Goal: Information Seeking & Learning: Learn about a topic

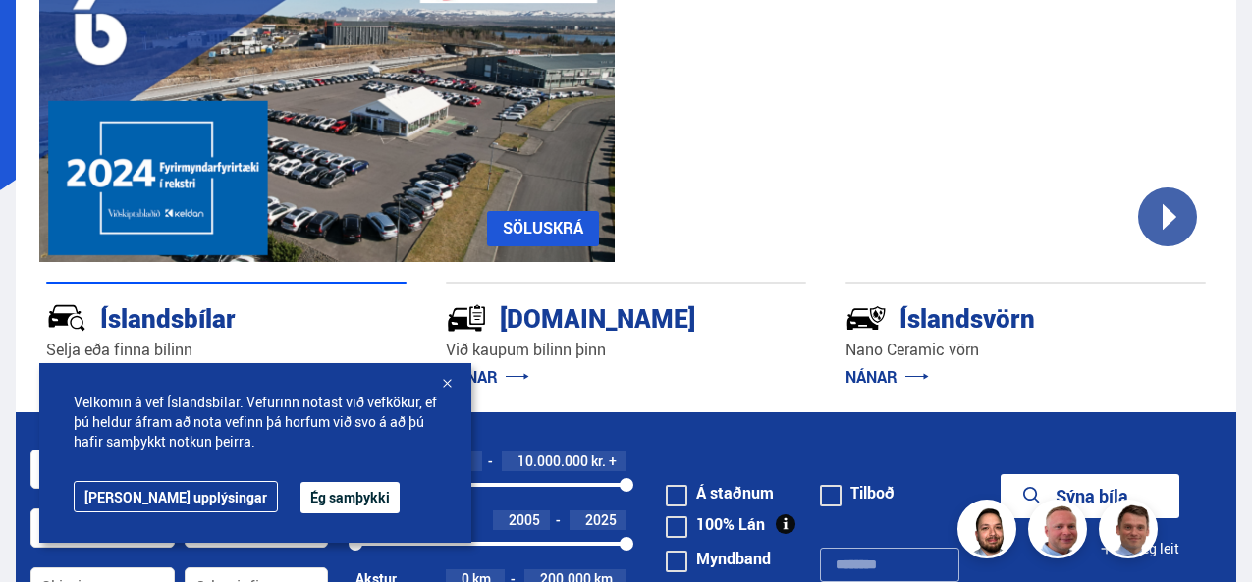
scroll to position [295, 0]
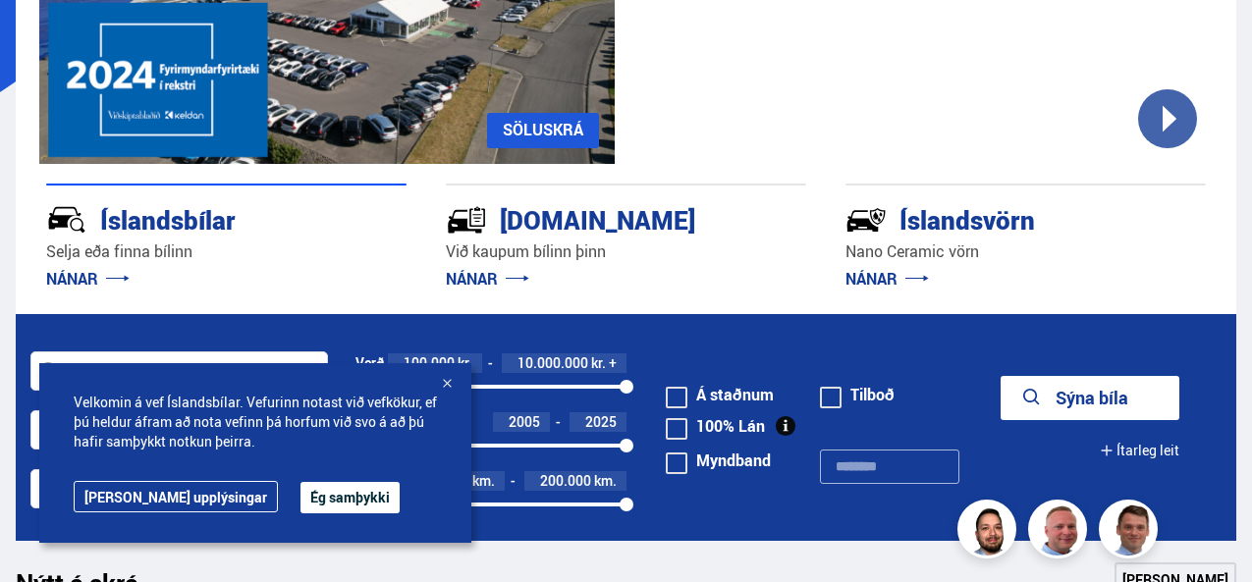
click at [301, 501] on button "Ég samþykki" at bounding box center [350, 497] width 99 height 31
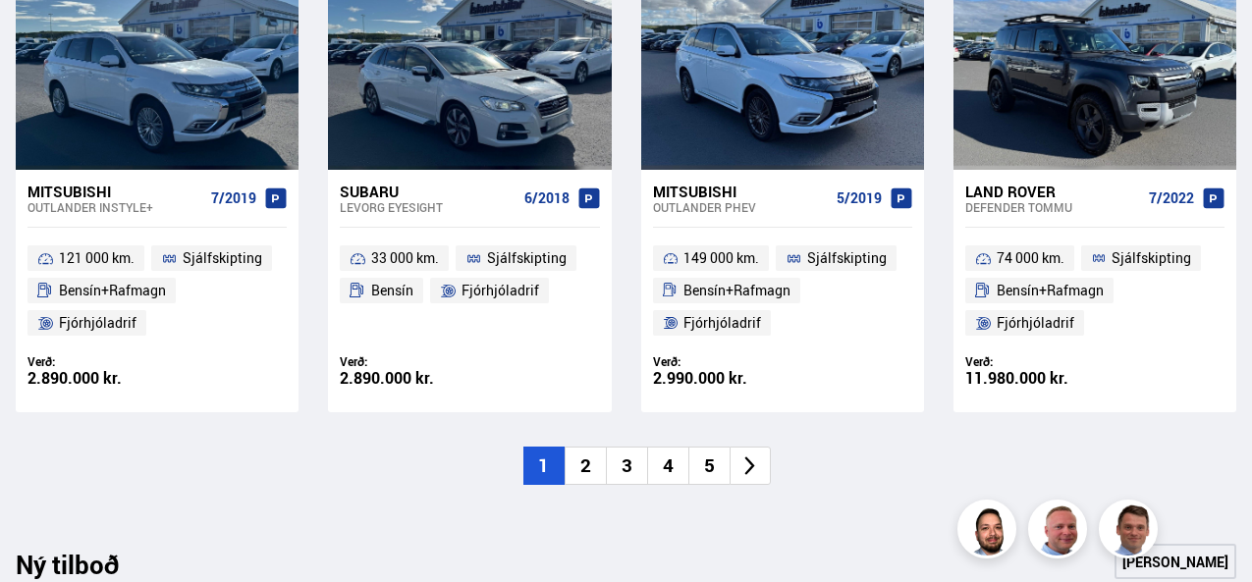
scroll to position [1473, 0]
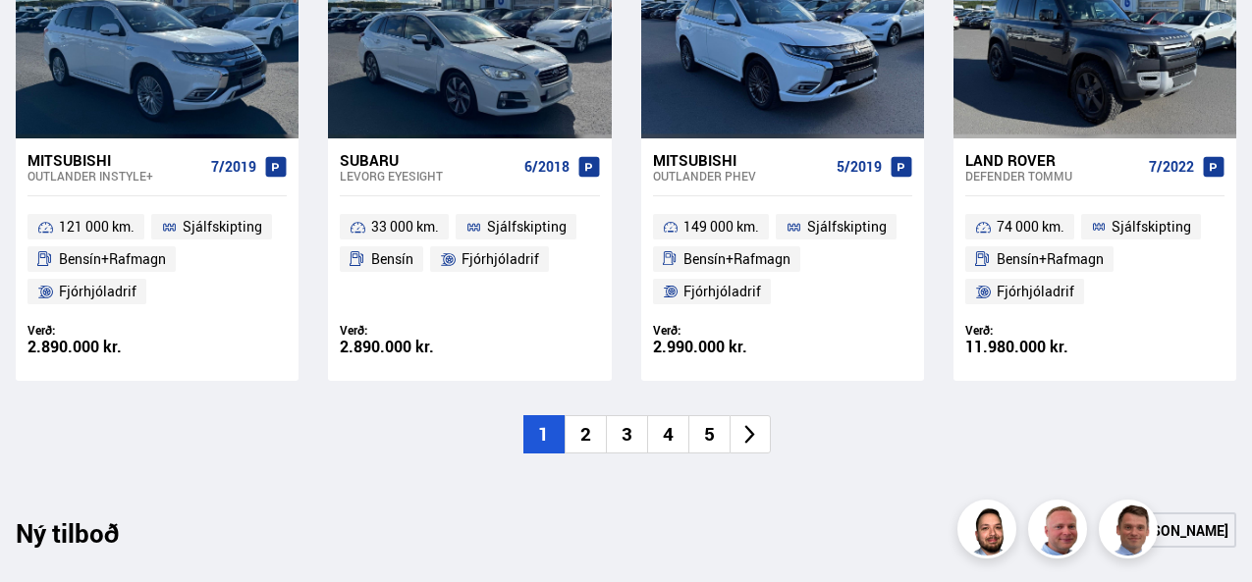
click at [752, 423] on icon at bounding box center [750, 434] width 23 height 23
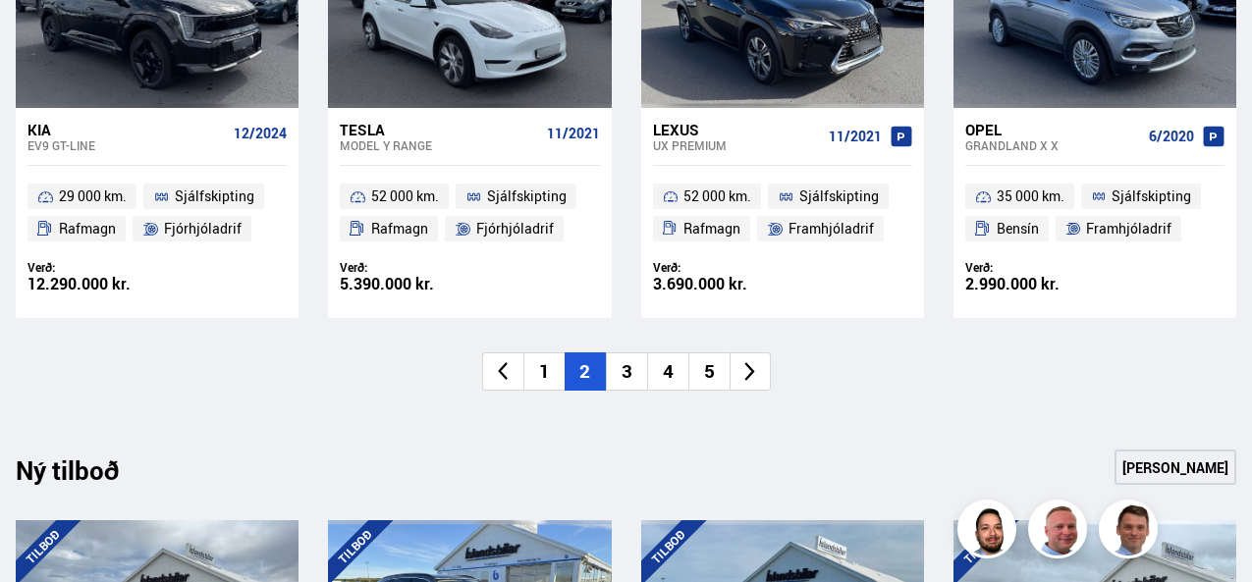
scroll to position [1571, 0]
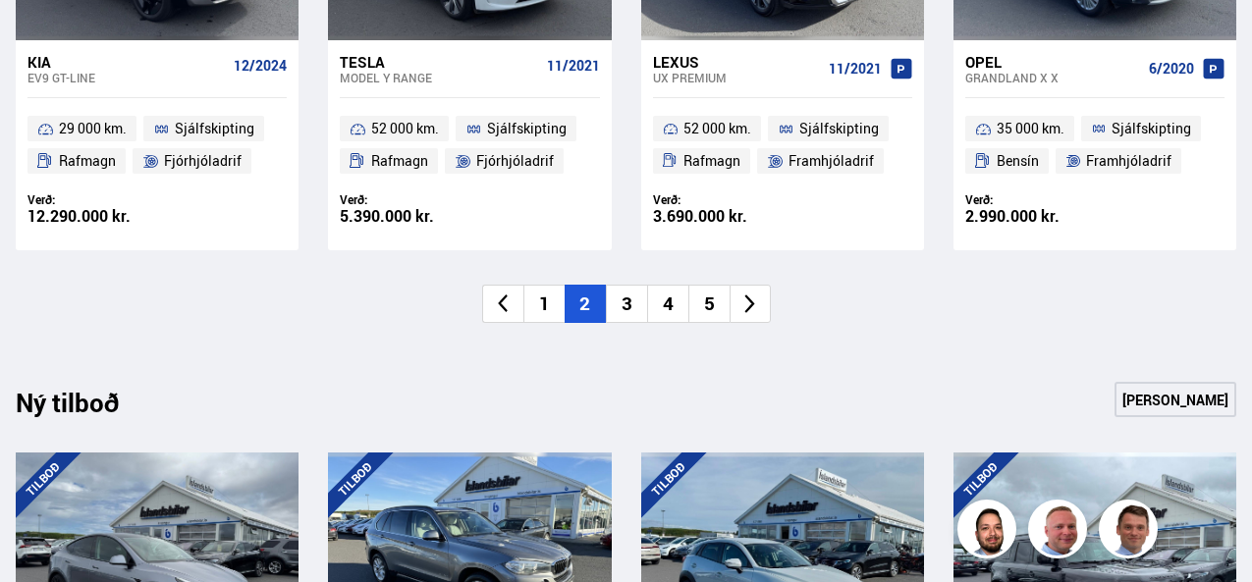
click at [744, 304] on icon at bounding box center [750, 304] width 23 height 23
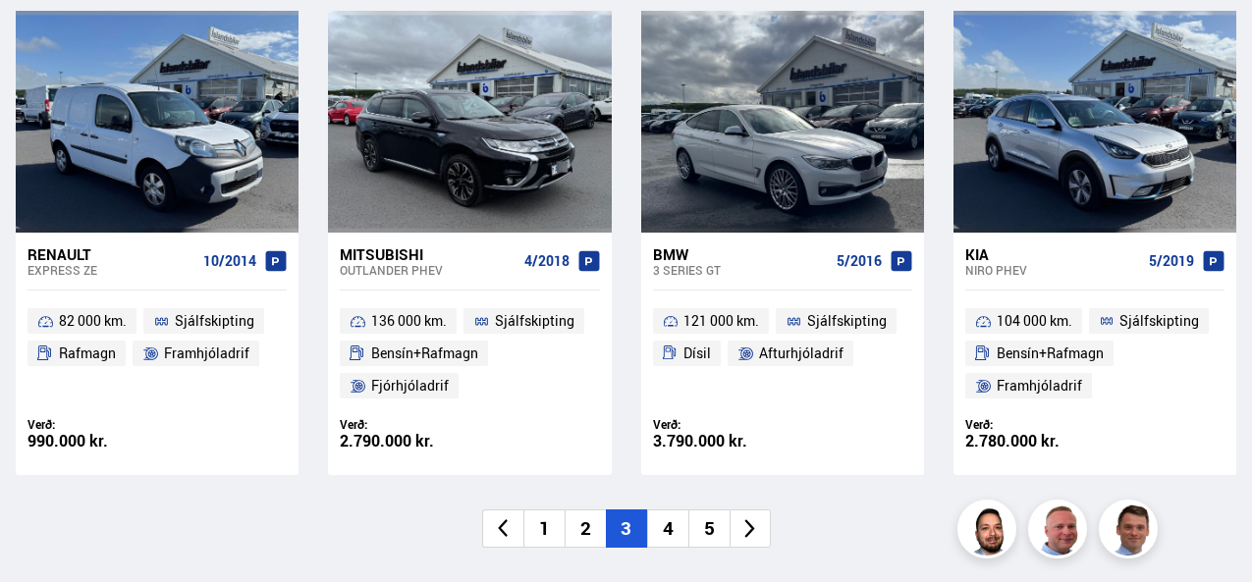
scroll to position [1375, 0]
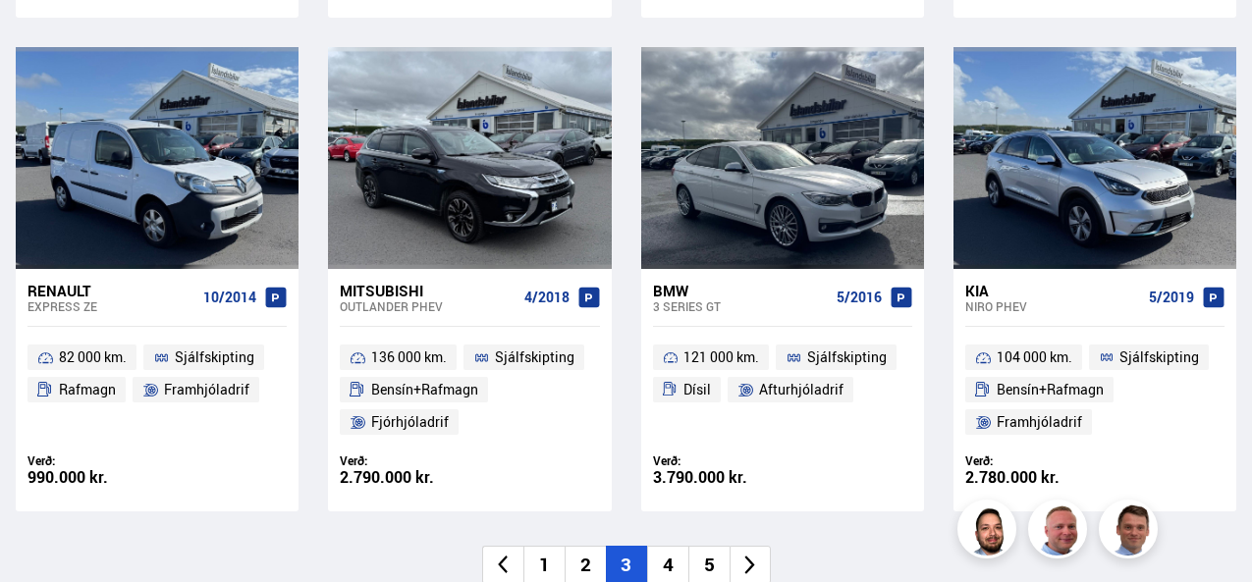
click at [412, 291] on div "Mitsubishi" at bounding box center [428, 291] width 176 height 18
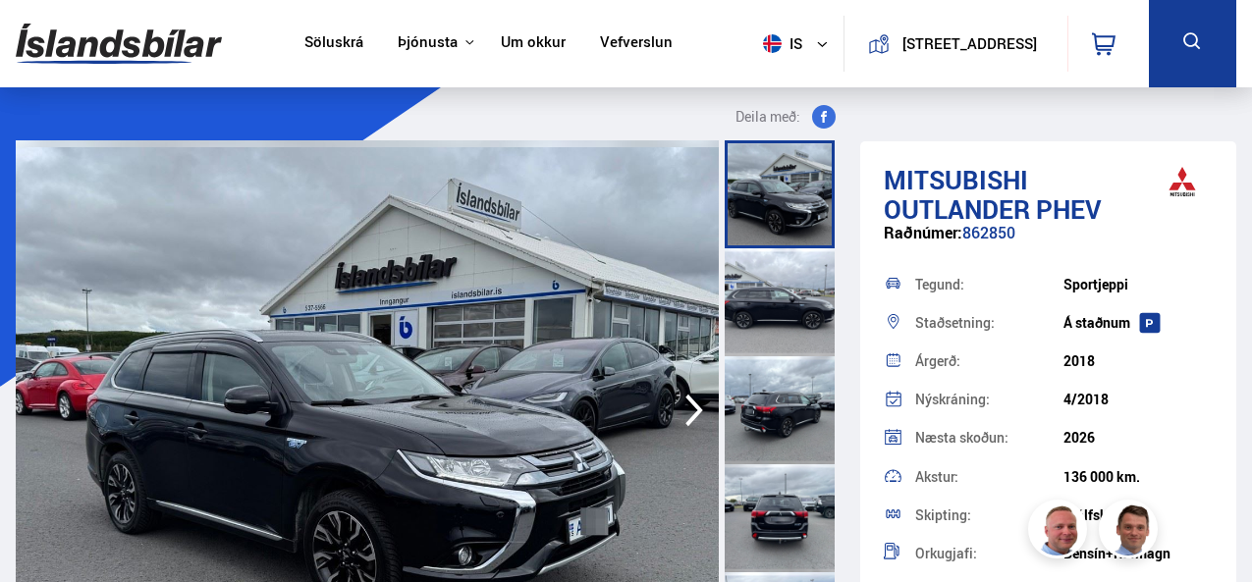
scroll to position [98, 0]
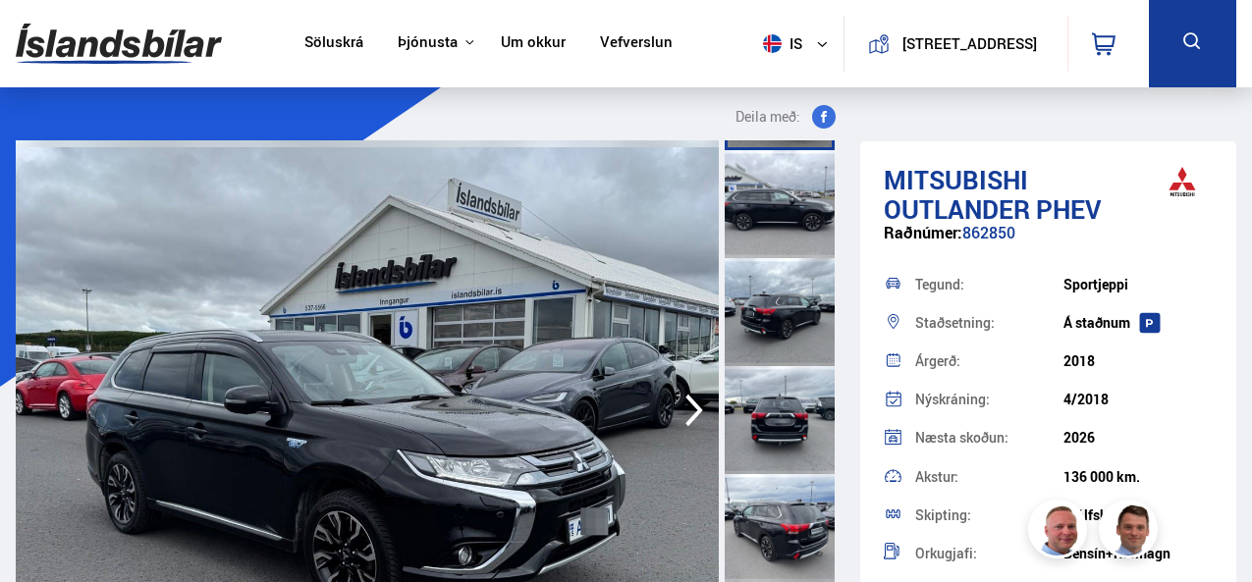
click at [793, 535] on div at bounding box center [780, 528] width 110 height 108
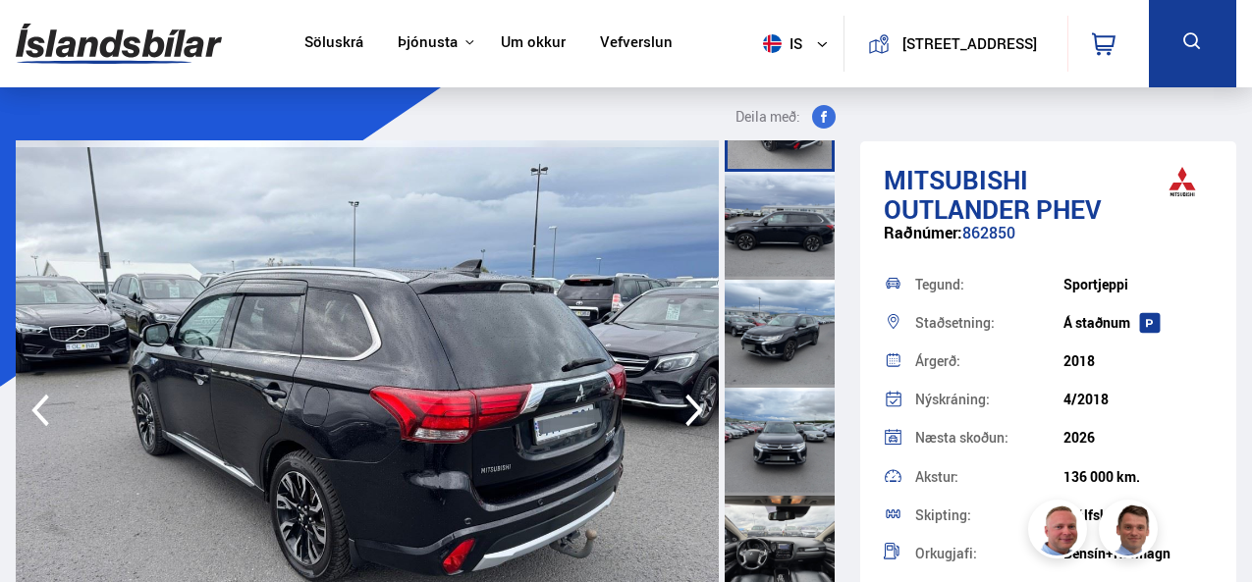
scroll to position [589, 0]
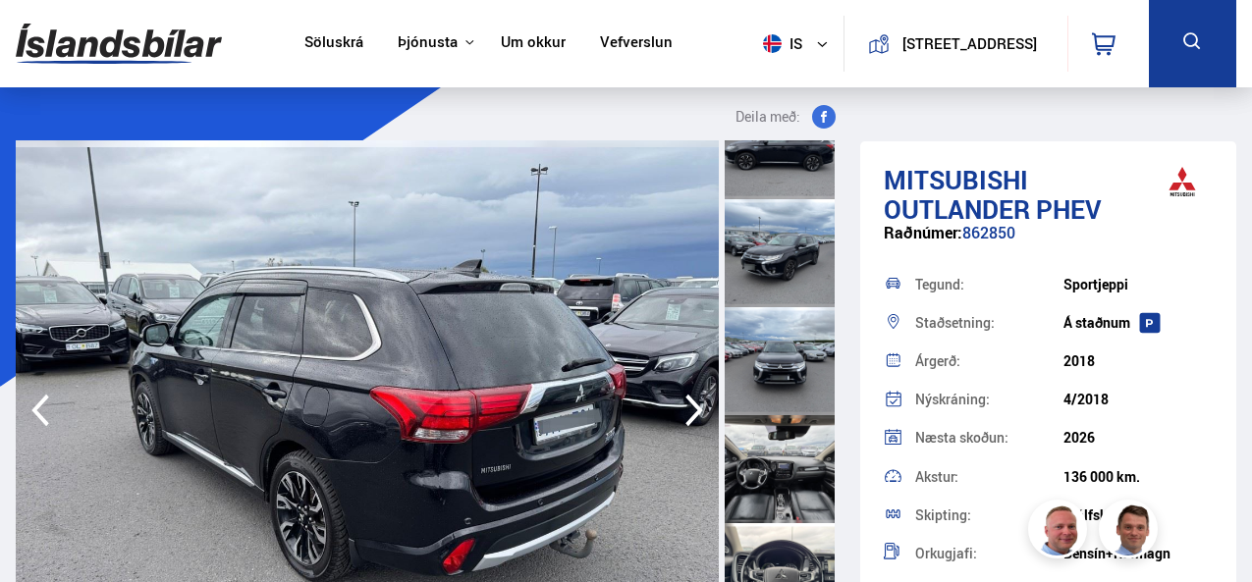
click at [777, 480] on div at bounding box center [780, 469] width 110 height 108
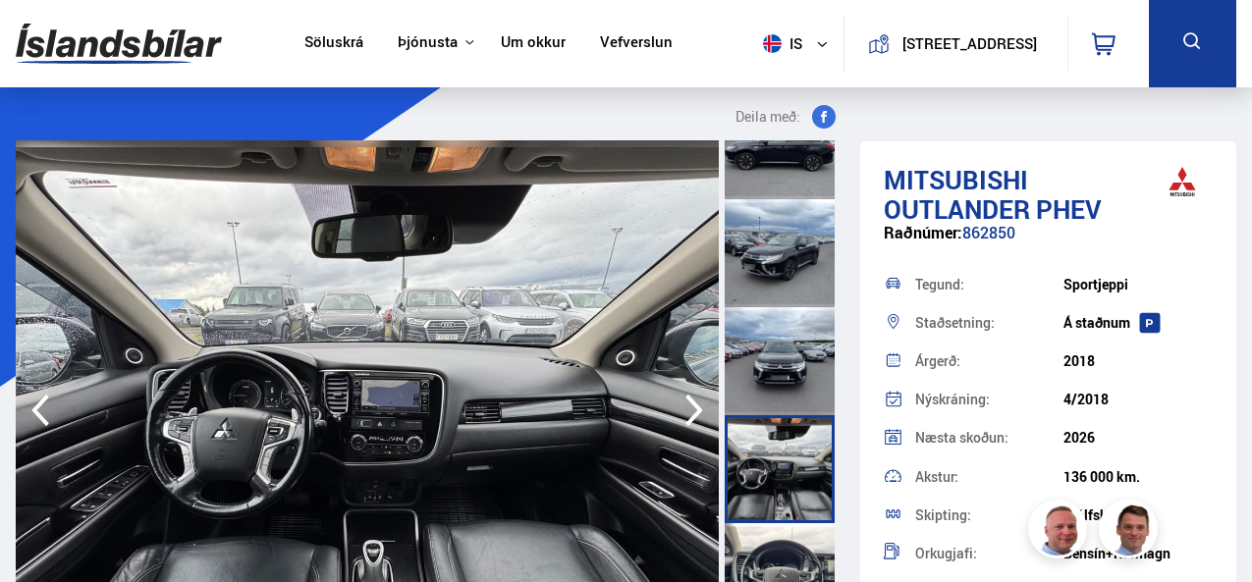
scroll to position [687, 0]
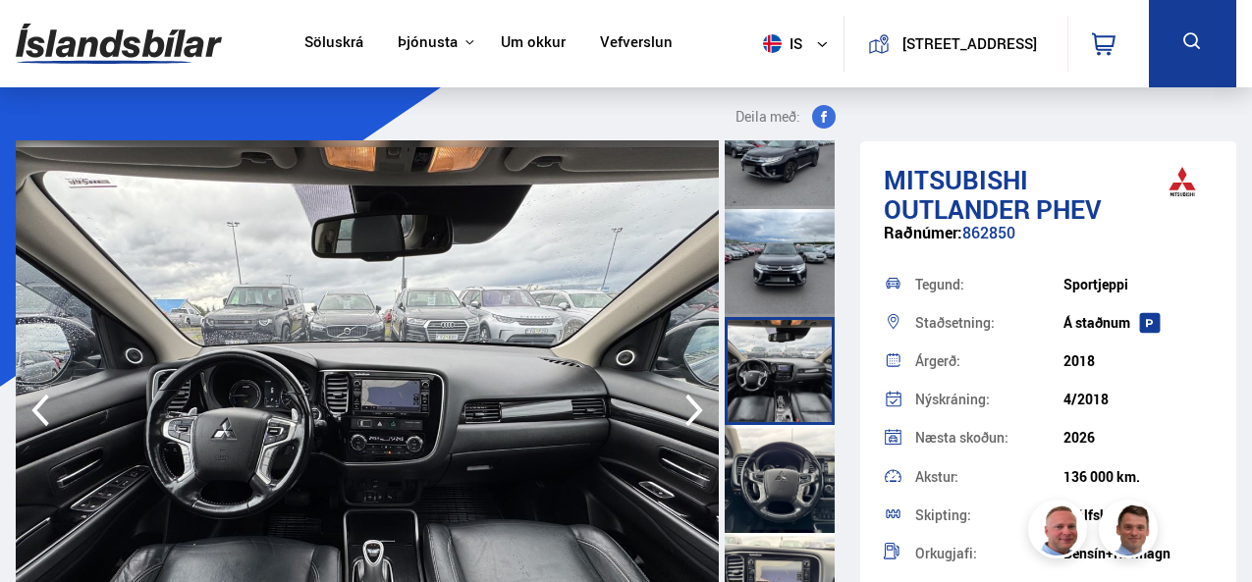
click at [763, 477] on div at bounding box center [780, 479] width 110 height 108
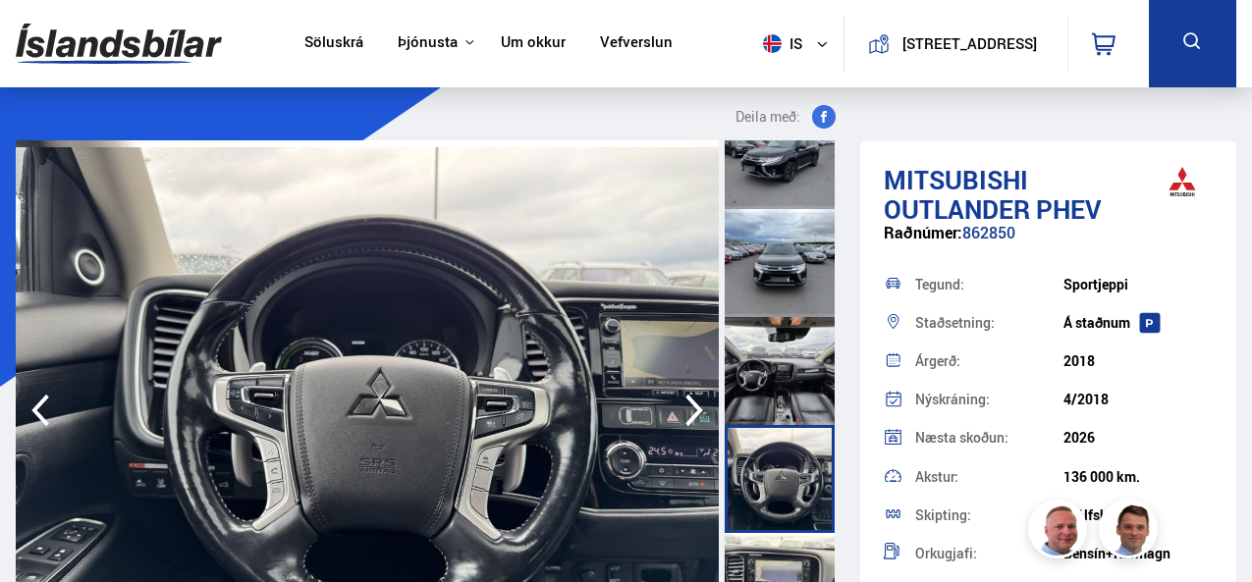
scroll to position [884, 0]
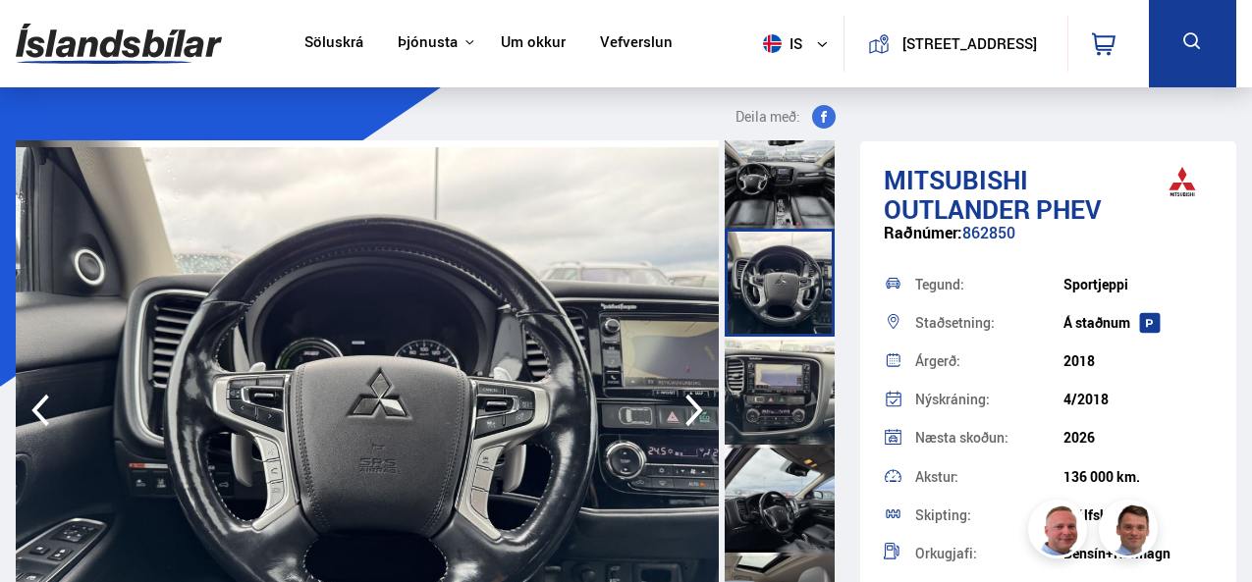
click at [763, 397] on div at bounding box center [780, 391] width 110 height 108
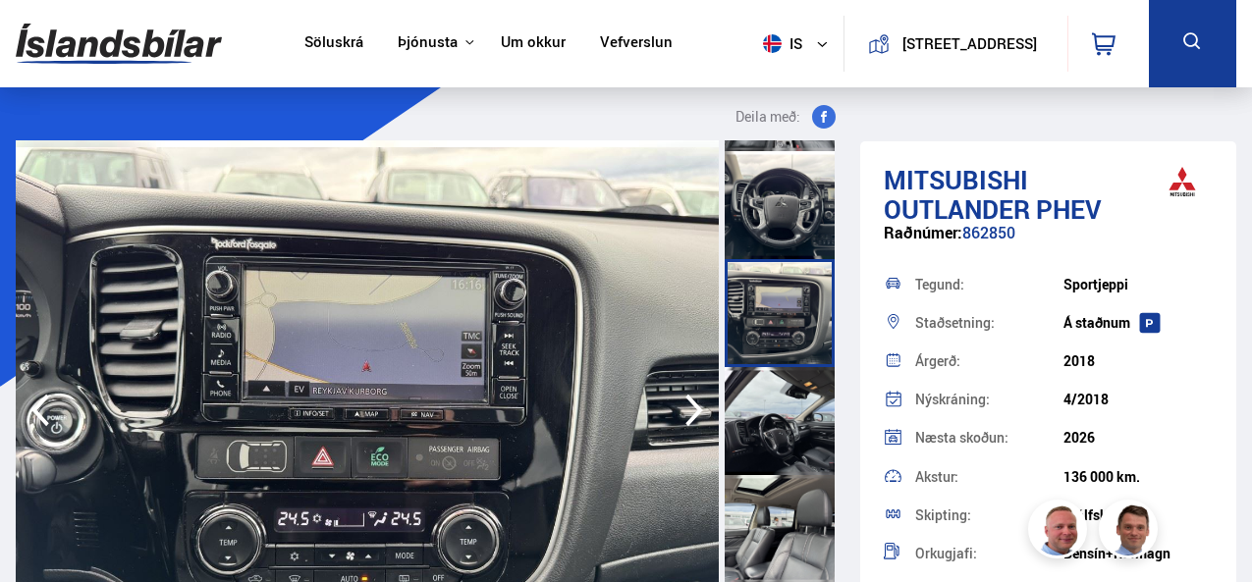
scroll to position [982, 0]
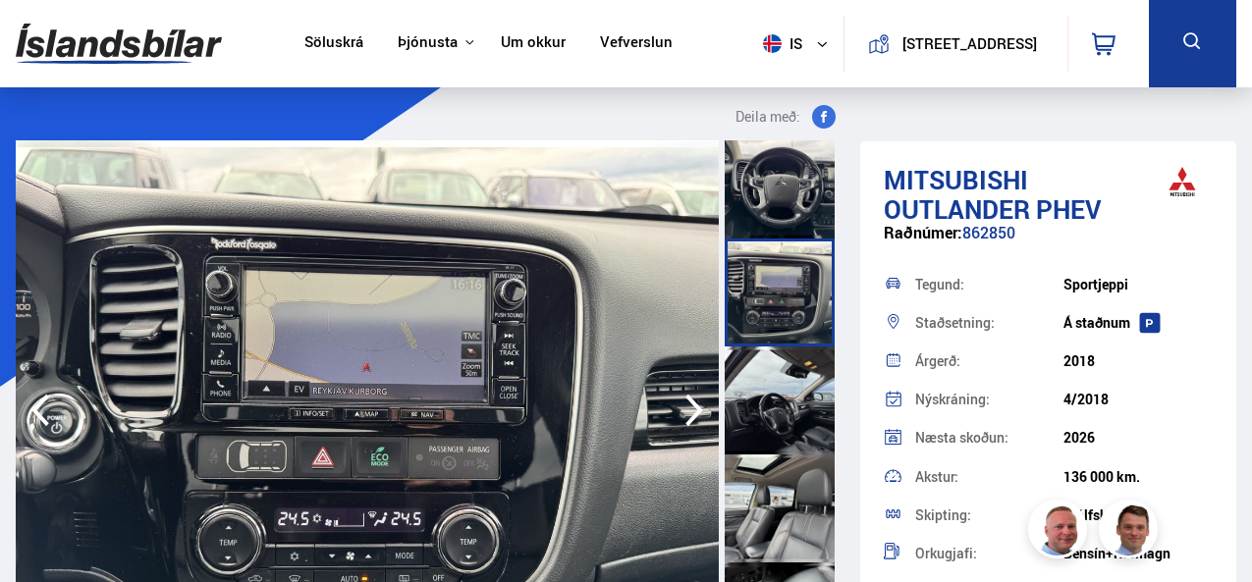
click at [763, 397] on div at bounding box center [780, 401] width 110 height 108
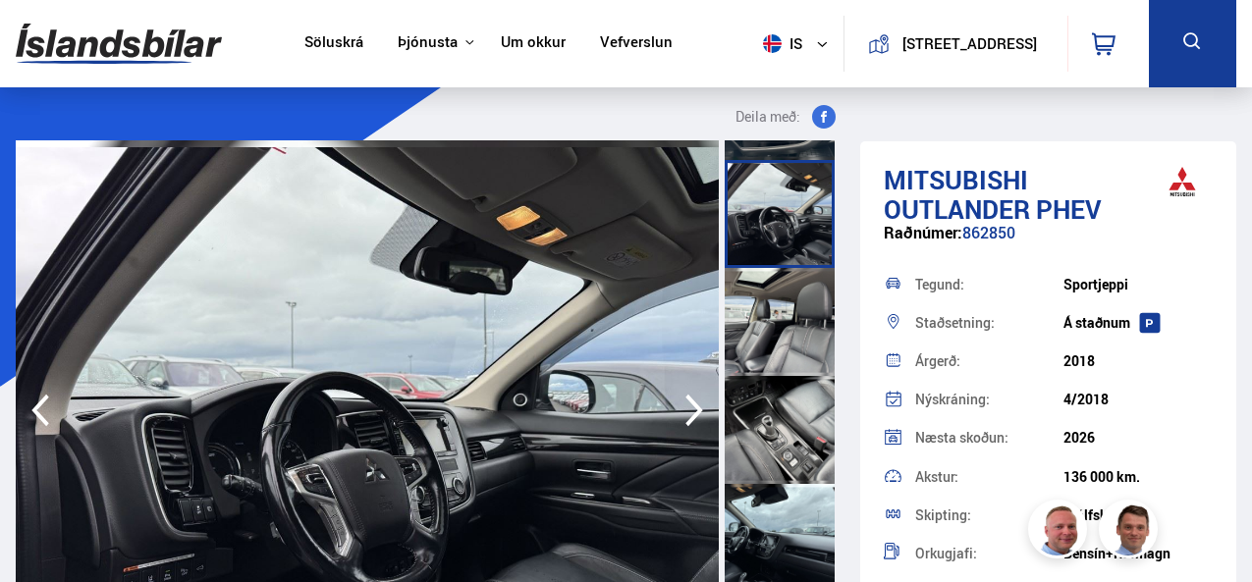
scroll to position [1178, 0]
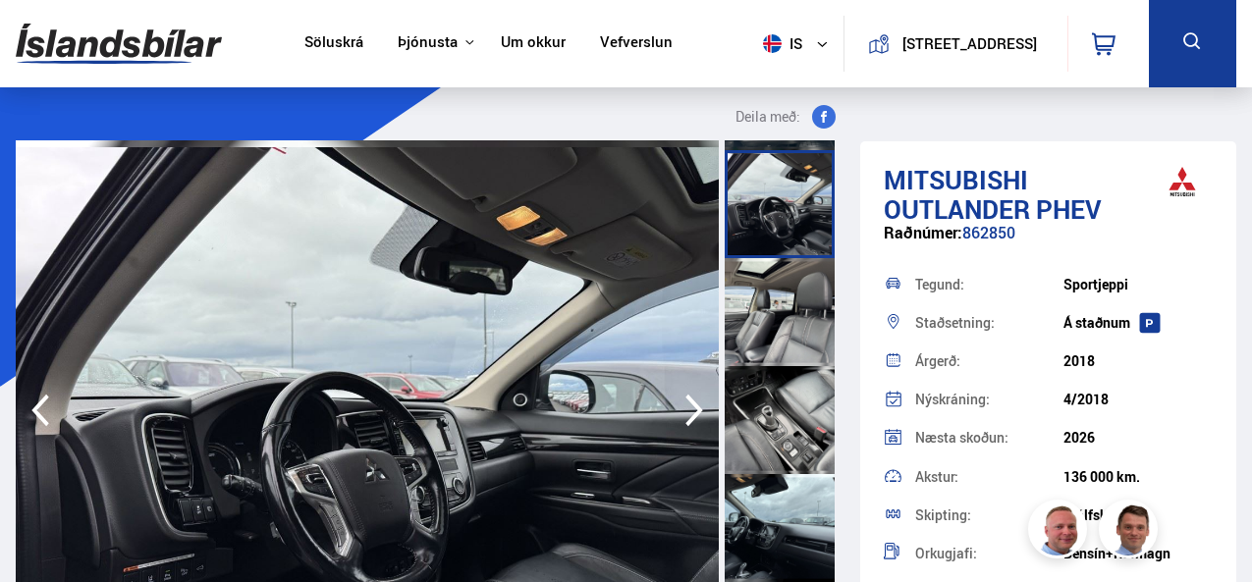
click at [763, 330] on div at bounding box center [780, 312] width 110 height 108
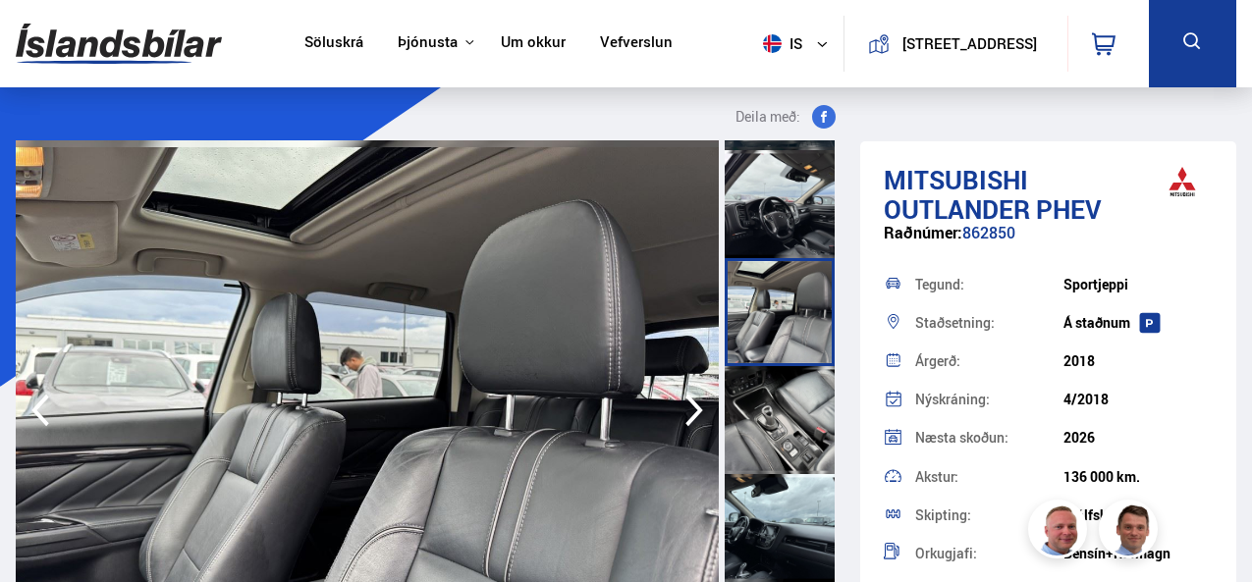
click at [763, 410] on div at bounding box center [780, 420] width 110 height 108
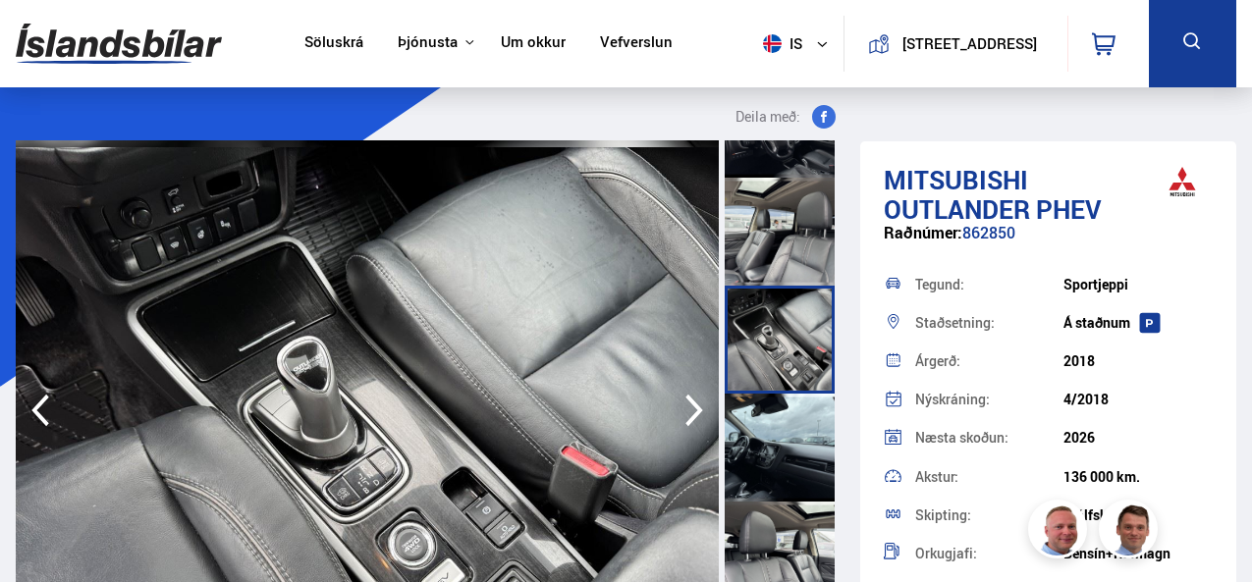
scroll to position [1277, 0]
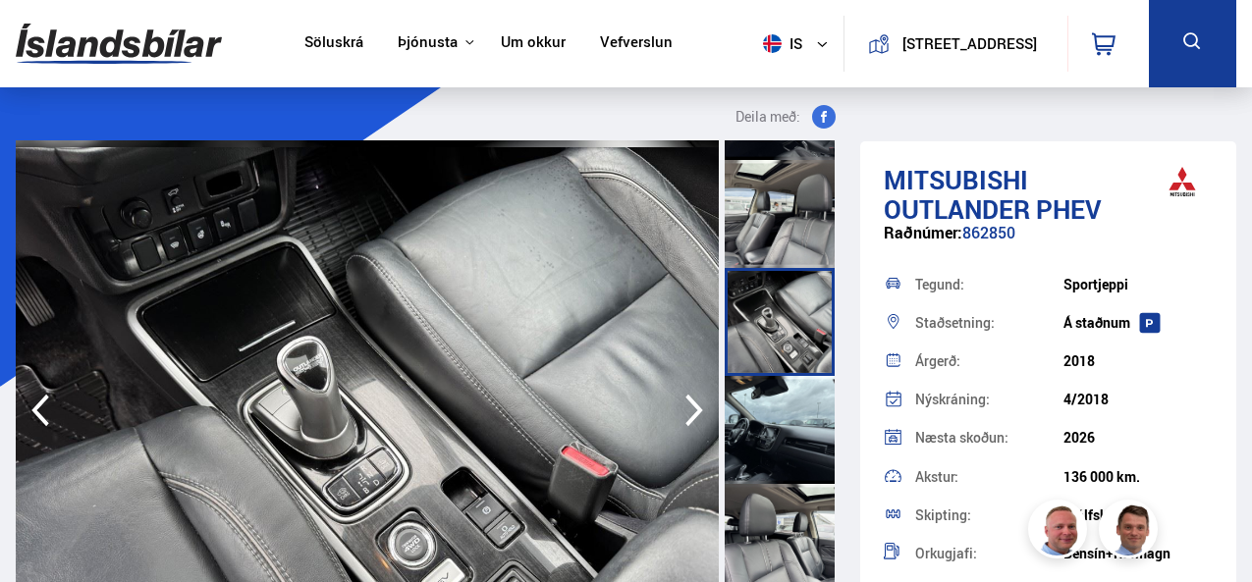
click at [763, 400] on div at bounding box center [780, 430] width 110 height 108
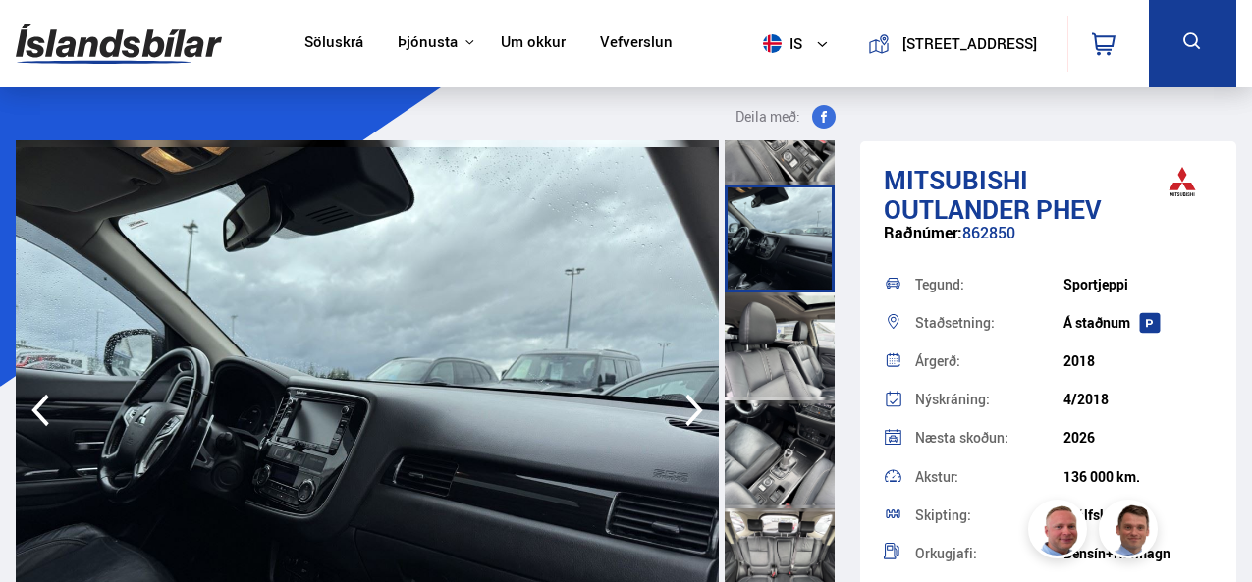
scroll to position [1473, 0]
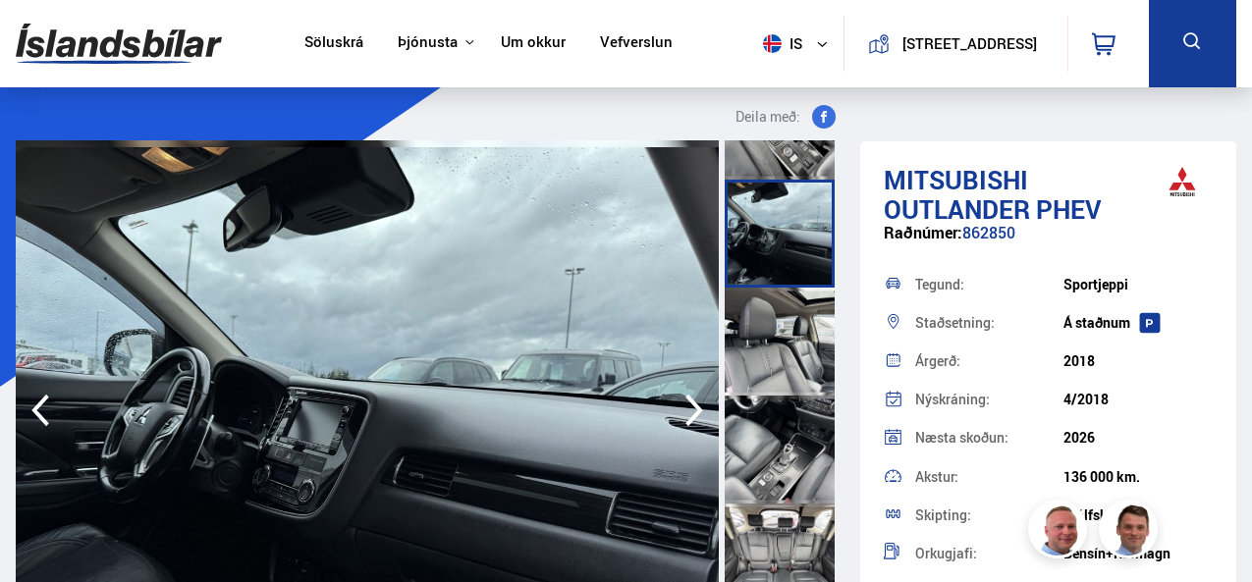
click at [770, 445] on div at bounding box center [780, 450] width 110 height 108
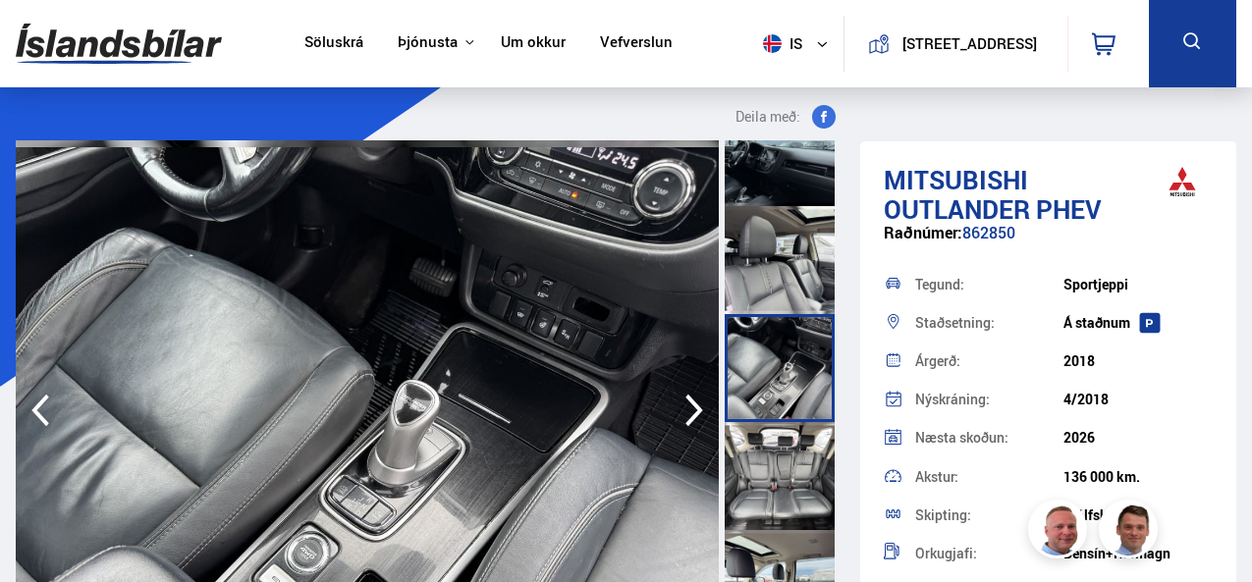
scroll to position [1571, 0]
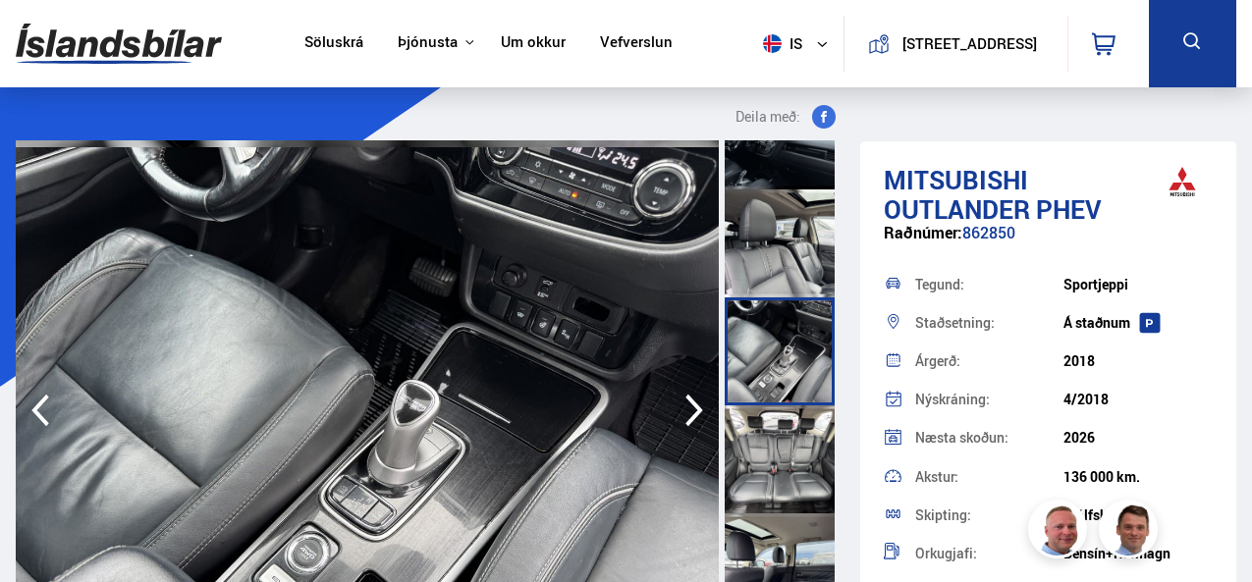
click at [770, 445] on div at bounding box center [780, 460] width 110 height 108
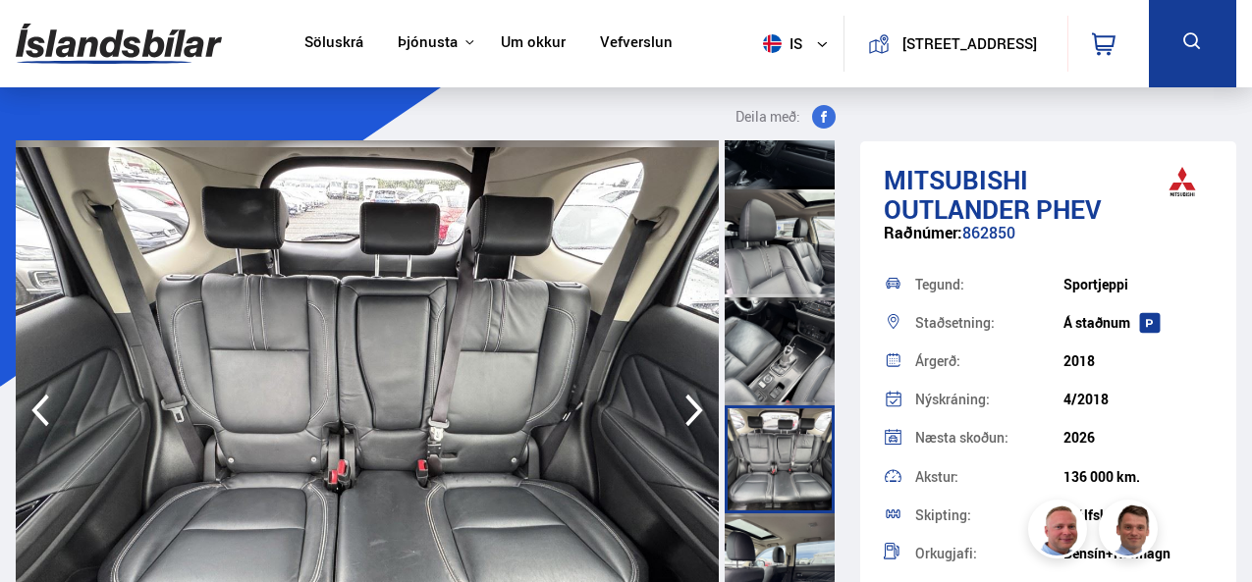
scroll to position [1669, 0]
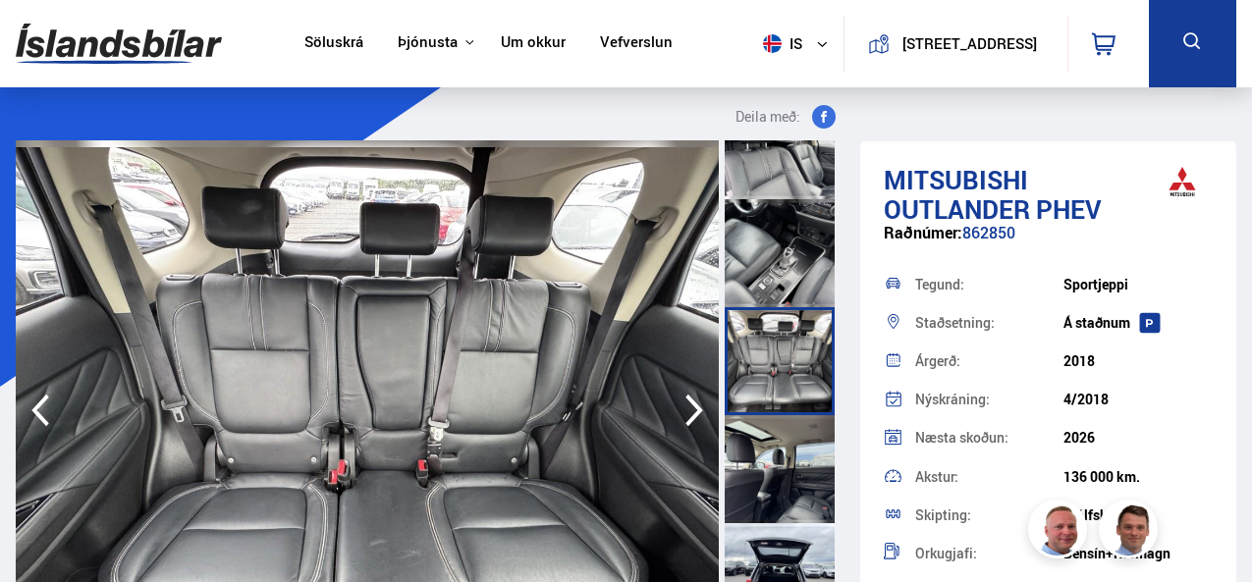
click at [770, 445] on div at bounding box center [780, 469] width 110 height 108
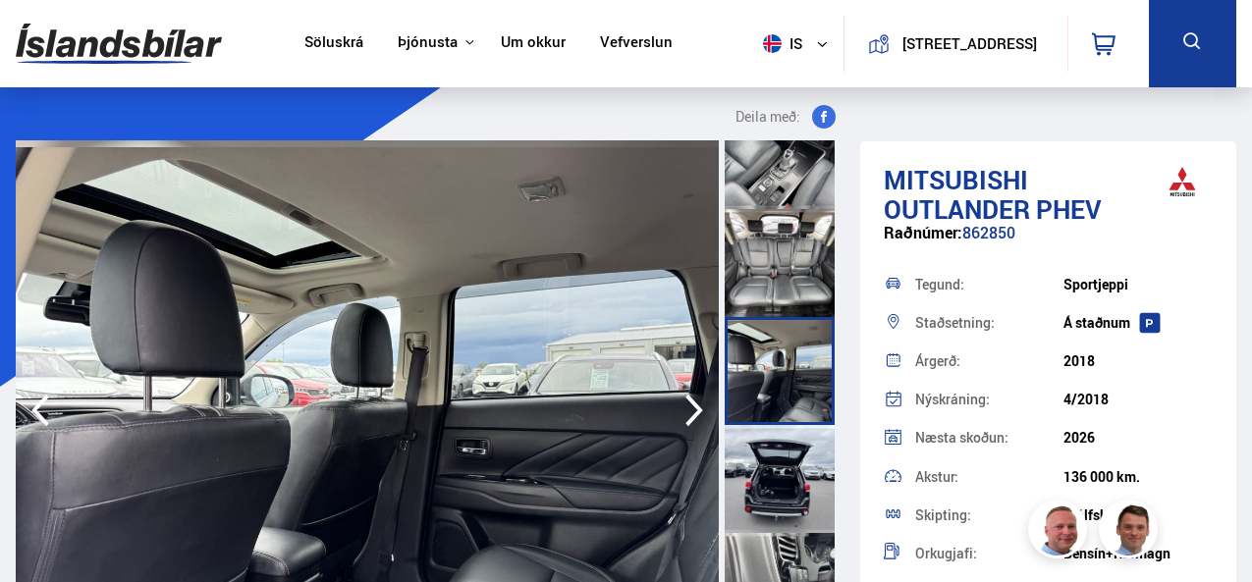
scroll to position [1866, 0]
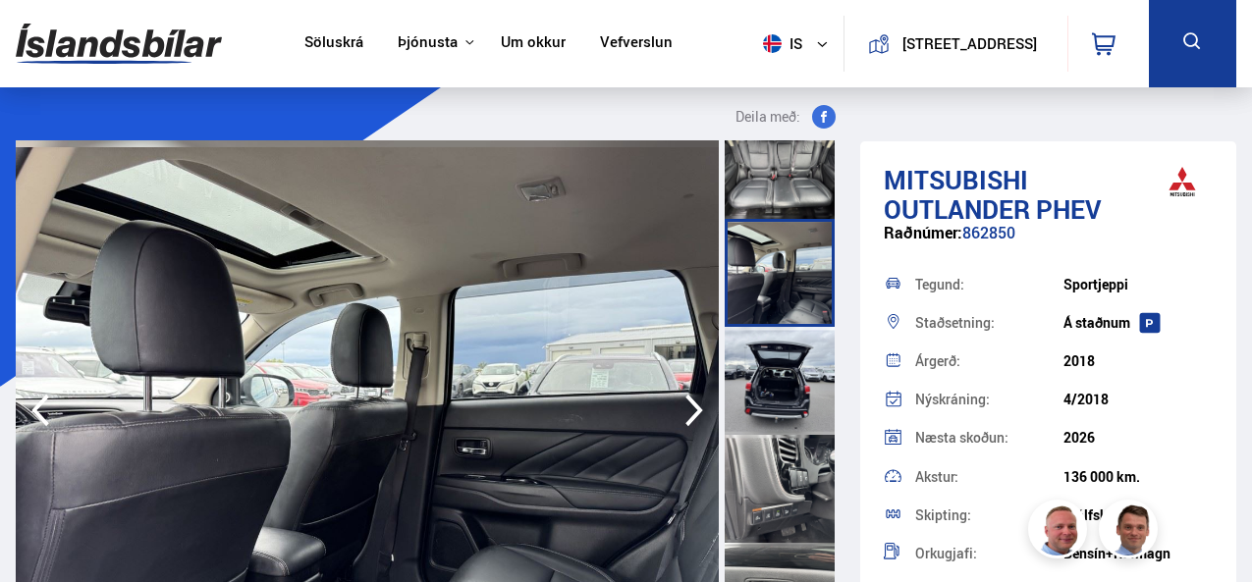
click at [767, 394] on div at bounding box center [780, 381] width 110 height 108
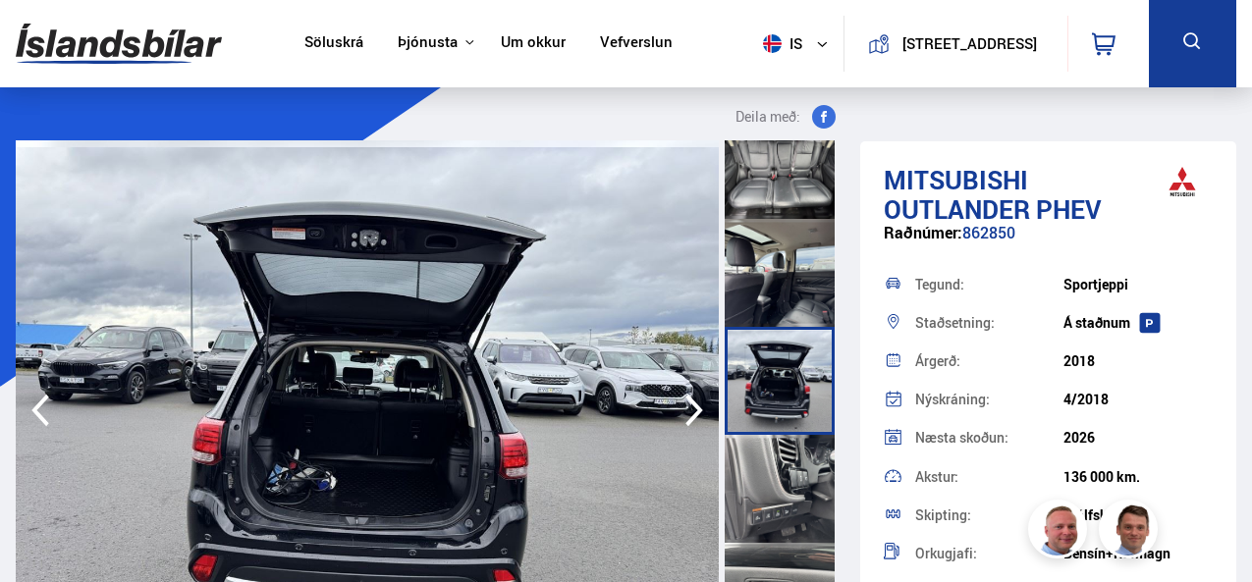
click at [403, 433] on img at bounding box center [367, 410] width 703 height 540
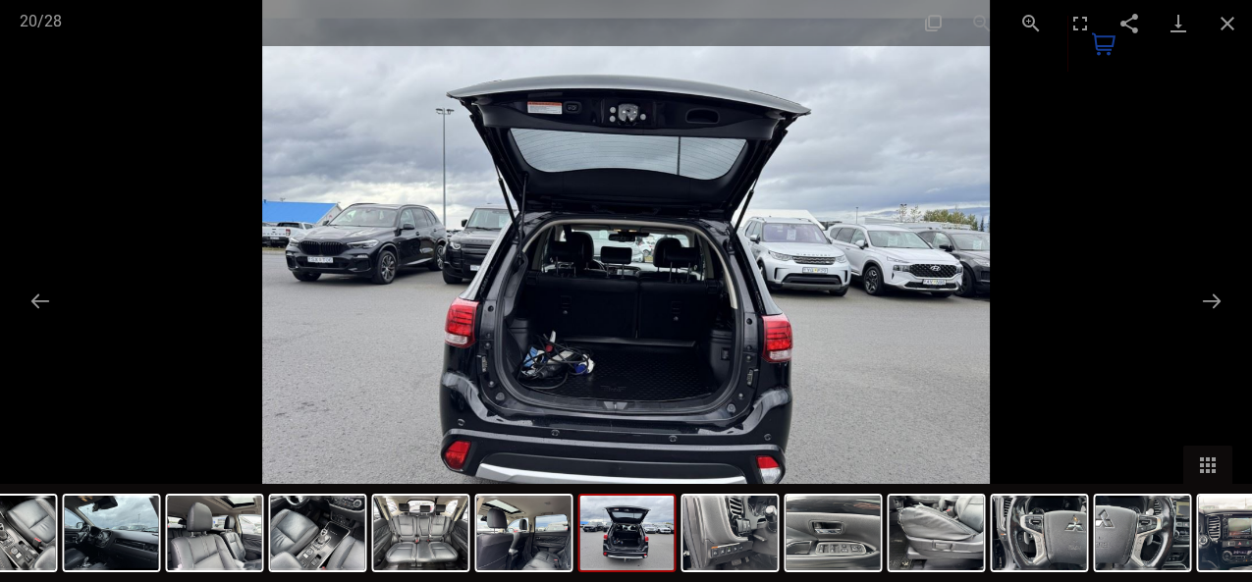
click at [497, 285] on img at bounding box center [626, 291] width 728 height 582
click at [676, 290] on img at bounding box center [626, 291] width 728 height 582
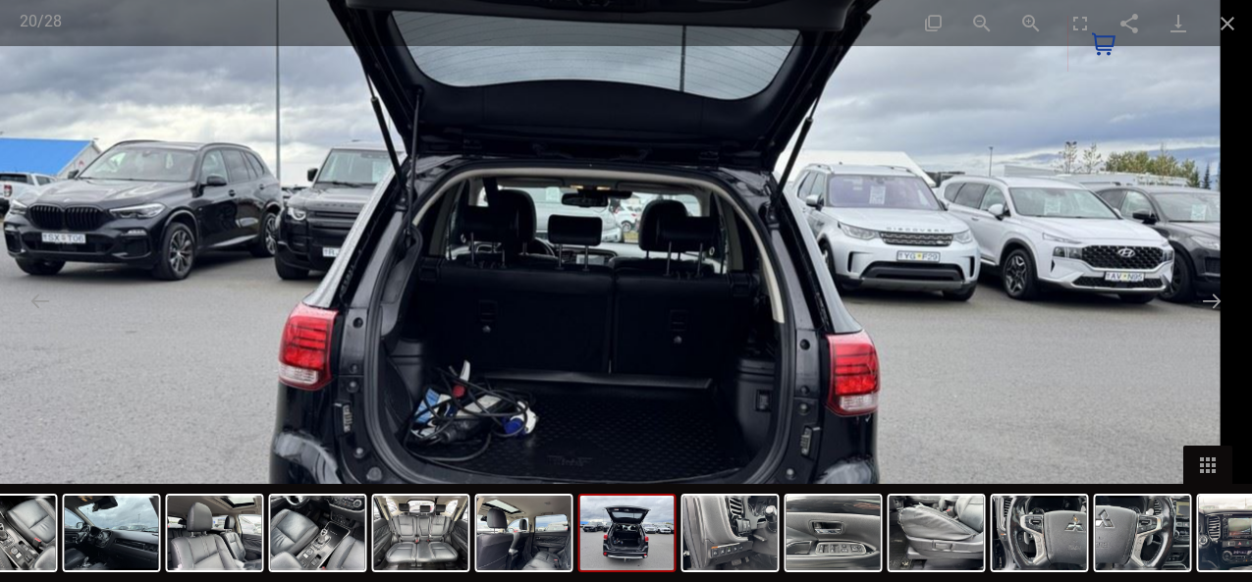
click at [676, 290] on img at bounding box center [591, 292] width 1257 height 1006
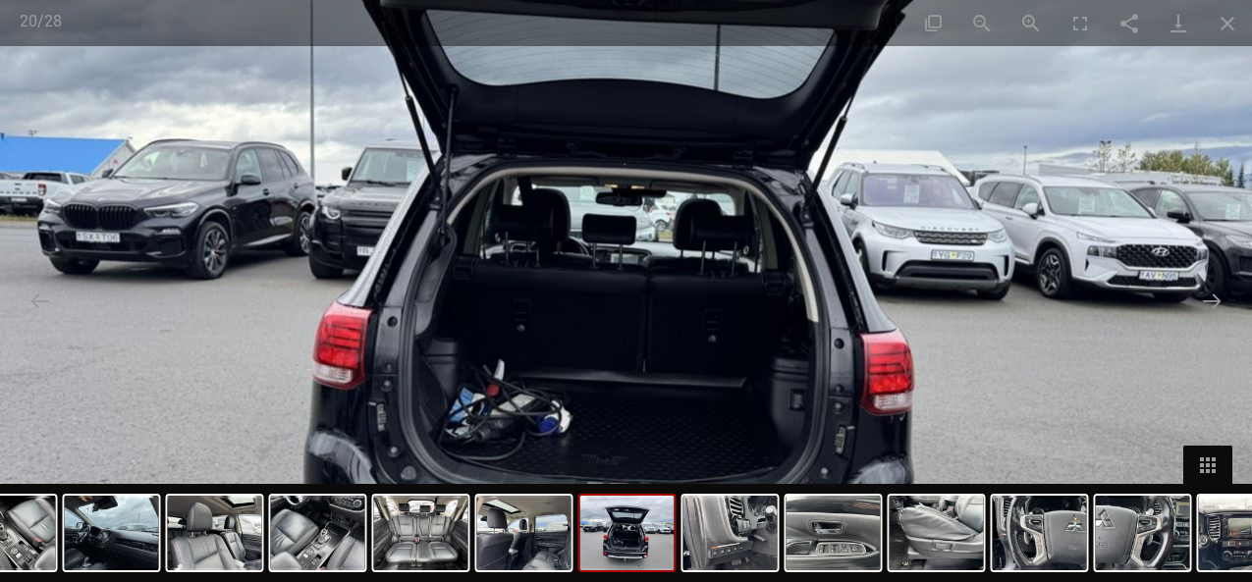
scroll to position [98, 0]
click at [932, 284] on img at bounding box center [625, 291] width 1257 height 1006
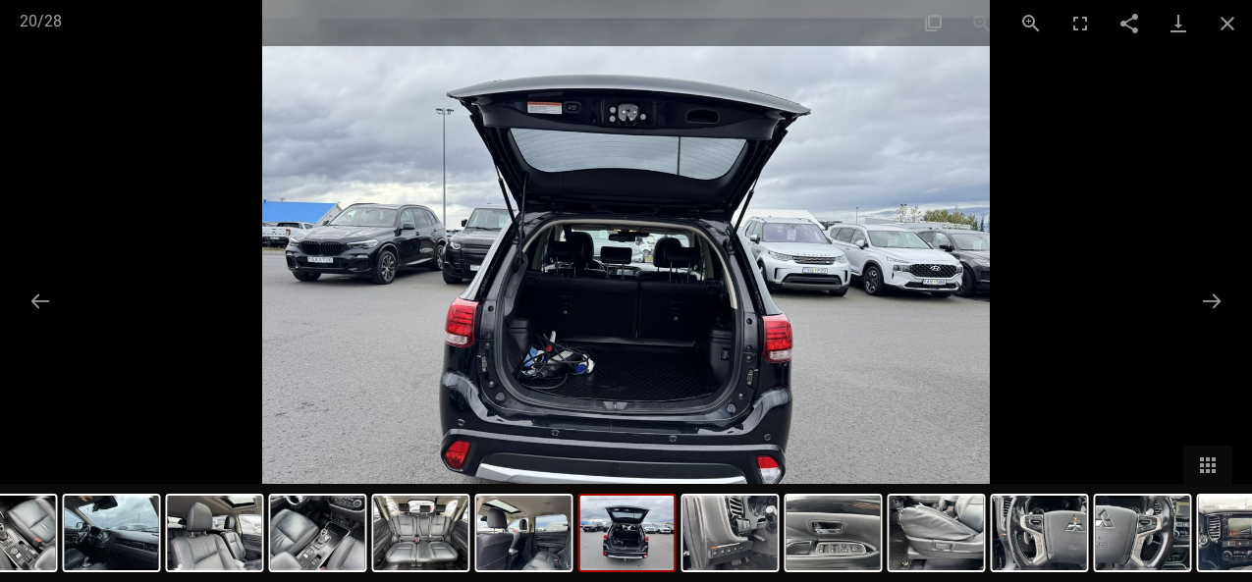
click at [1101, 265] on div at bounding box center [626, 291] width 1252 height 582
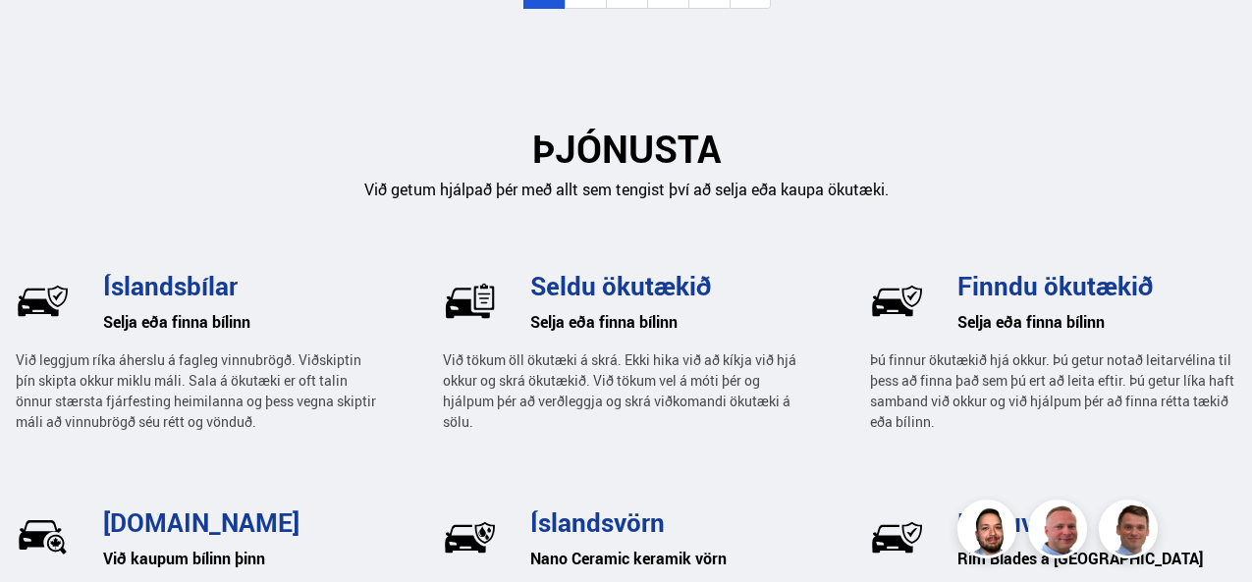
scroll to position [2259, 0]
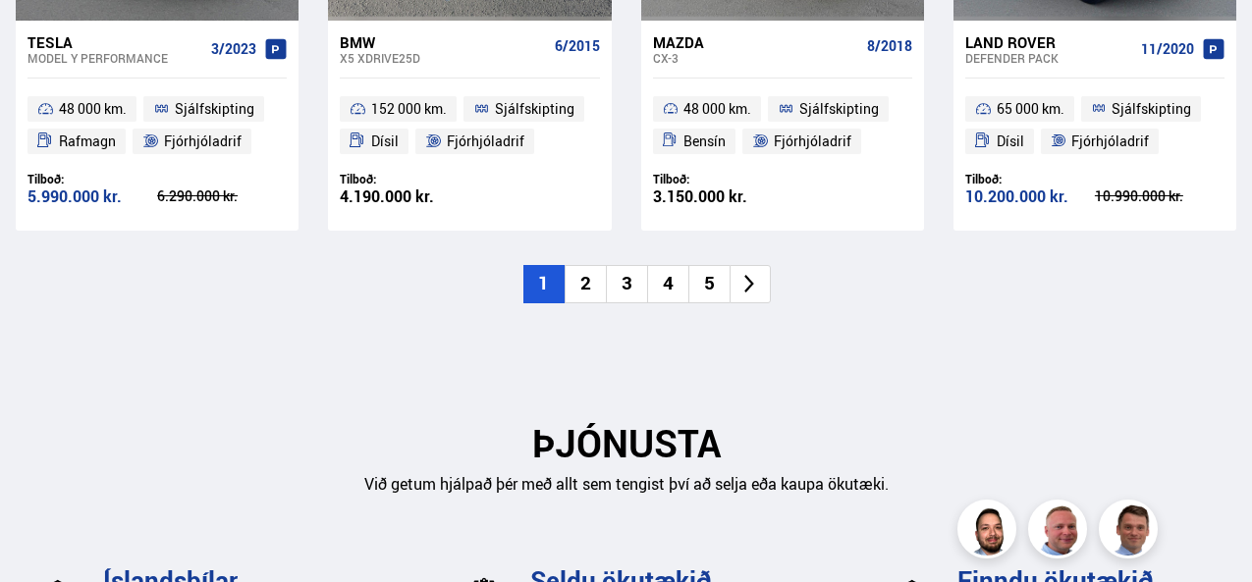
click at [592, 286] on li "2" at bounding box center [585, 284] width 41 height 38
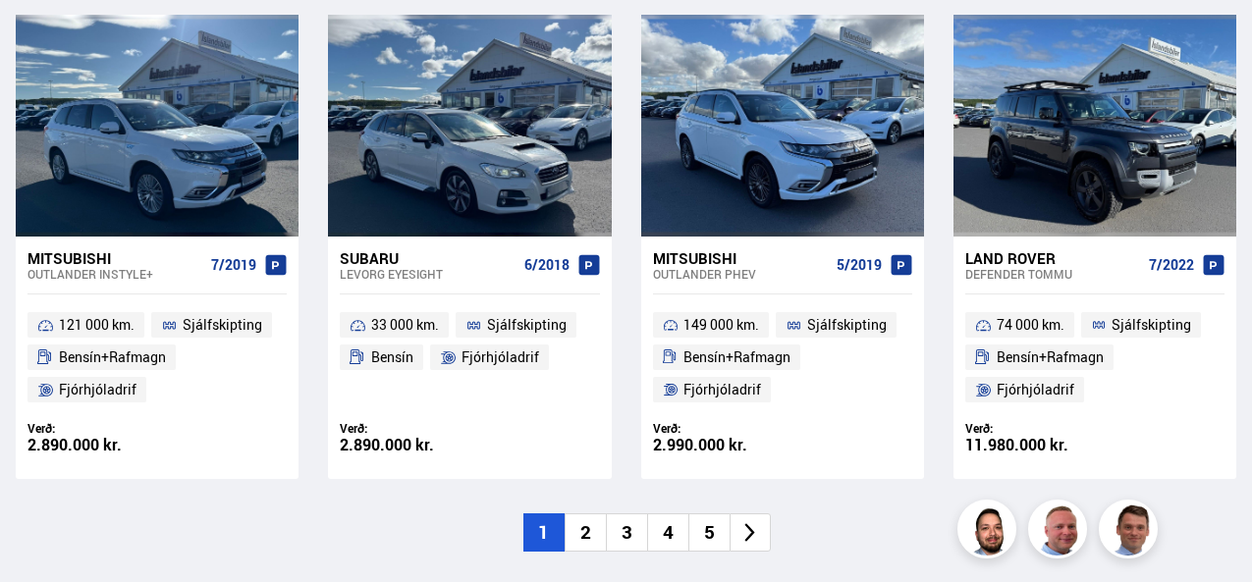
scroll to position [1571, 0]
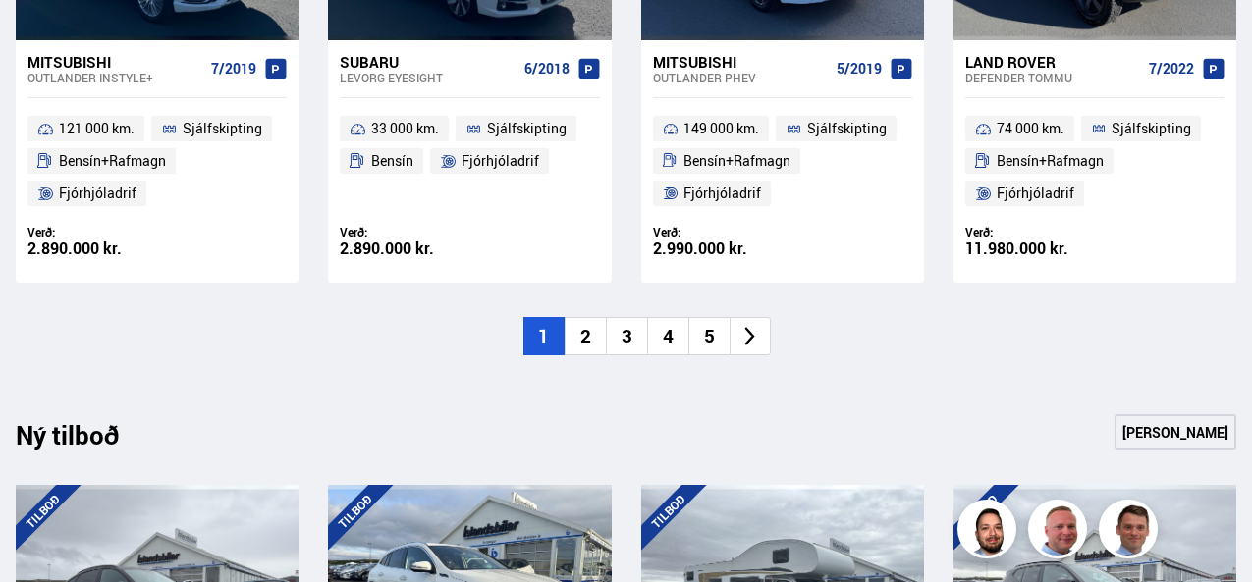
click at [574, 349] on li "2" at bounding box center [585, 336] width 41 height 38
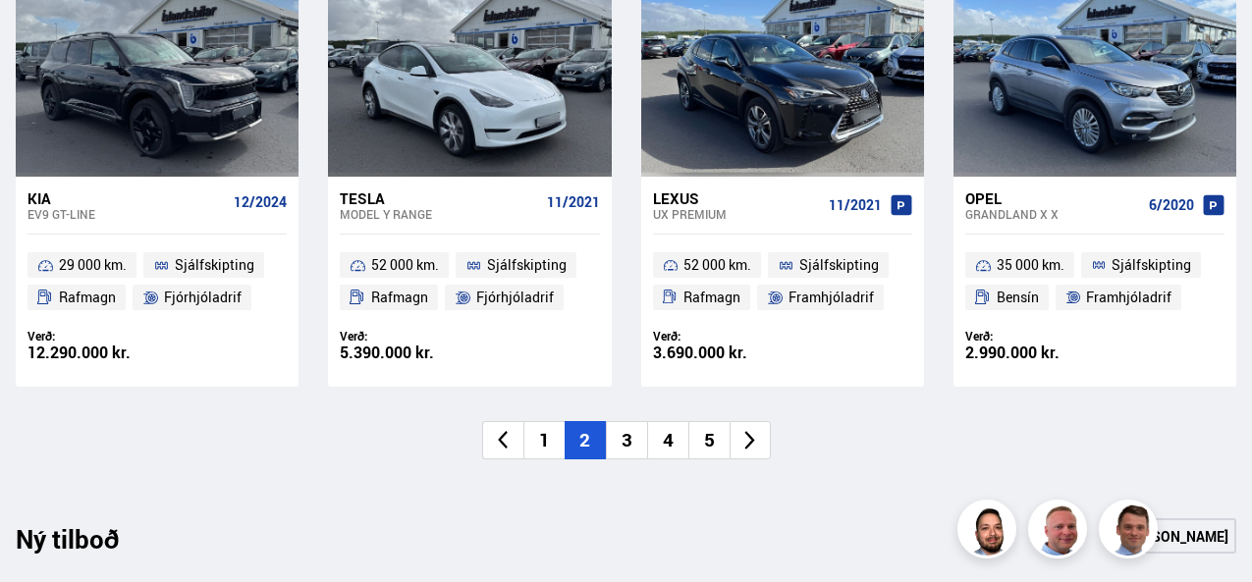
scroll to position [1375, 0]
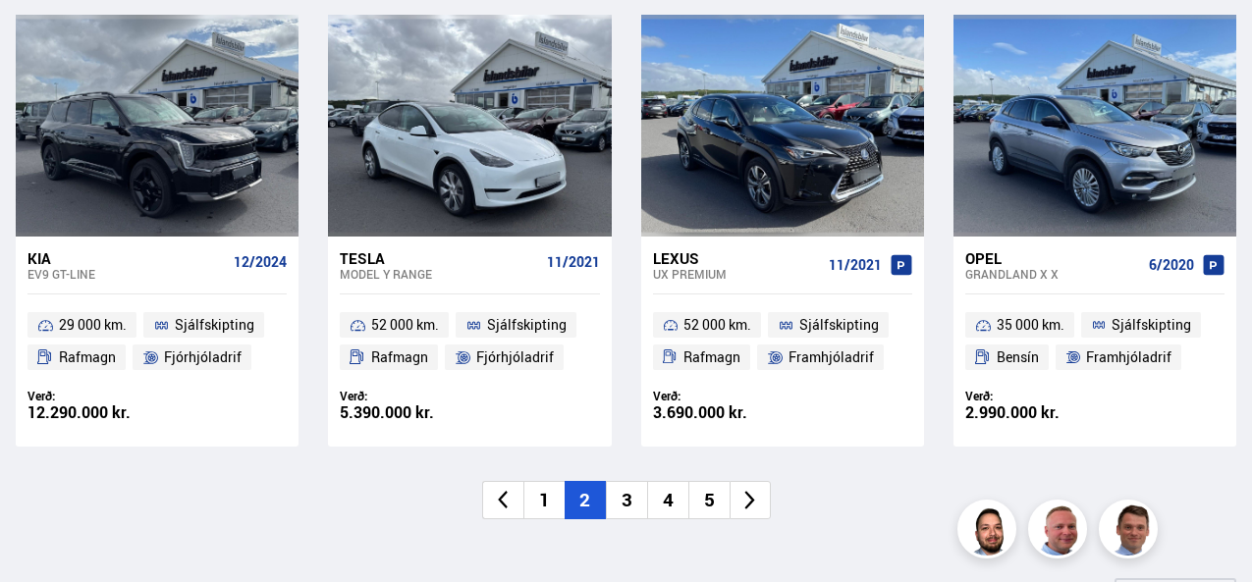
click at [629, 510] on li "3" at bounding box center [626, 500] width 41 height 38
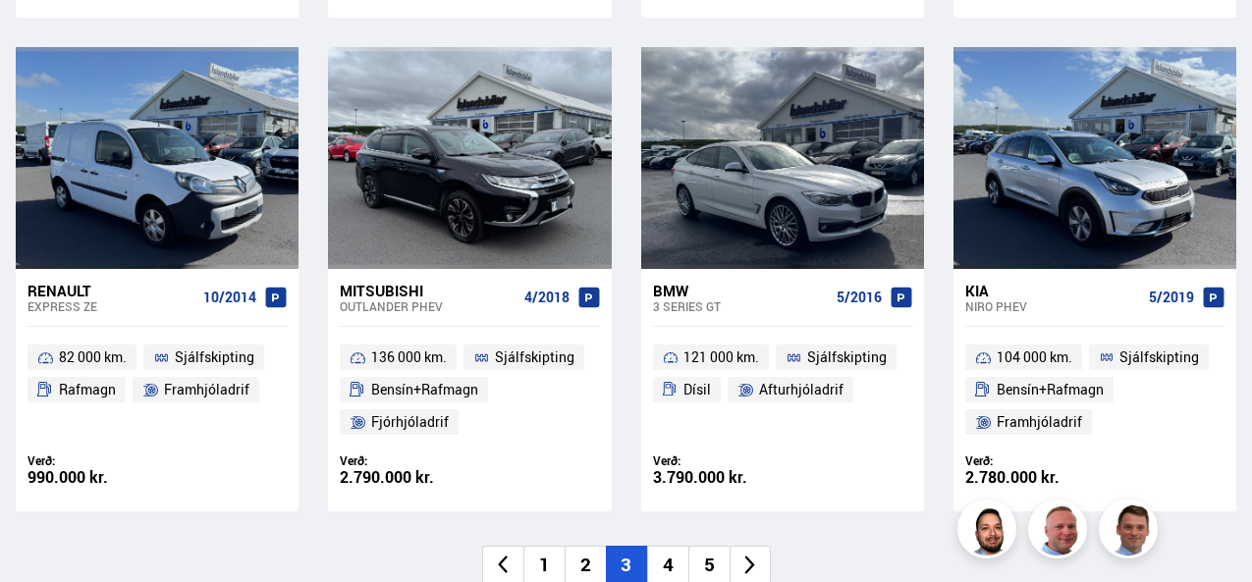
scroll to position [1407, 0]
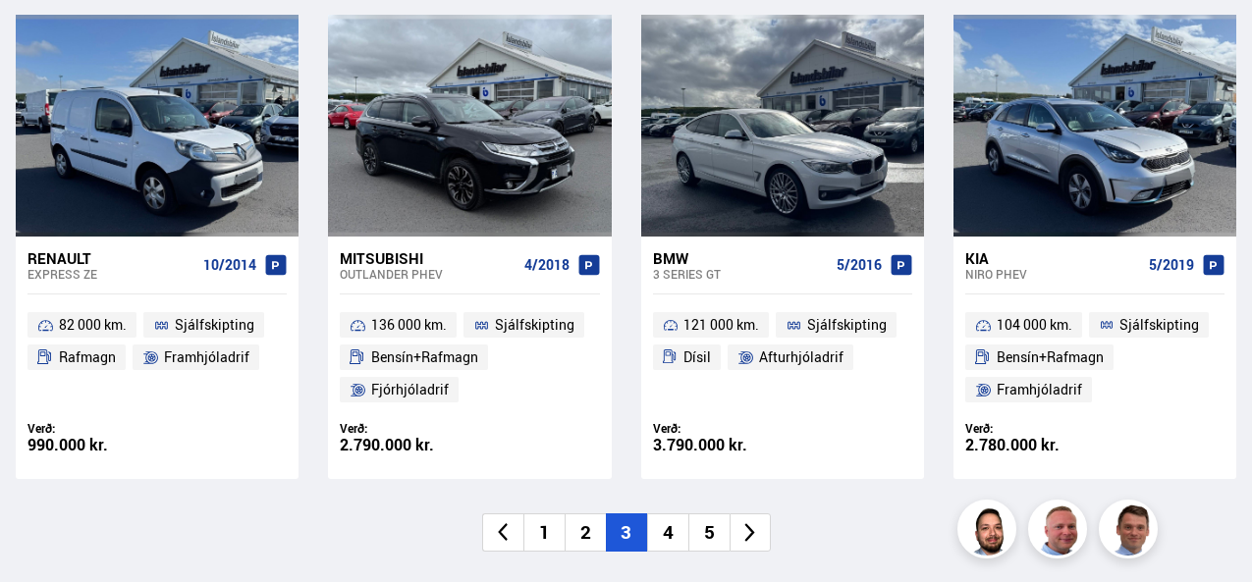
click at [675, 551] on li "4" at bounding box center [667, 533] width 41 height 38
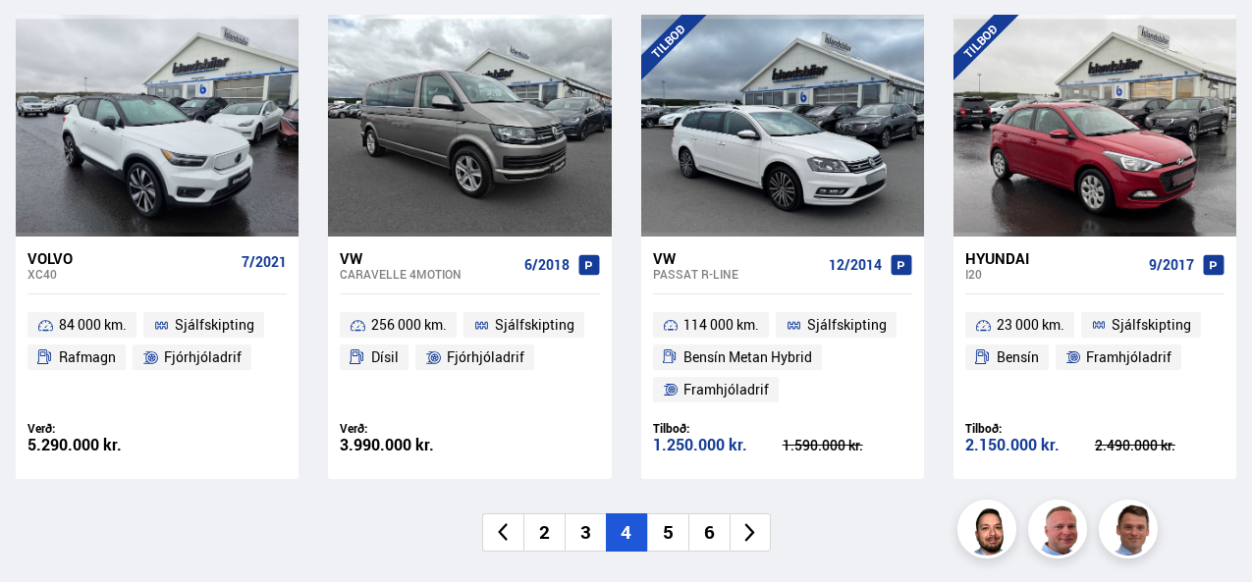
click at [670, 537] on li "5" at bounding box center [667, 533] width 41 height 38
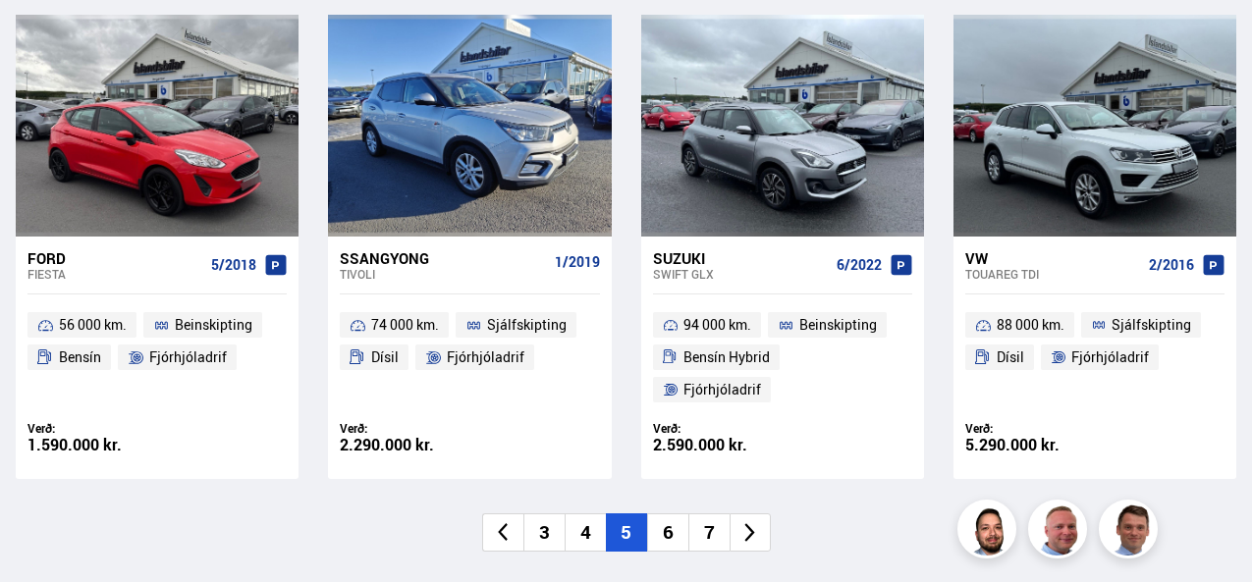
click at [668, 514] on li "6" at bounding box center [667, 533] width 41 height 38
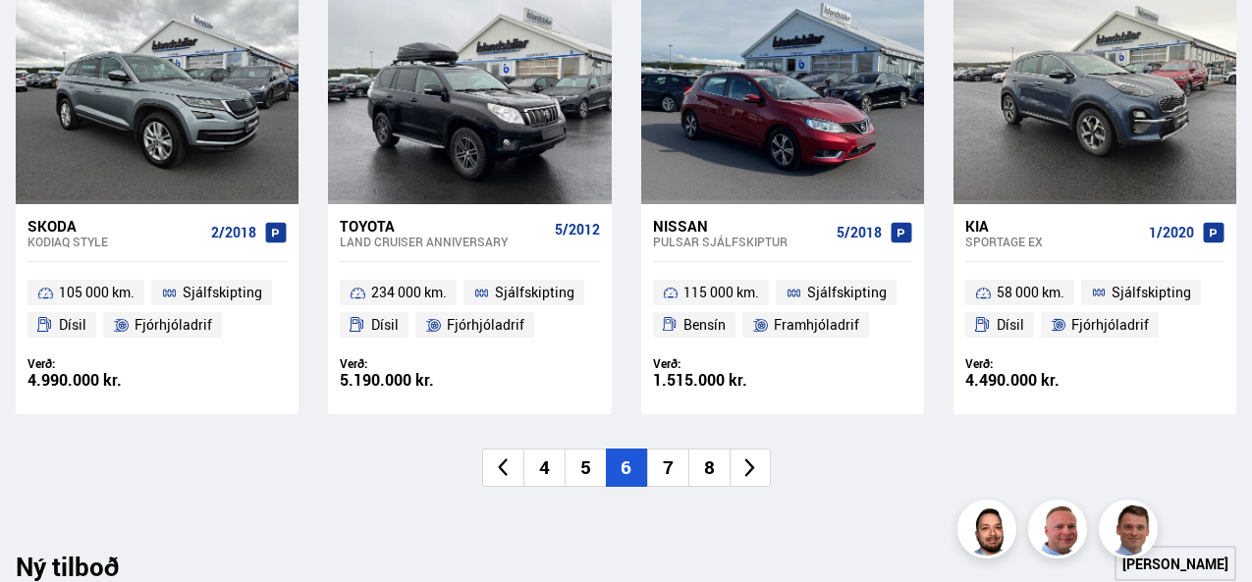
click at [666, 466] on li "7" at bounding box center [667, 468] width 41 height 38
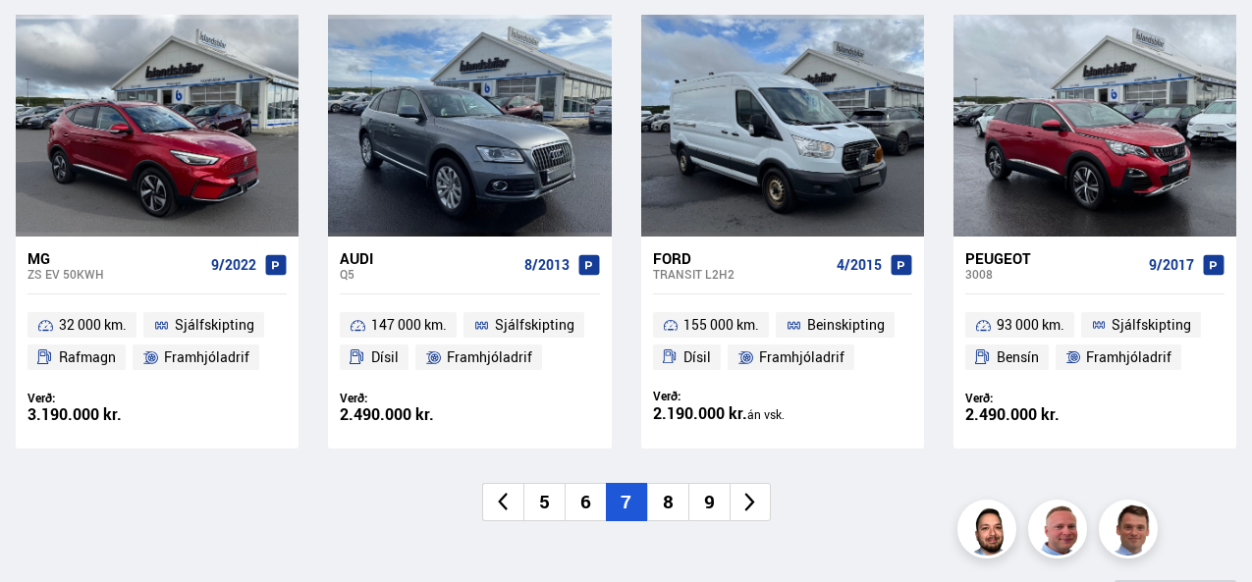
click at [753, 501] on icon at bounding box center [750, 502] width 23 height 23
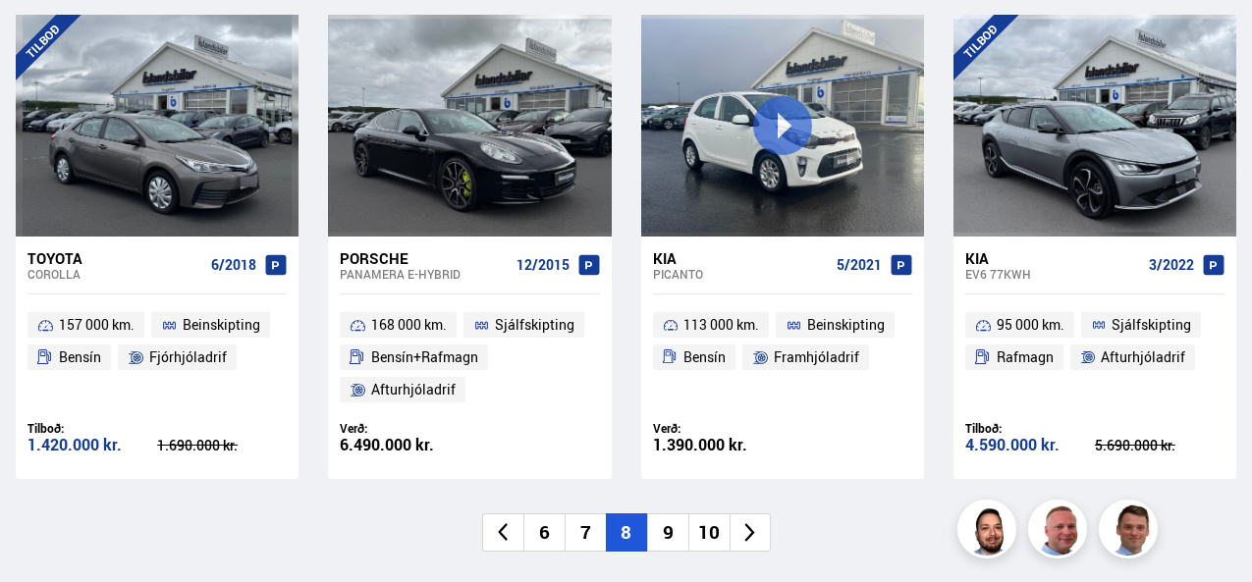
click at [752, 535] on icon at bounding box center [750, 532] width 23 height 23
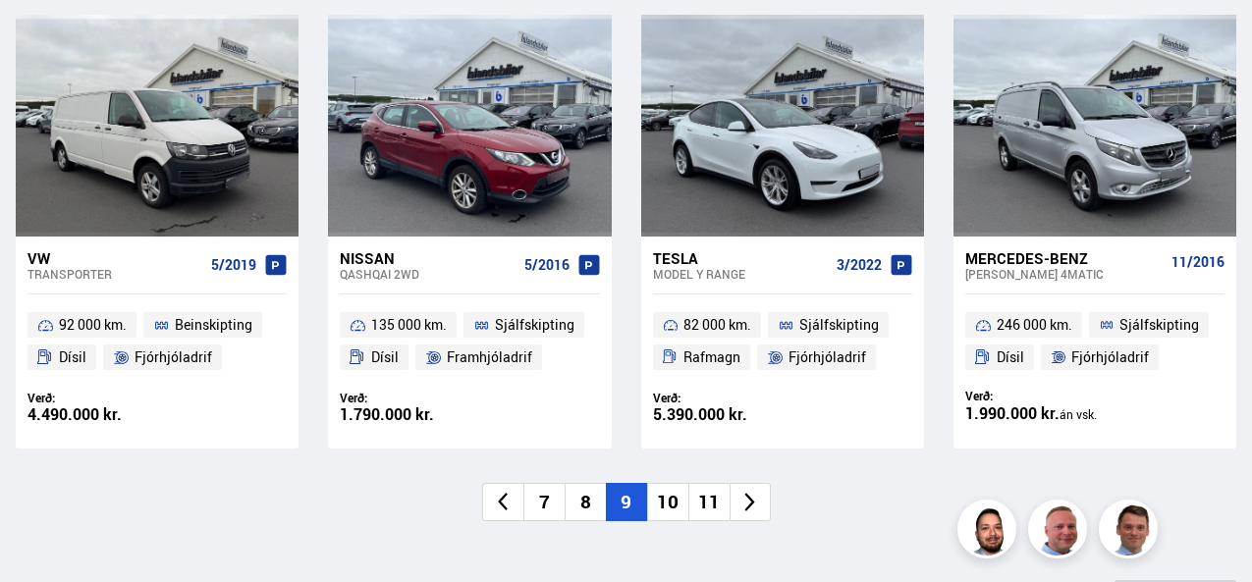
click at [752, 535] on div "Nýtt á skrá Sjá meira Tesla Model 3 RANGE 6/2021 74 000 km. Sjálfskipting Rafma…" at bounding box center [626, 15] width 1252 height 1131
click at [750, 513] on icon at bounding box center [750, 502] width 23 height 23
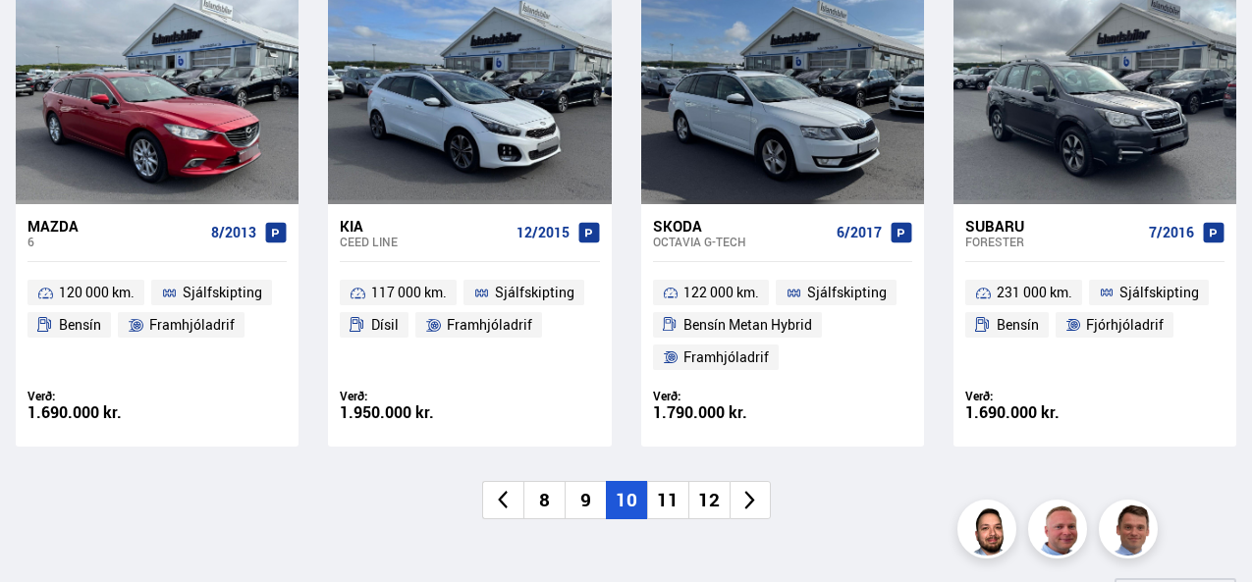
click at [750, 513] on li at bounding box center [750, 500] width 41 height 38
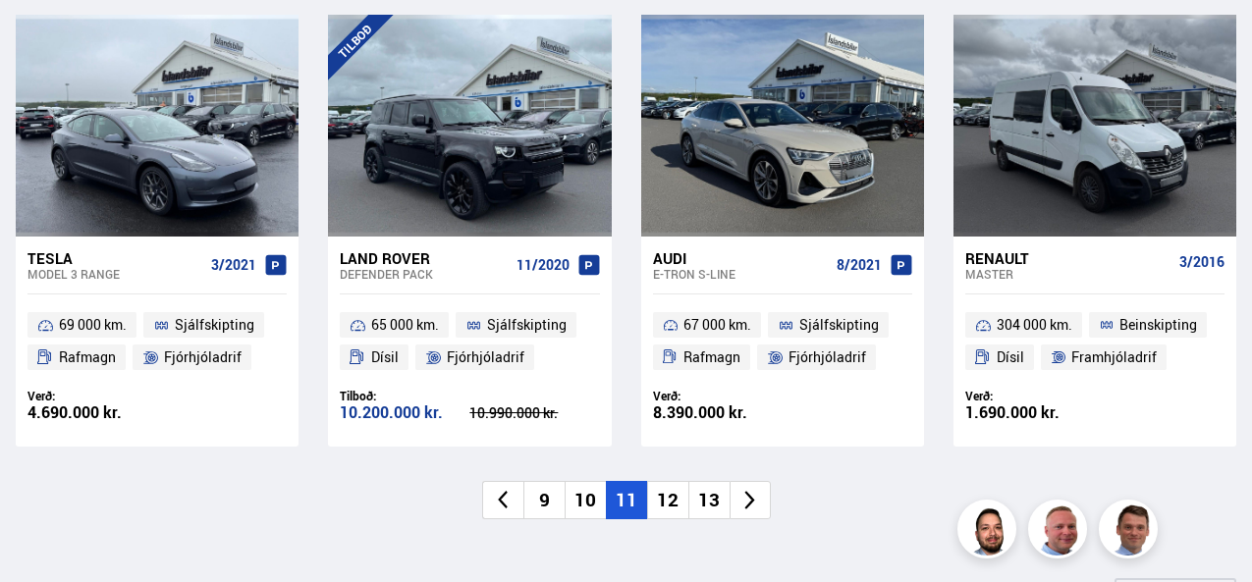
click at [750, 499] on icon at bounding box center [750, 500] width 23 height 23
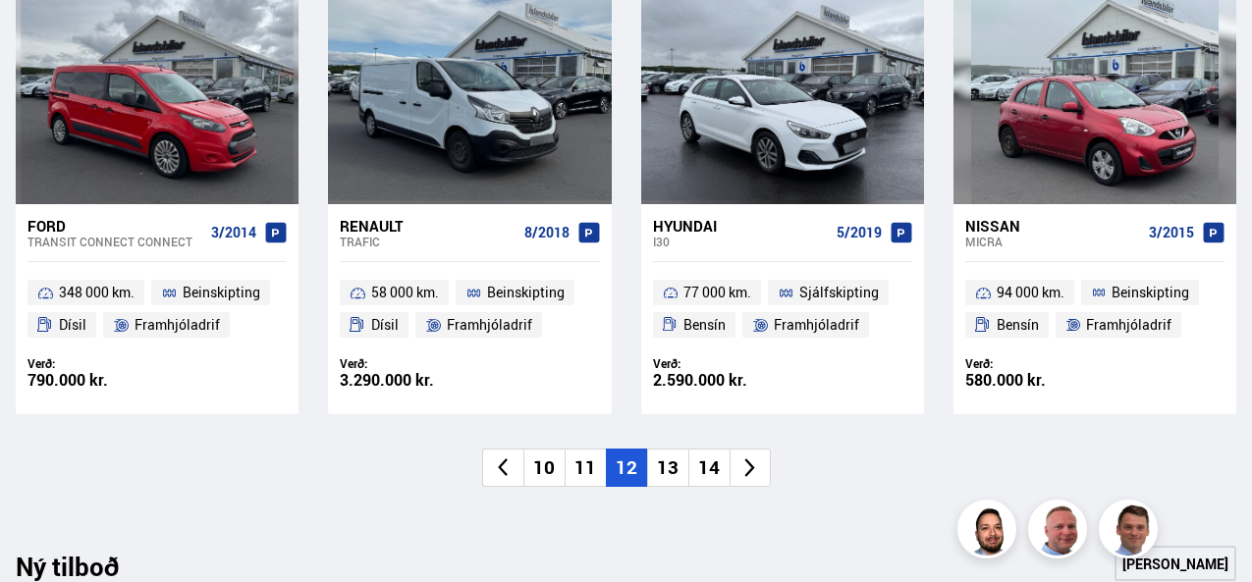
click at [749, 464] on icon at bounding box center [750, 469] width 10 height 19
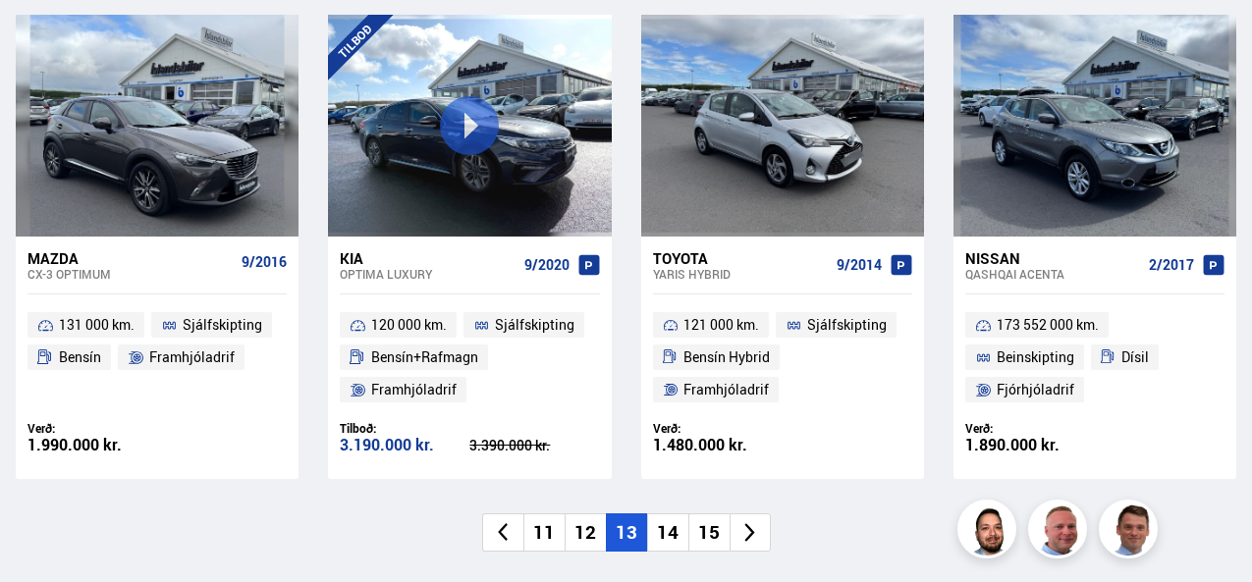
click at [749, 464] on div "Verð: 1.480.000 kr. Ásett verð/Skiptiverð 1.480.000 kr." at bounding box center [782, 449] width 283 height 59
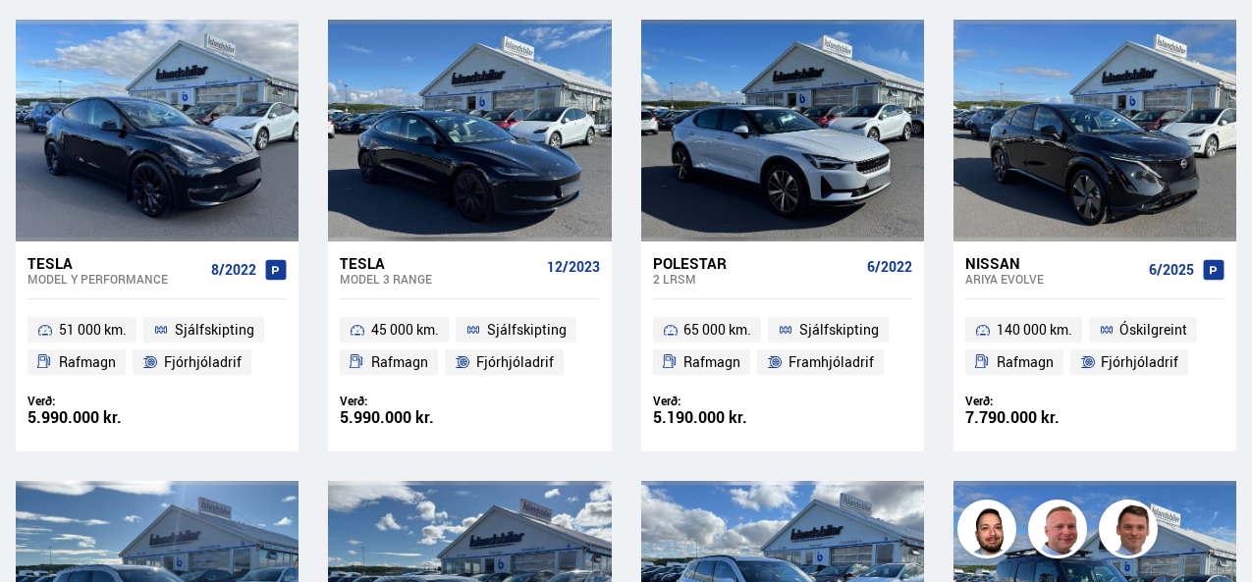
scroll to position [1407, 0]
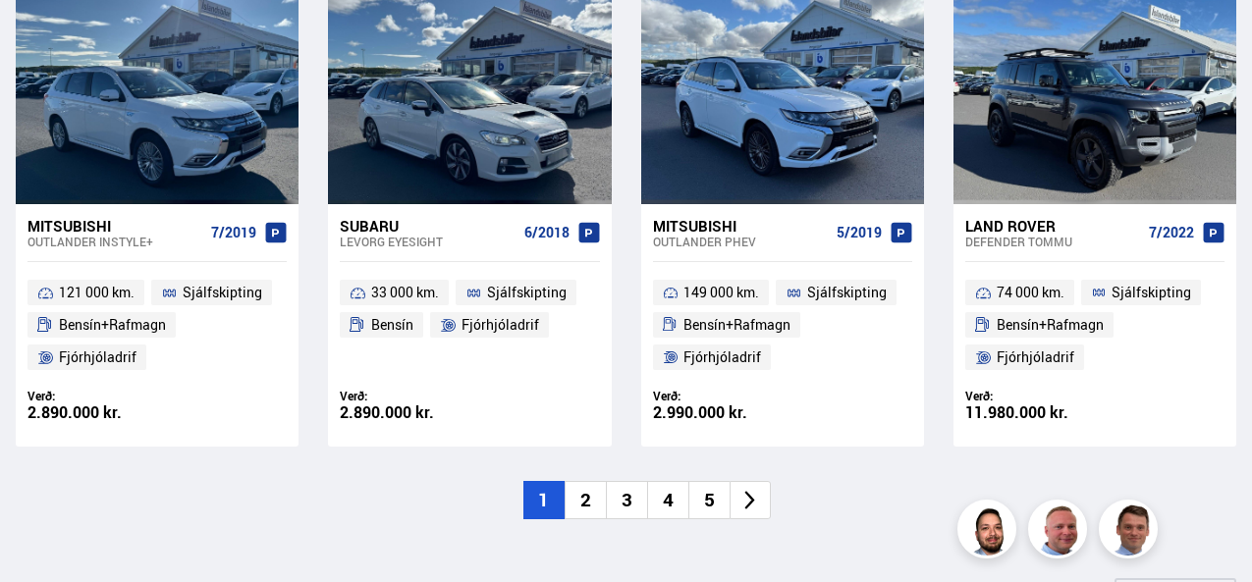
click at [739, 506] on icon at bounding box center [750, 500] width 23 height 23
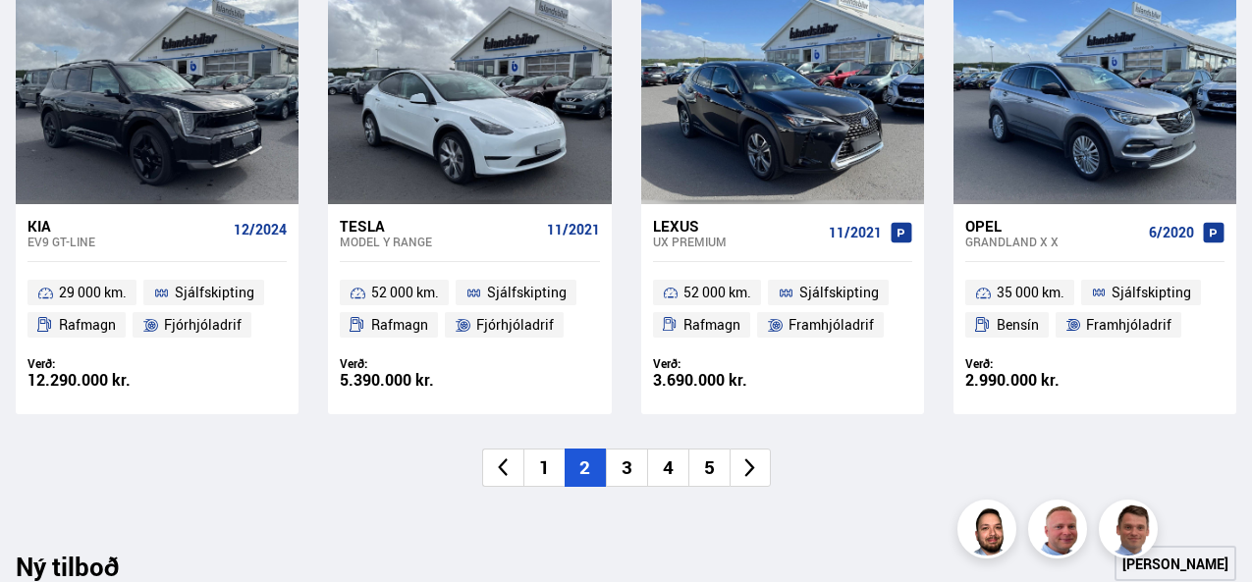
click at [712, 471] on li "5" at bounding box center [708, 468] width 41 height 38
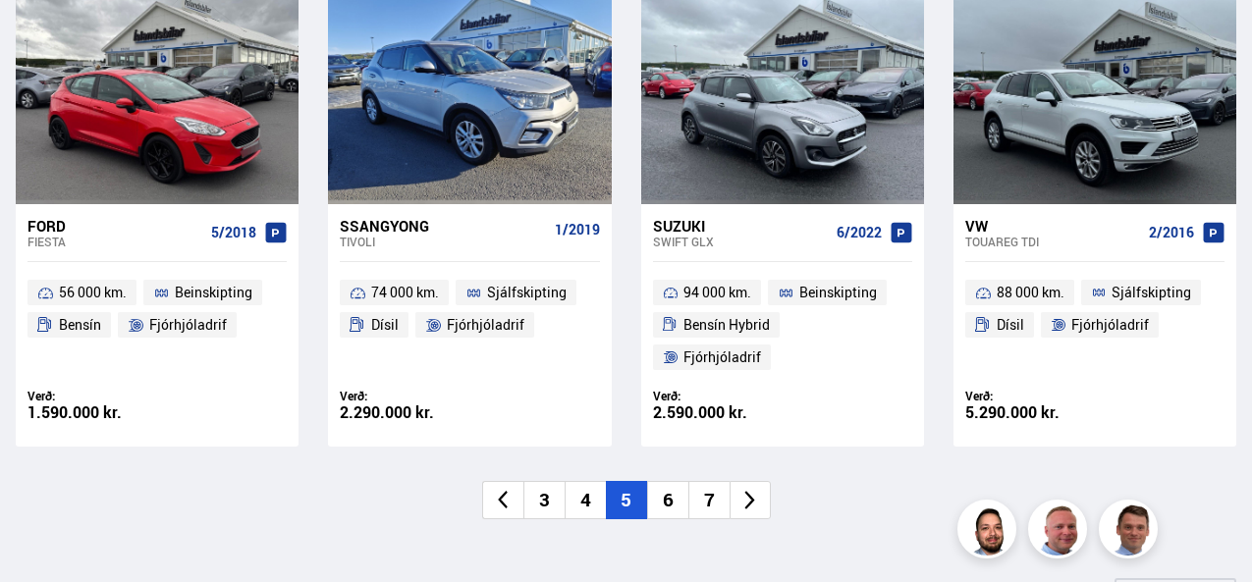
click at [712, 481] on li "7" at bounding box center [708, 500] width 41 height 38
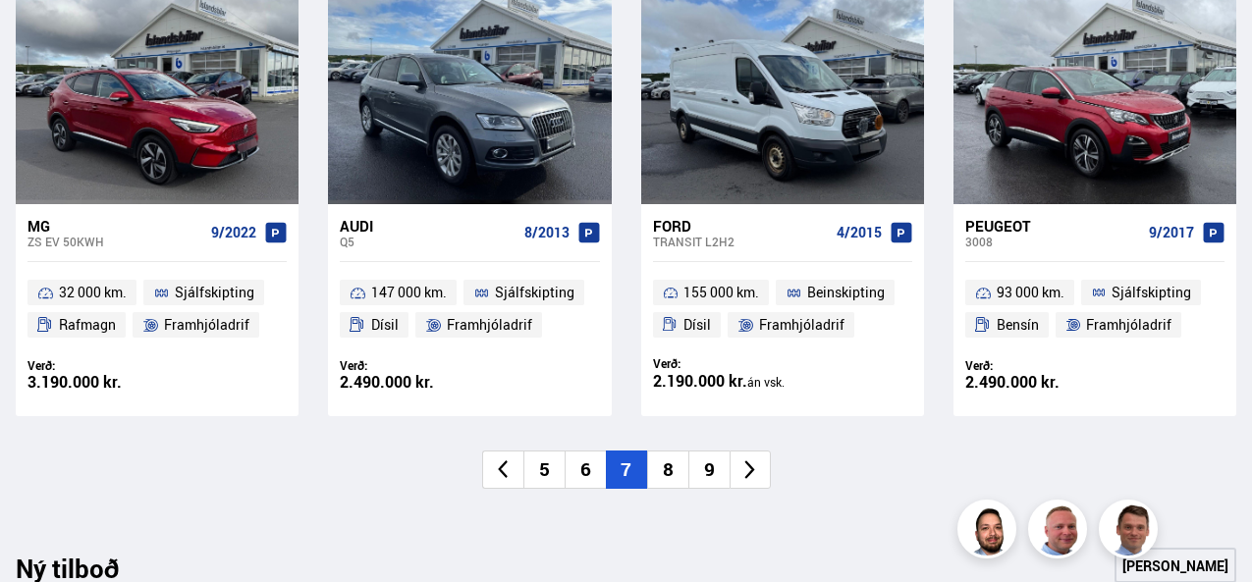
click at [712, 471] on li "9" at bounding box center [708, 470] width 41 height 38
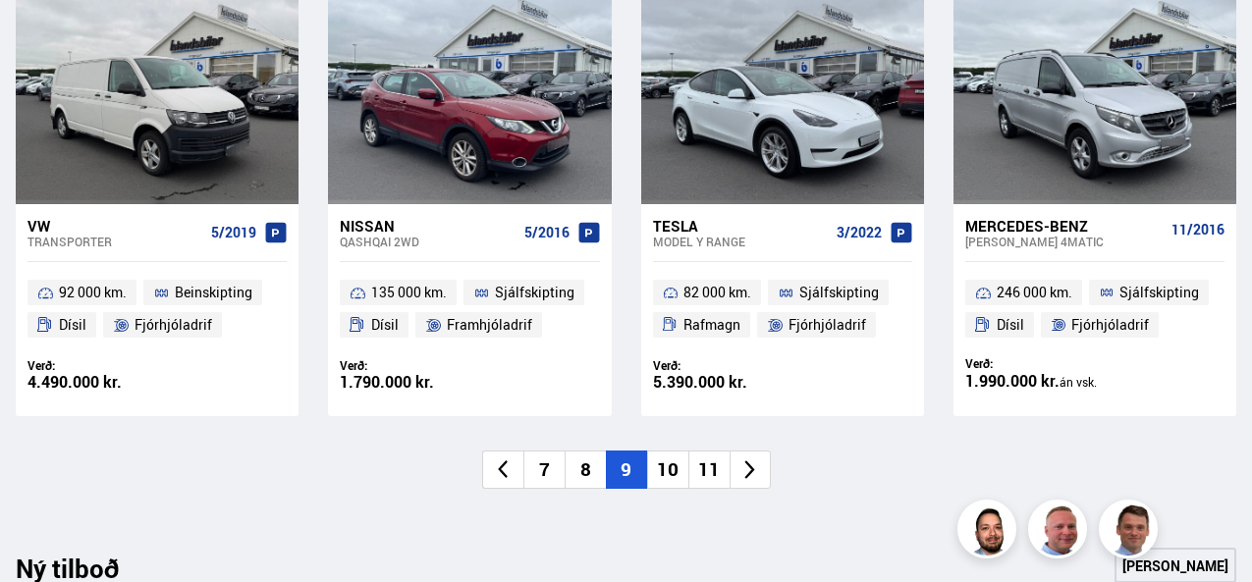
click at [677, 475] on li "10" at bounding box center [667, 470] width 41 height 38
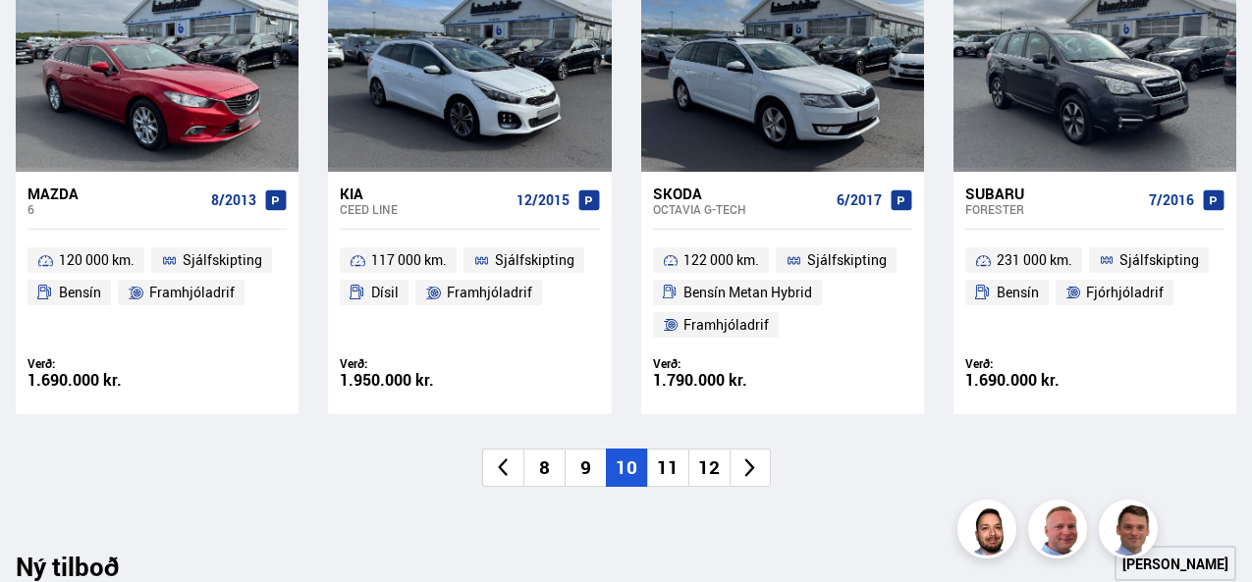
scroll to position [1407, 0]
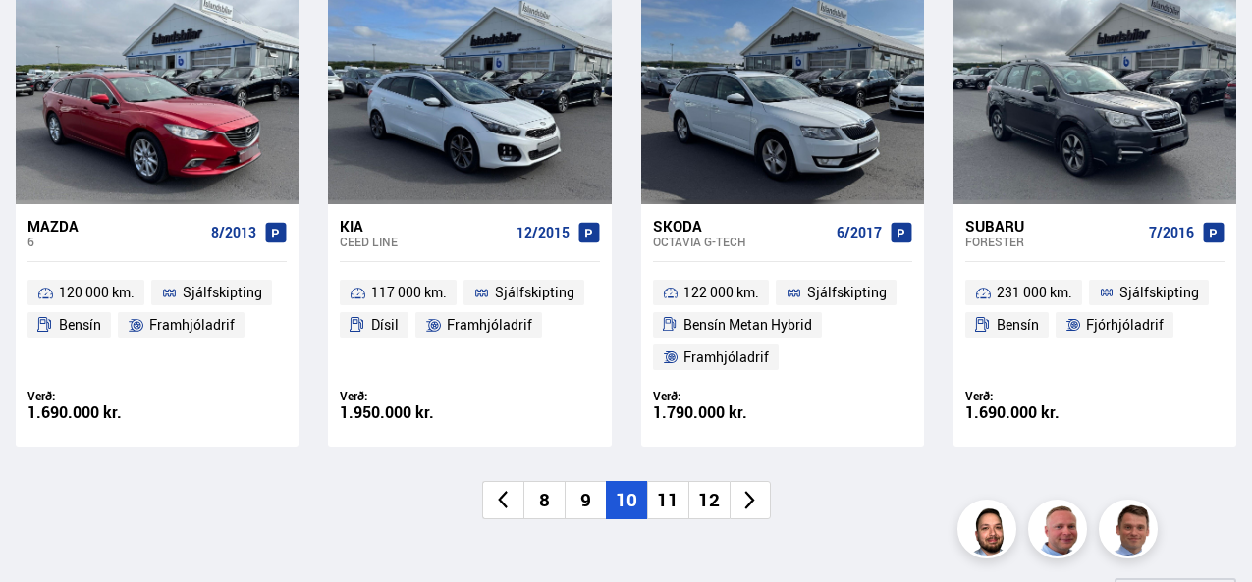
click at [673, 507] on li "11" at bounding box center [667, 500] width 41 height 38
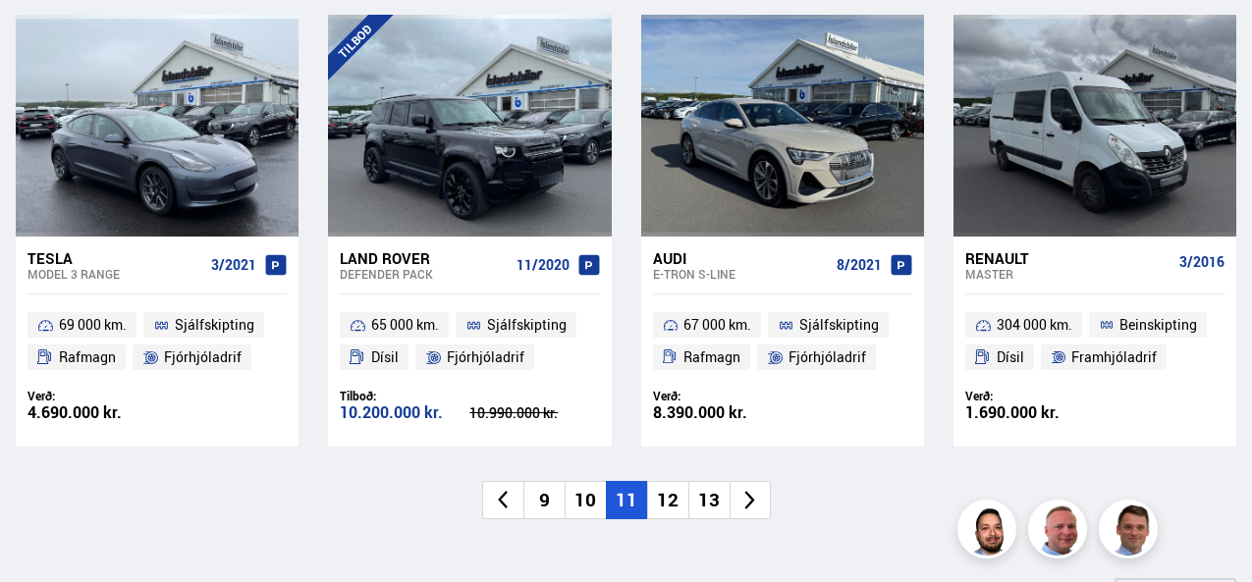
scroll to position [1440, 0]
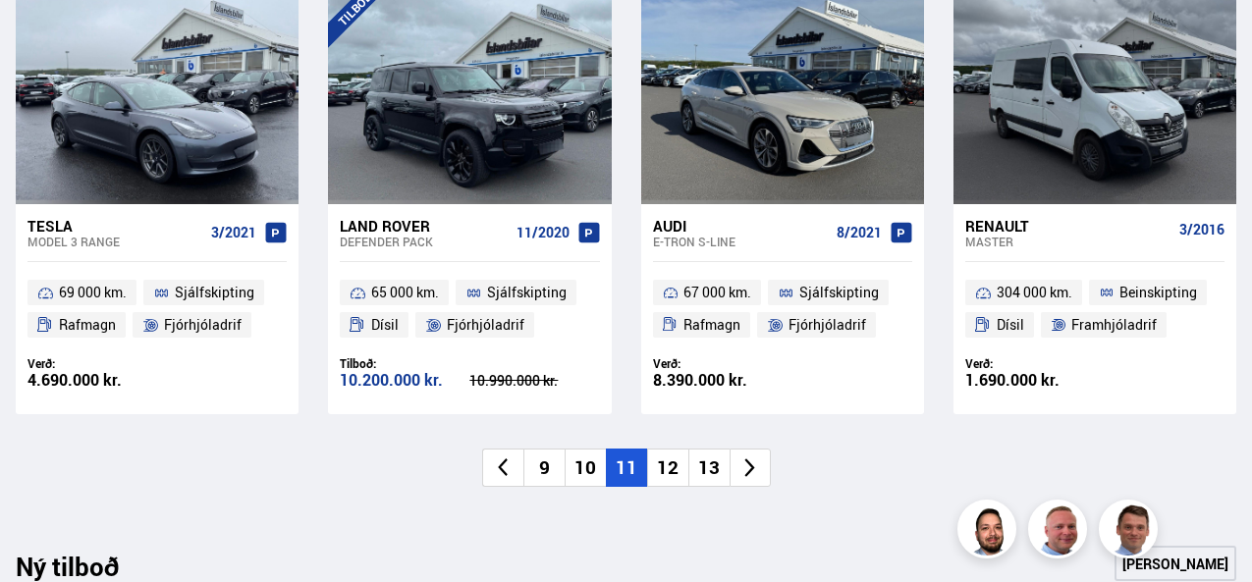
click at [664, 462] on li "12" at bounding box center [667, 468] width 41 height 38
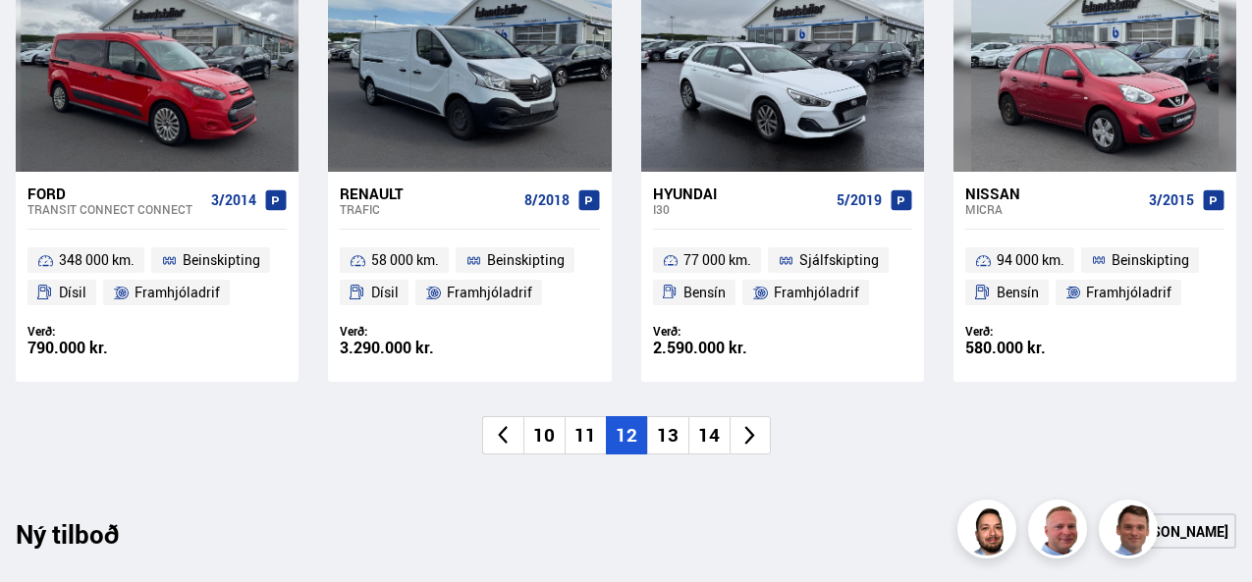
scroll to position [1407, 0]
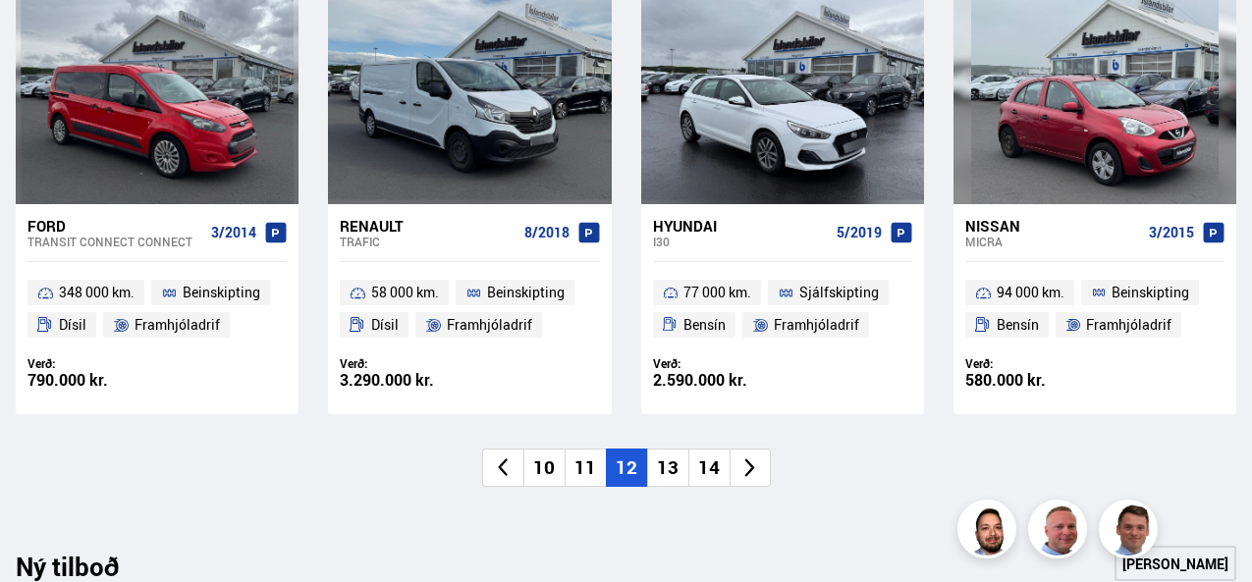
click at [675, 464] on li "13" at bounding box center [667, 468] width 41 height 38
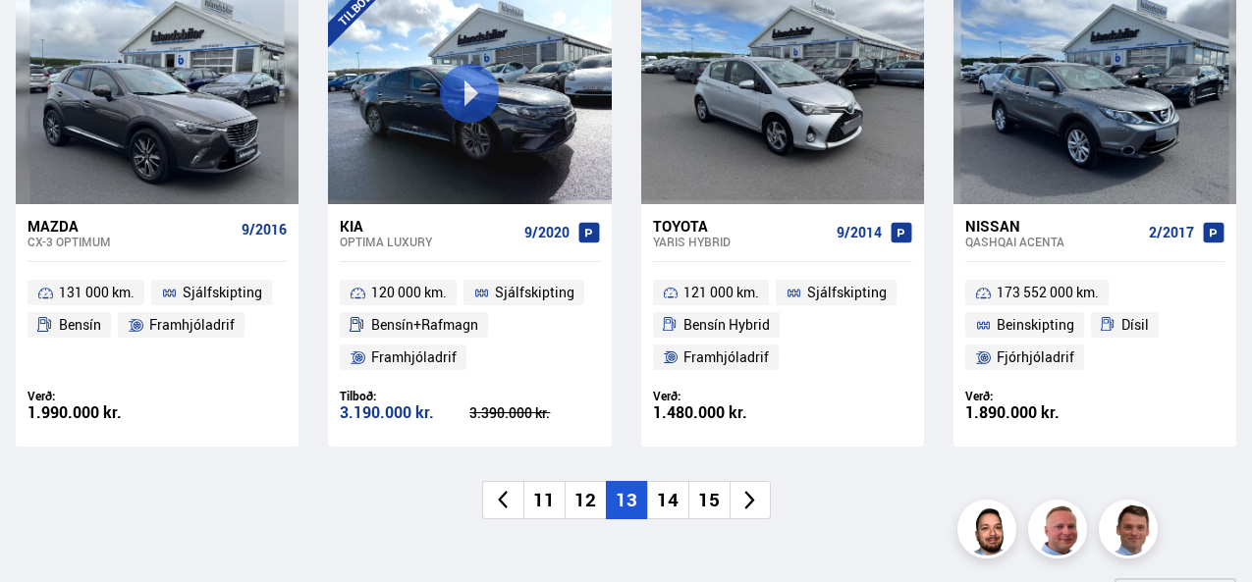
click at [676, 501] on li "14" at bounding box center [667, 500] width 41 height 38
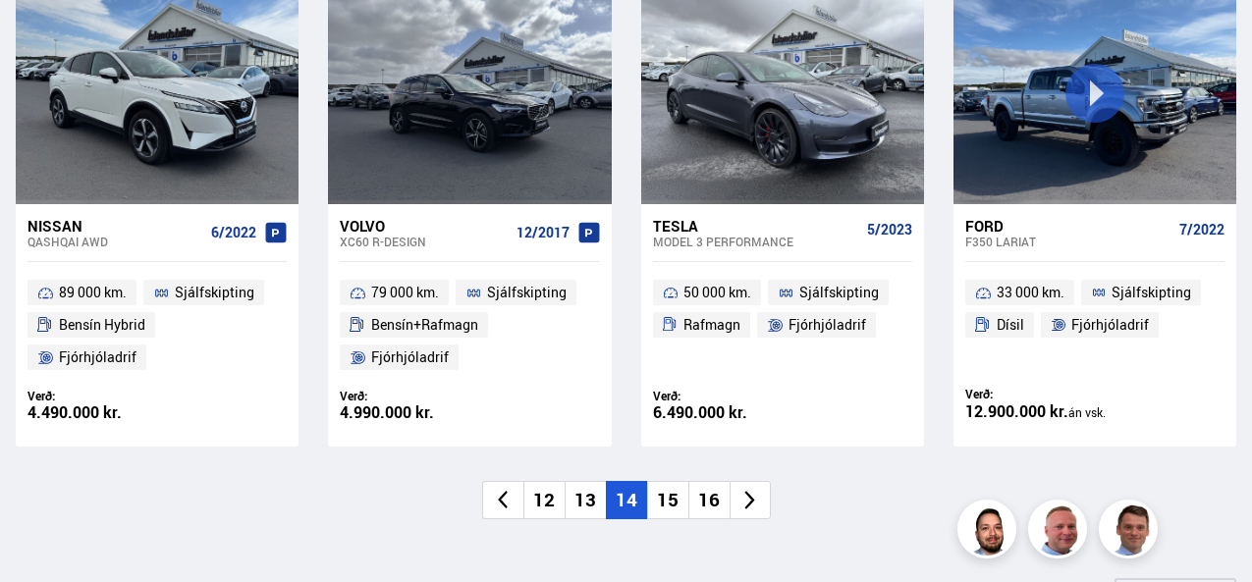
click at [676, 501] on li "15" at bounding box center [667, 500] width 41 height 38
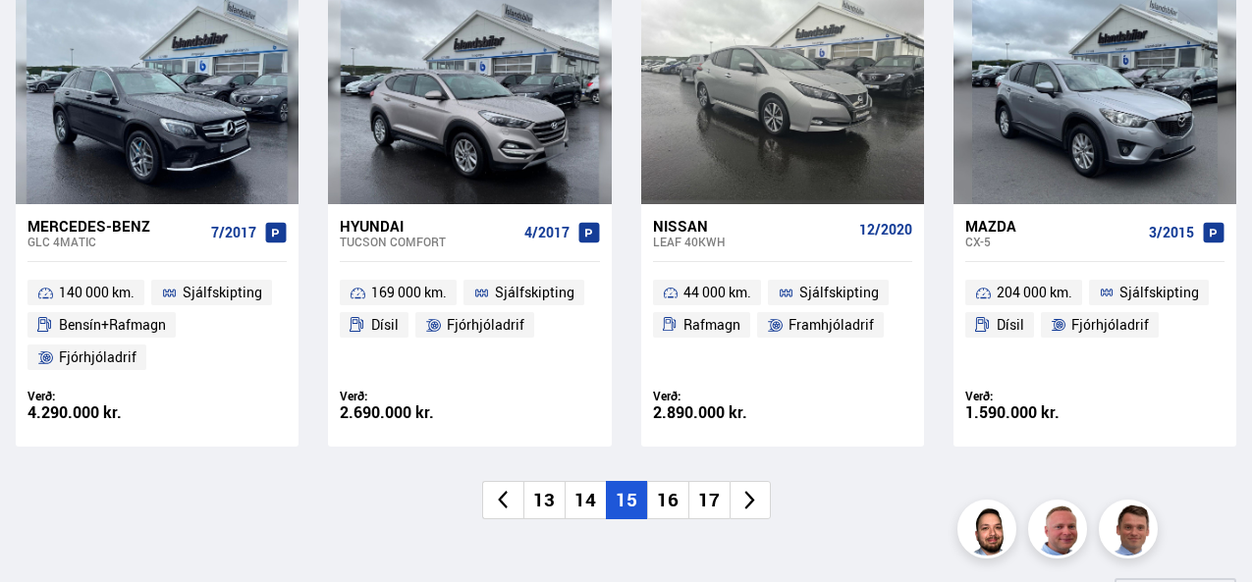
click at [676, 501] on li "16" at bounding box center [667, 500] width 41 height 38
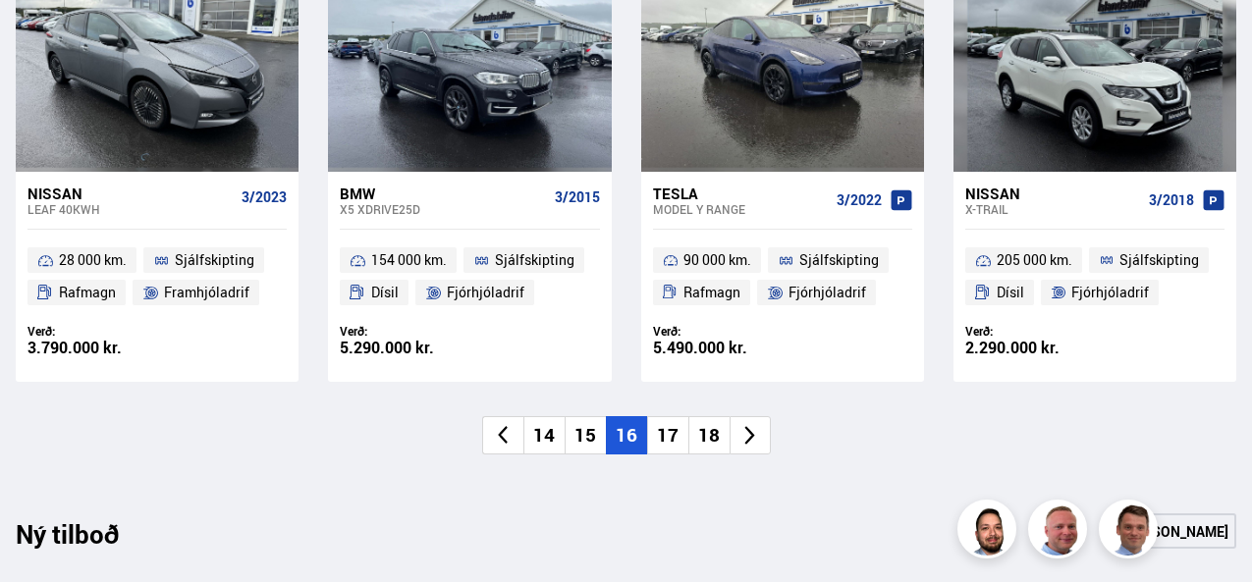
click at [667, 430] on li "17" at bounding box center [667, 435] width 41 height 38
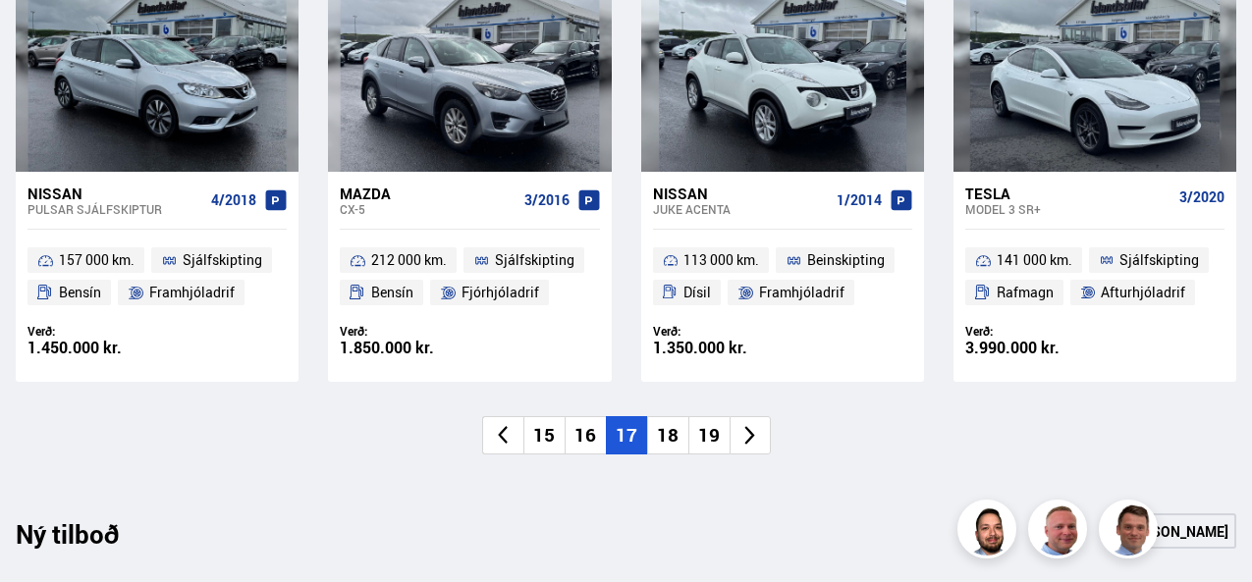
click at [668, 431] on li "18" at bounding box center [667, 435] width 41 height 38
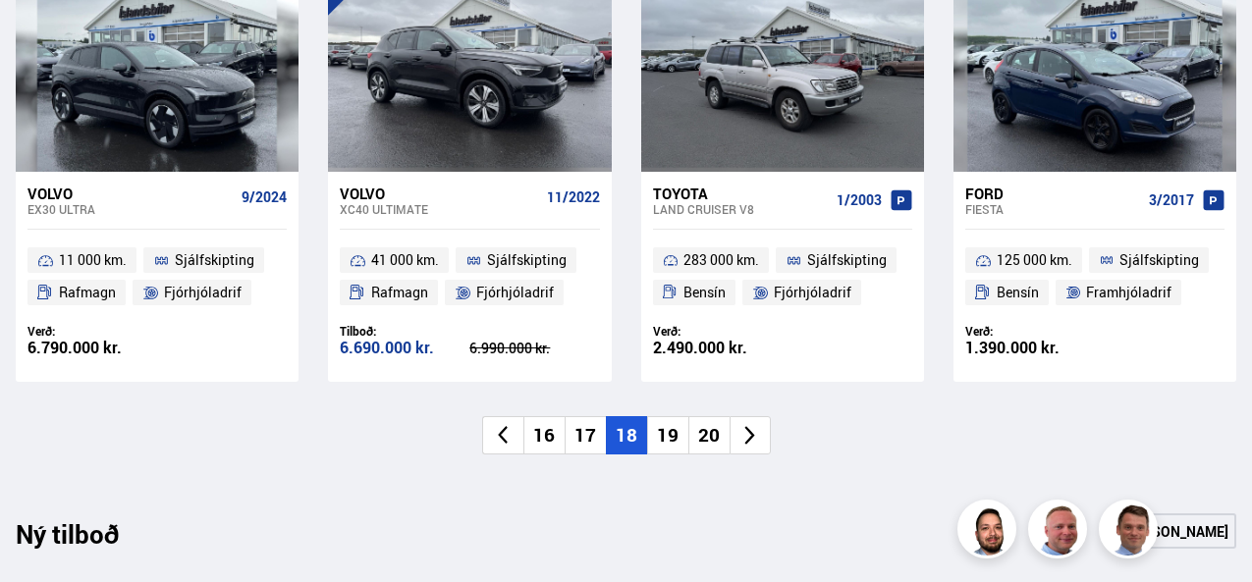
click at [668, 431] on li "19" at bounding box center [667, 435] width 41 height 38
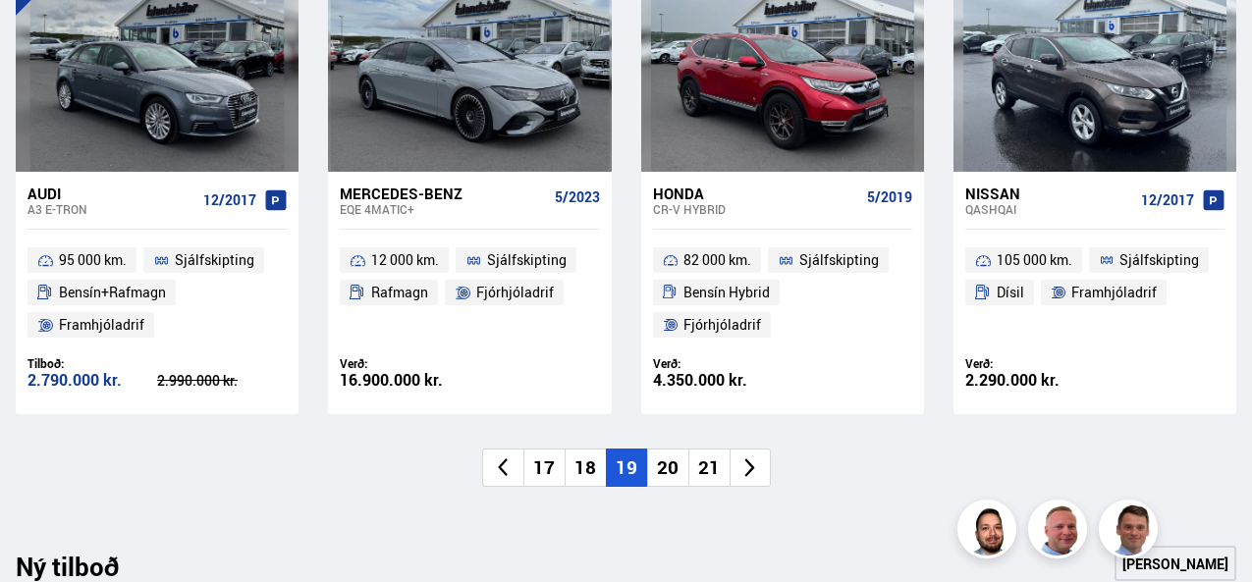
click at [668, 472] on li "20" at bounding box center [667, 468] width 41 height 38
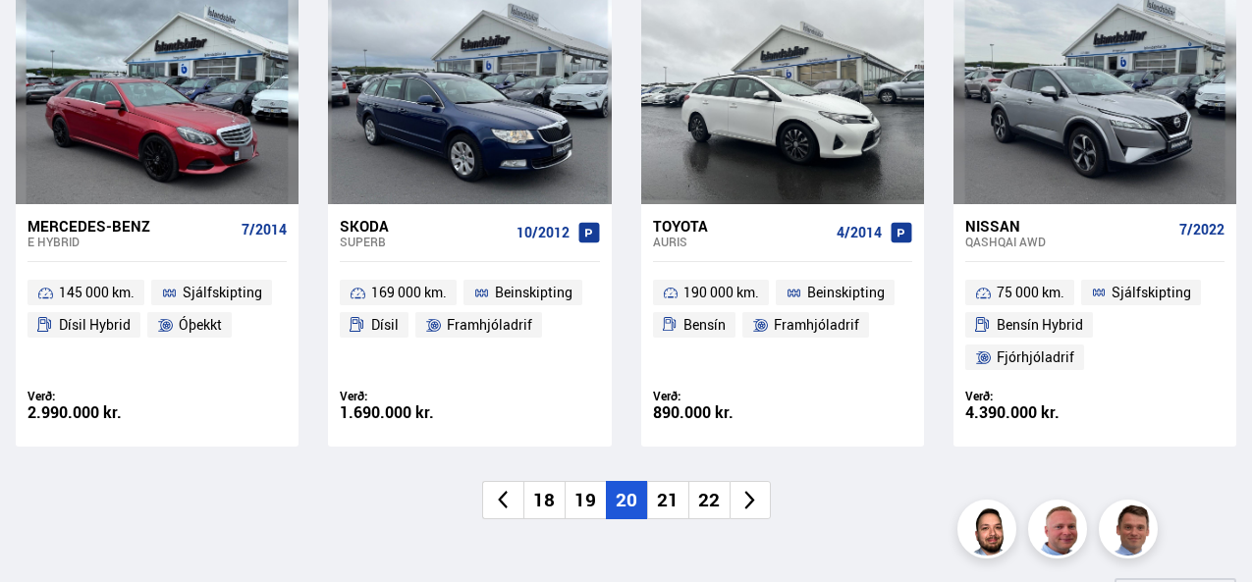
click at [668, 481] on li "21" at bounding box center [667, 500] width 41 height 38
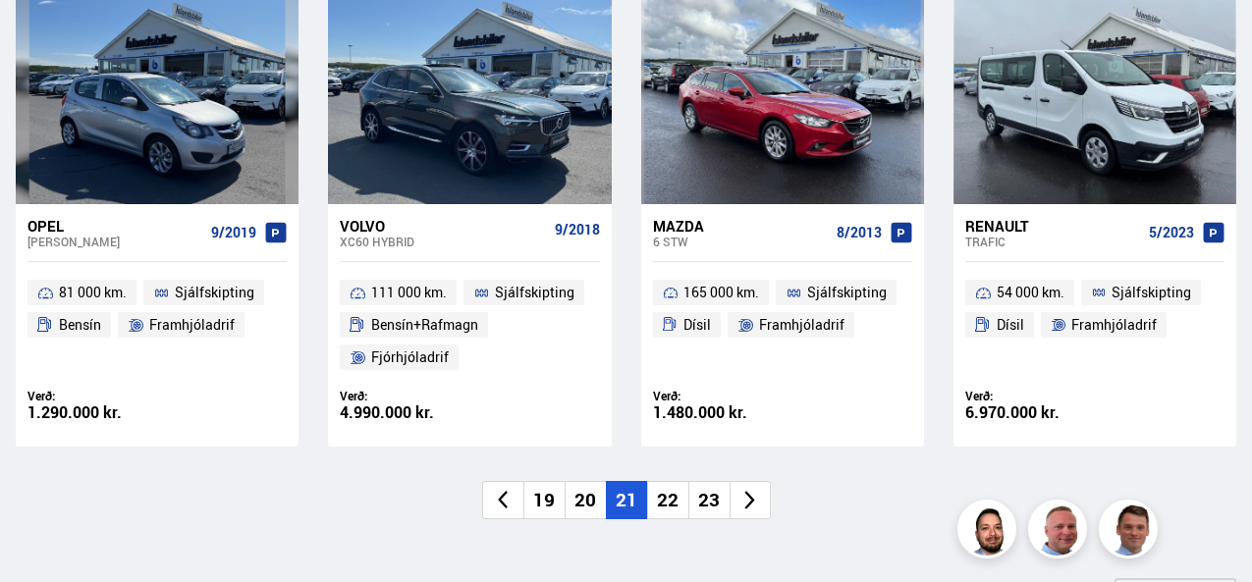
click at [667, 499] on li "22" at bounding box center [667, 500] width 41 height 38
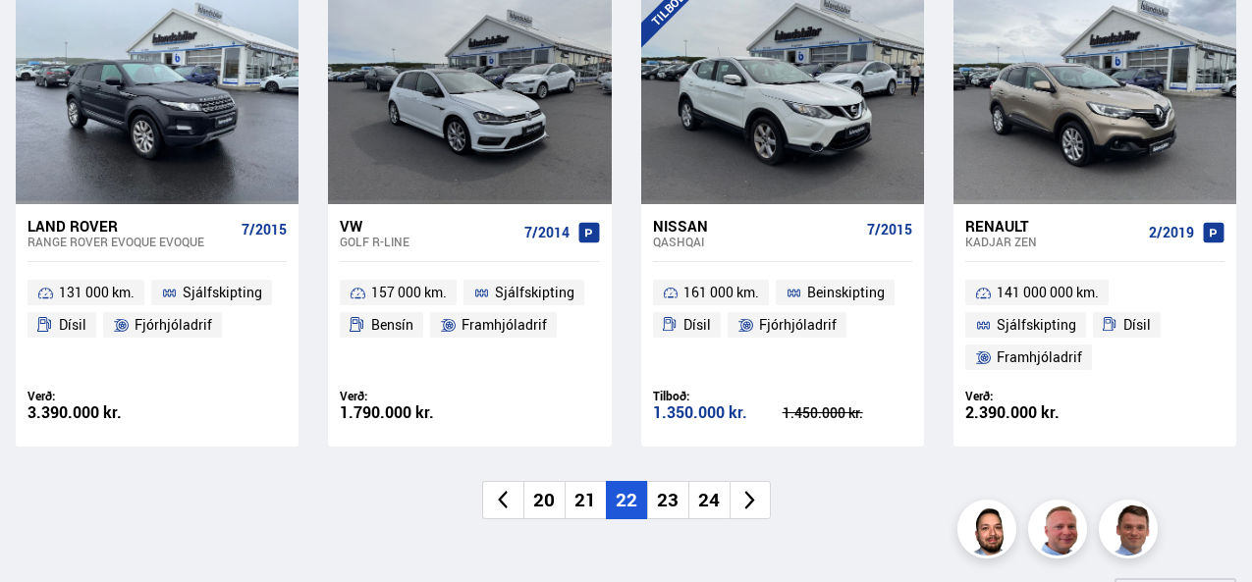
click at [667, 499] on li "23" at bounding box center [667, 500] width 41 height 38
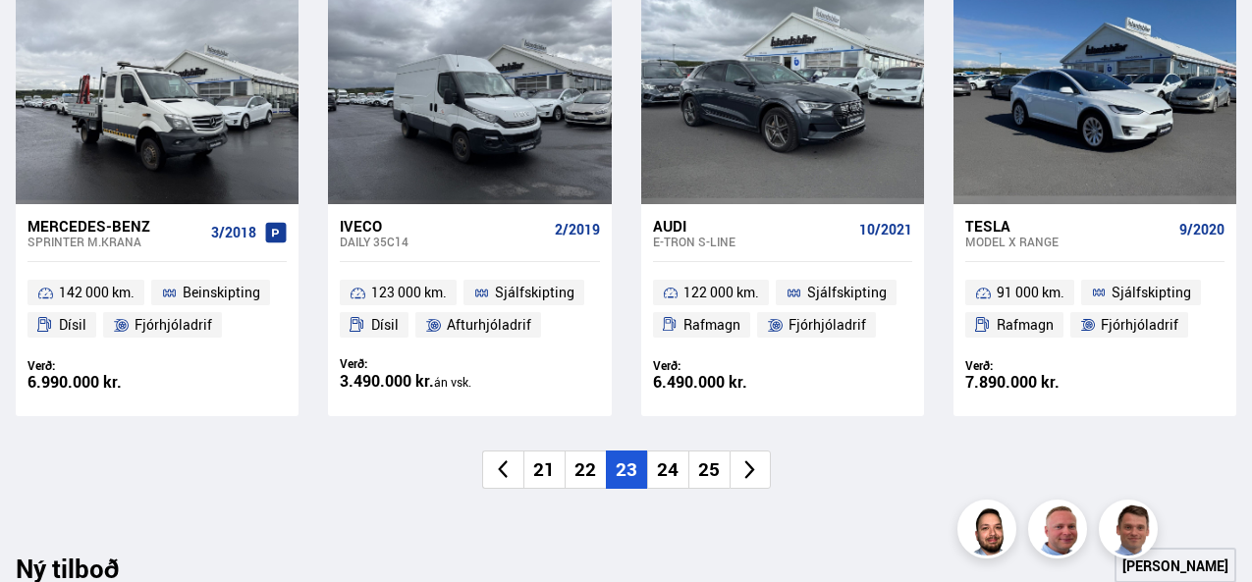
click at [667, 464] on li "24" at bounding box center [667, 470] width 41 height 38
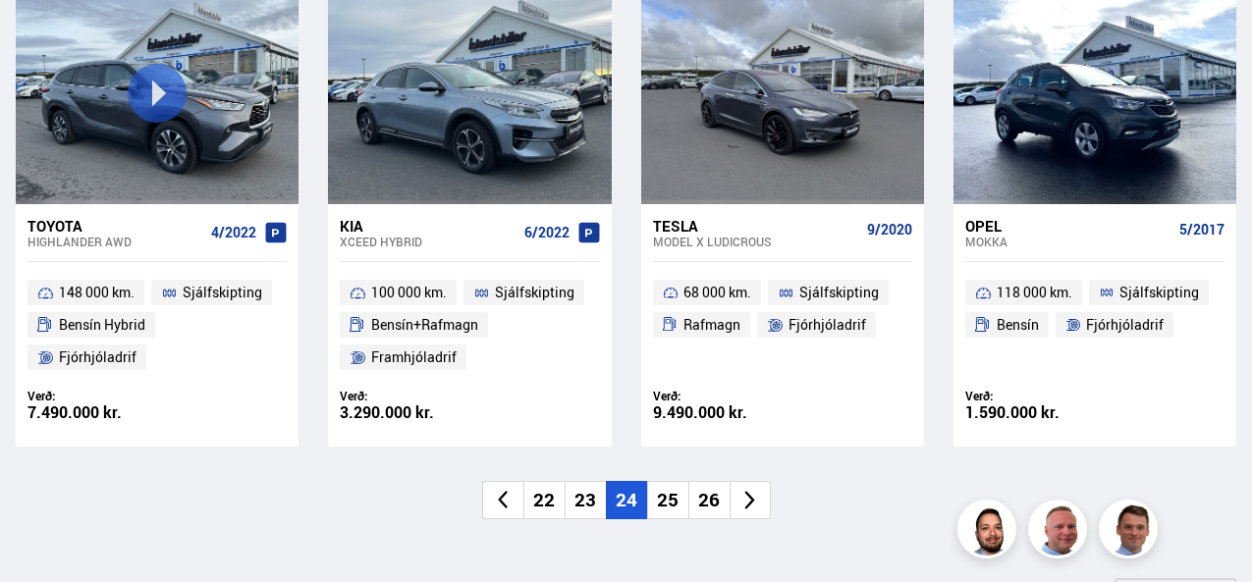
click at [667, 496] on li "25" at bounding box center [667, 500] width 41 height 38
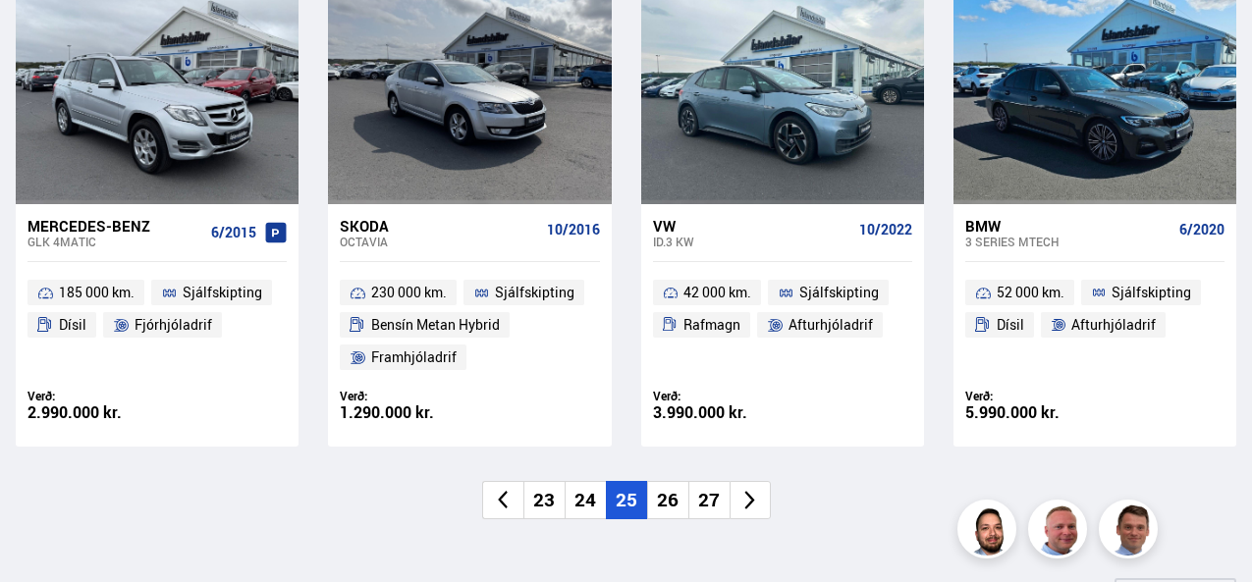
click at [667, 496] on li "26" at bounding box center [667, 500] width 41 height 38
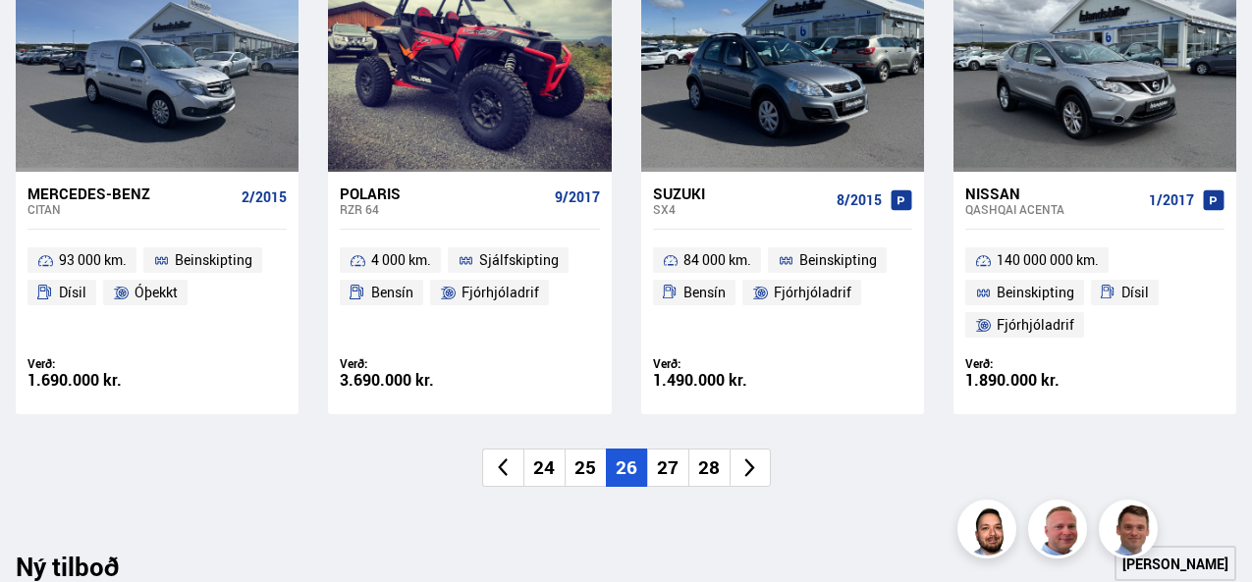
click at [667, 458] on li "27" at bounding box center [667, 468] width 41 height 38
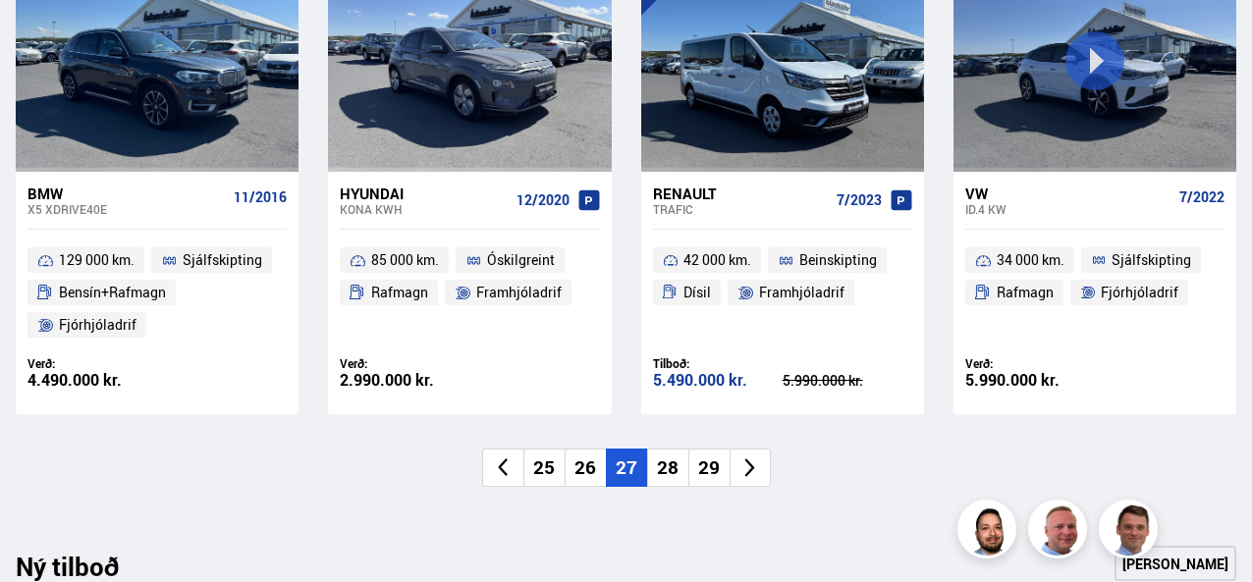
click at [668, 458] on li "28" at bounding box center [667, 468] width 41 height 38
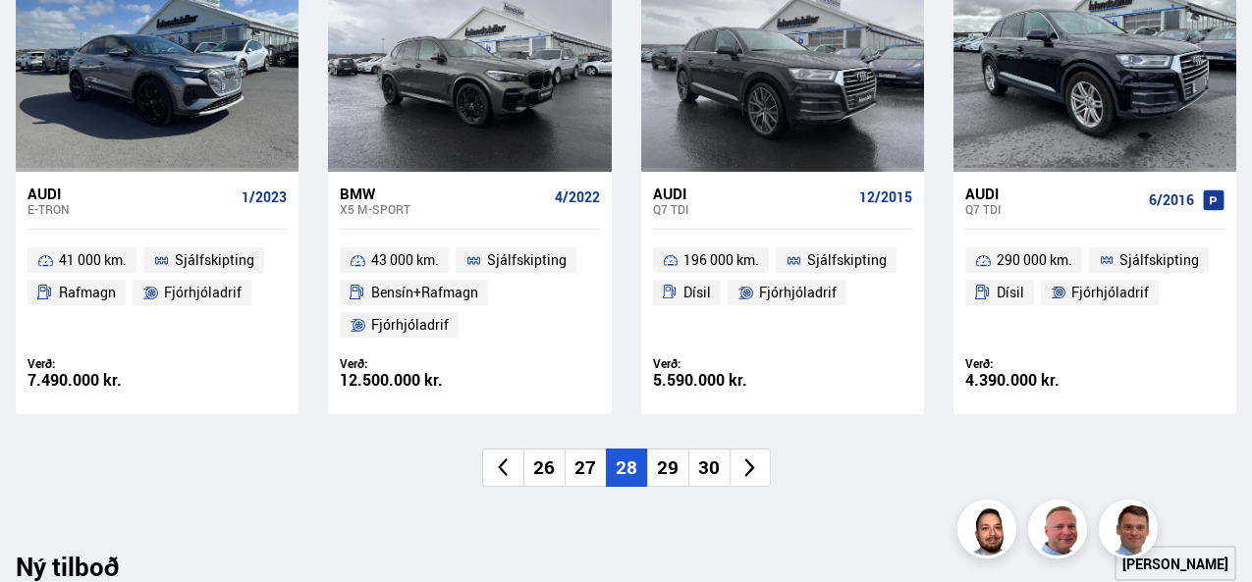
click at [668, 458] on li "29" at bounding box center [667, 468] width 41 height 38
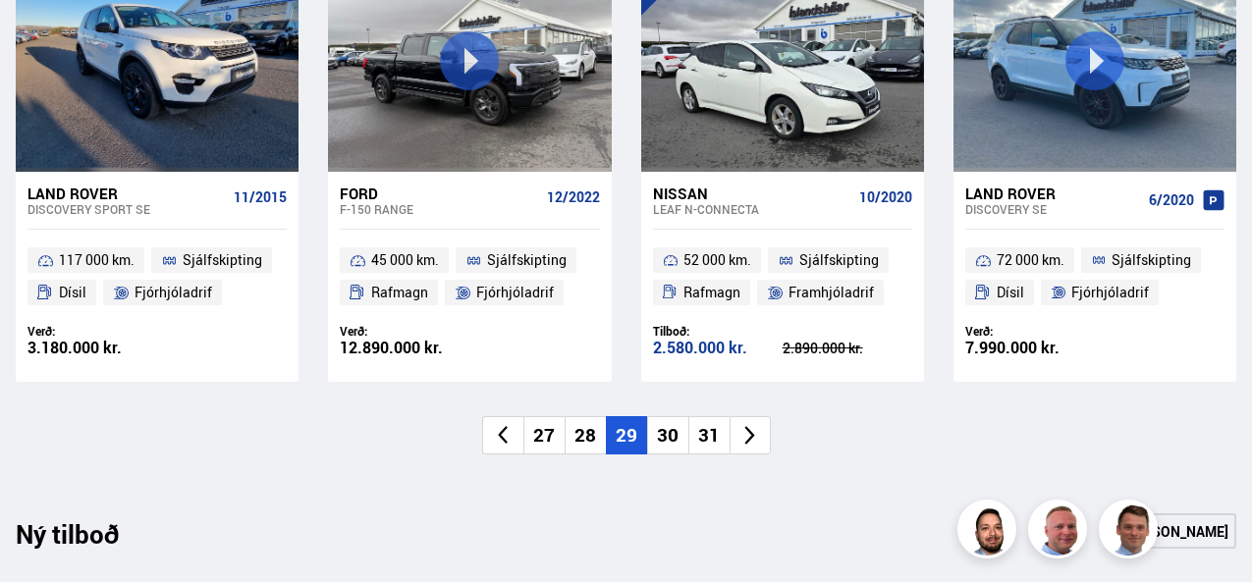
click at [664, 437] on li "30" at bounding box center [667, 435] width 41 height 38
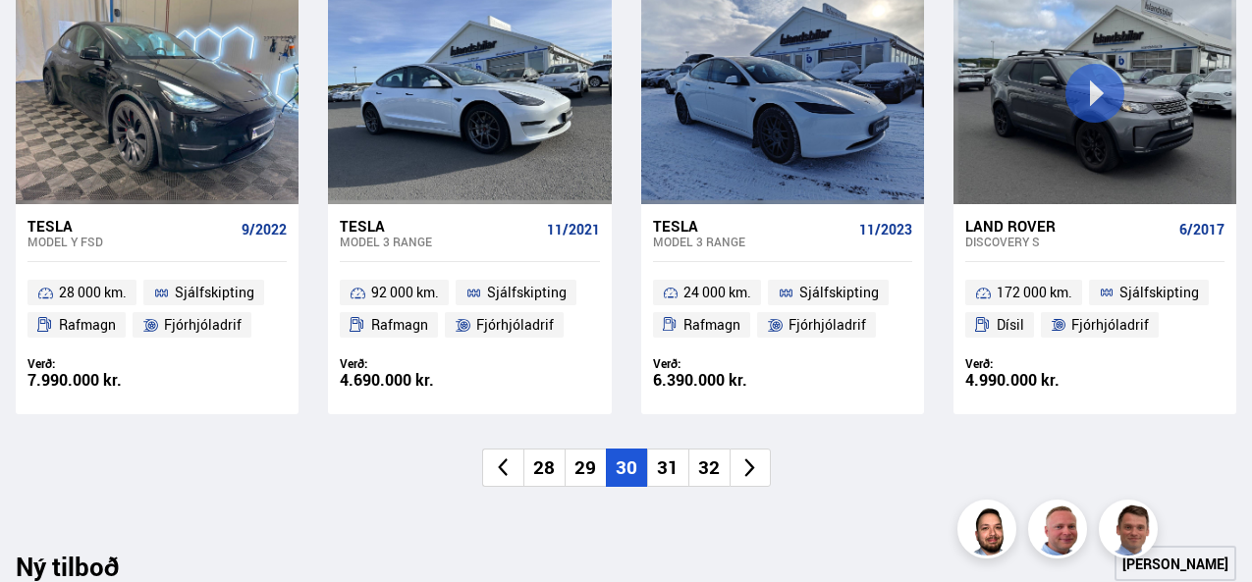
click at [667, 483] on li "31" at bounding box center [667, 468] width 41 height 38
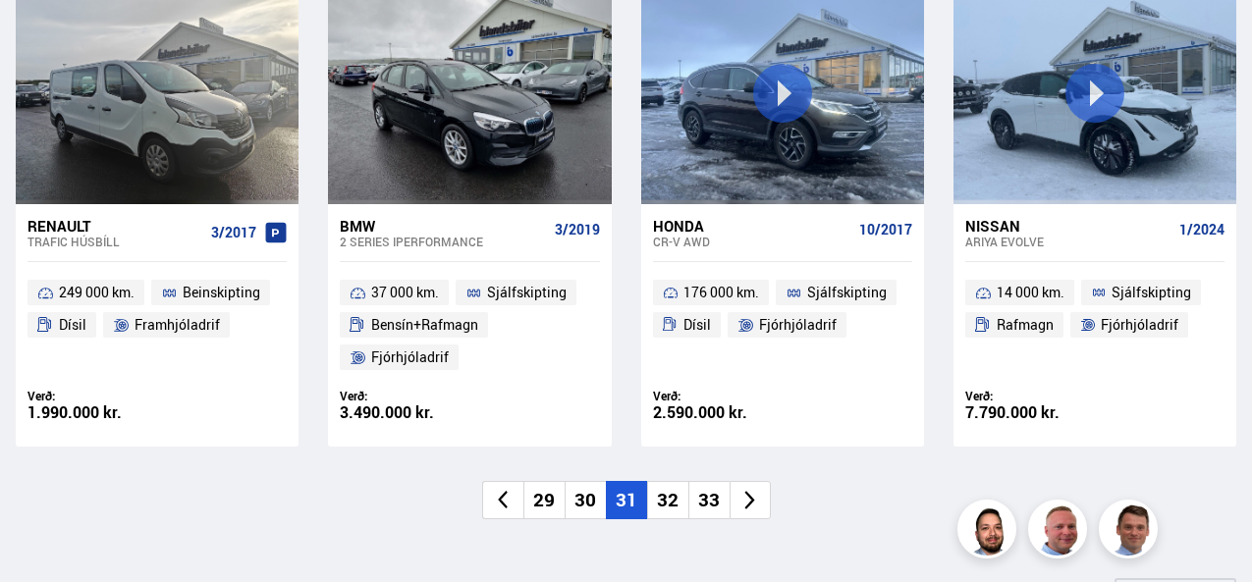
click at [667, 499] on li "32" at bounding box center [667, 500] width 41 height 38
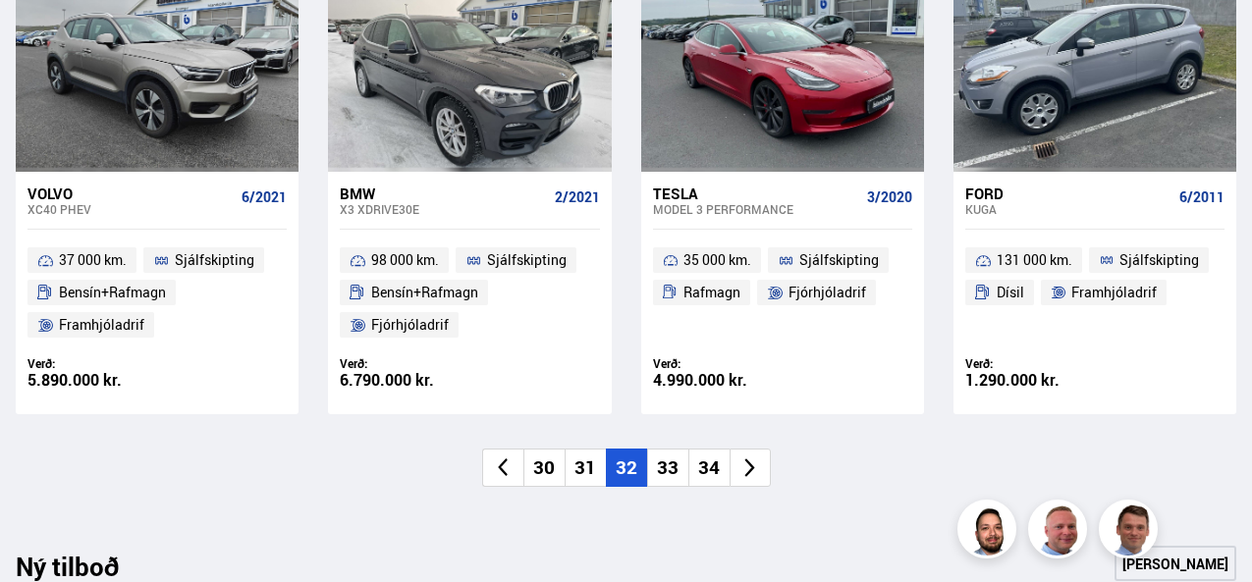
click at [667, 467] on li "33" at bounding box center [667, 468] width 41 height 38
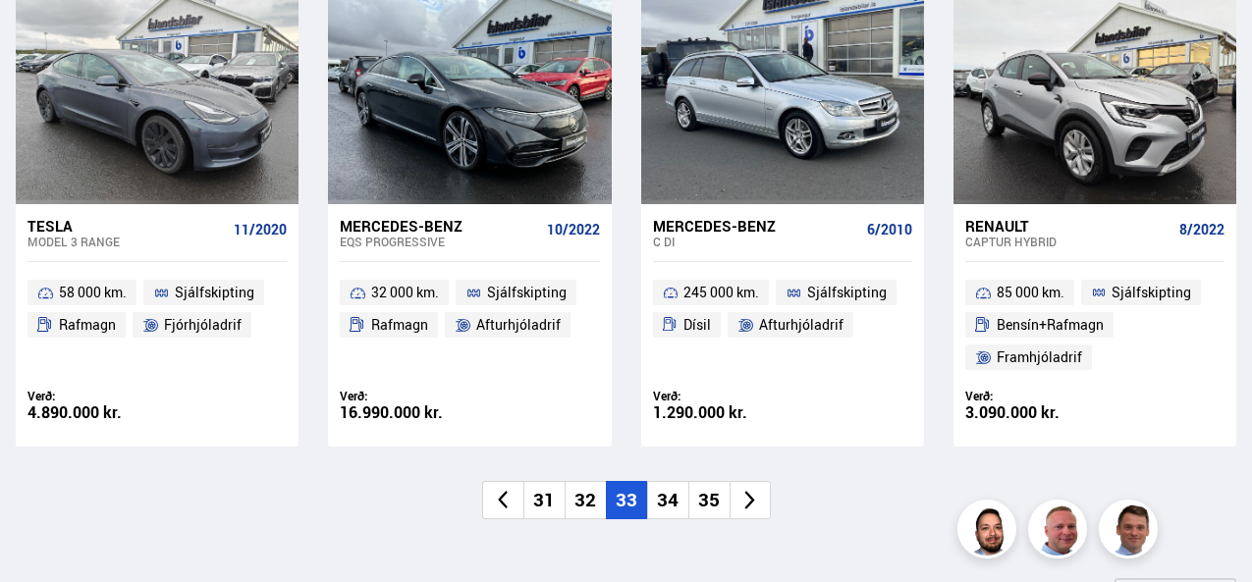
click at [665, 513] on li "34" at bounding box center [667, 500] width 41 height 38
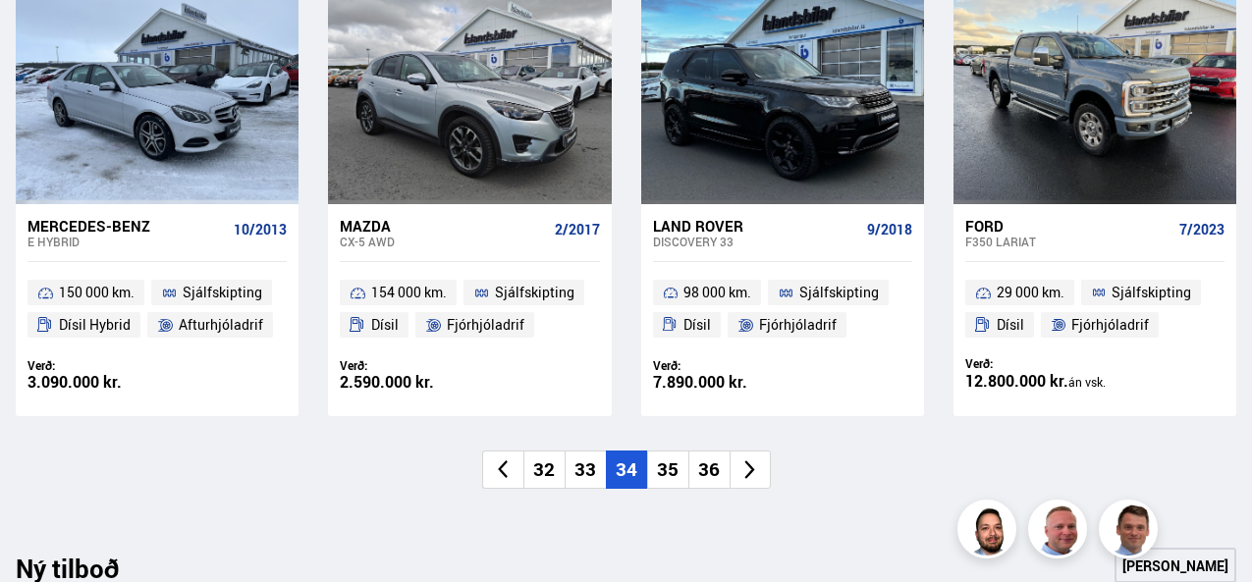
click at [664, 484] on li "35" at bounding box center [667, 470] width 41 height 38
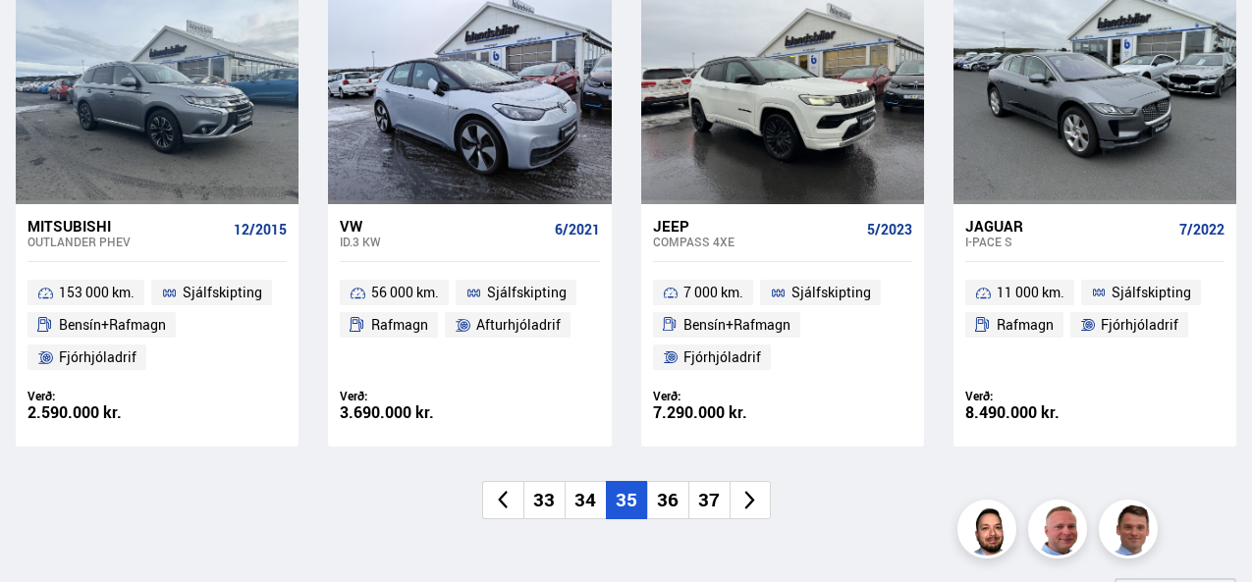
click at [664, 484] on li "36" at bounding box center [667, 500] width 41 height 38
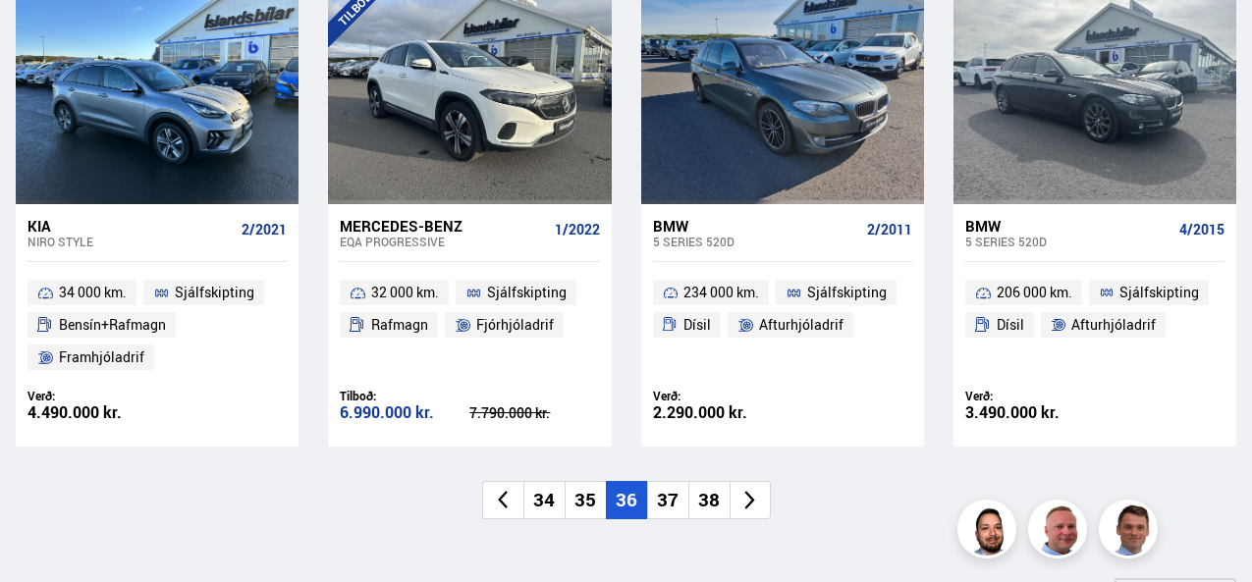
click at [664, 484] on li "37" at bounding box center [667, 500] width 41 height 38
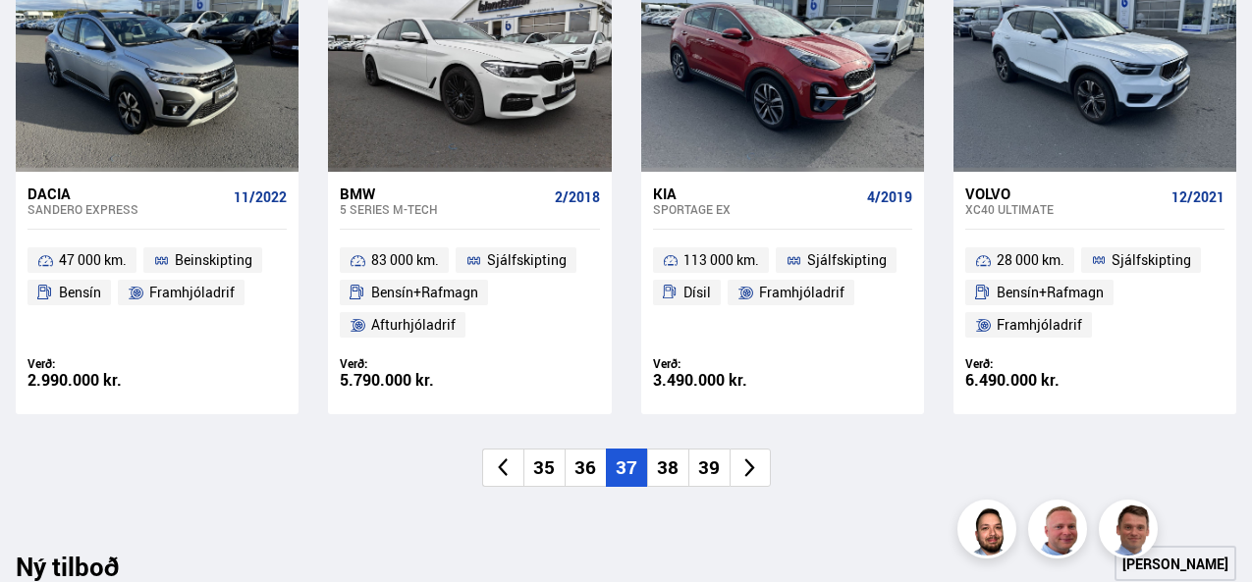
click at [664, 484] on li "38" at bounding box center [667, 468] width 41 height 38
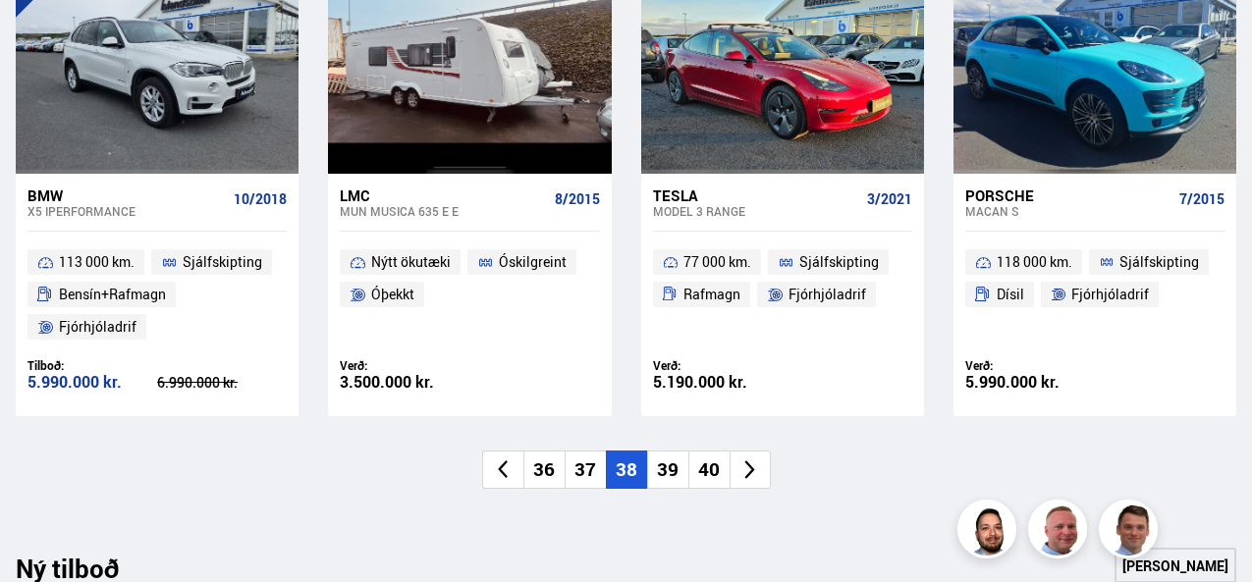
click at [664, 484] on li "39" at bounding box center [667, 470] width 41 height 38
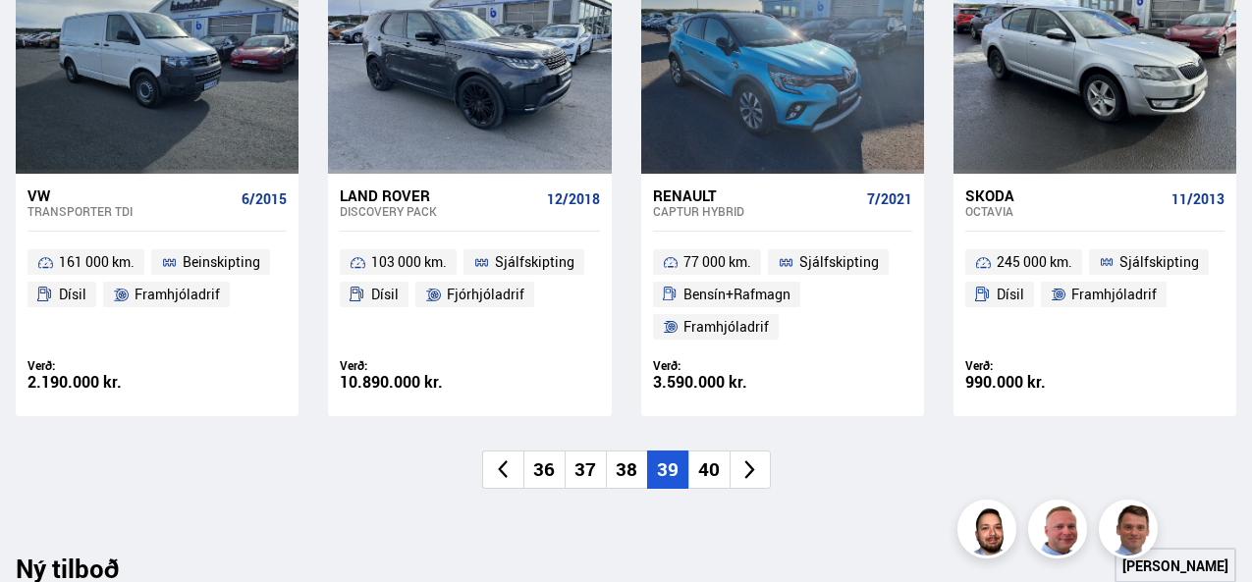
click at [664, 484] on li "39" at bounding box center [667, 470] width 41 height 38
click at [710, 475] on li "40" at bounding box center [708, 470] width 41 height 38
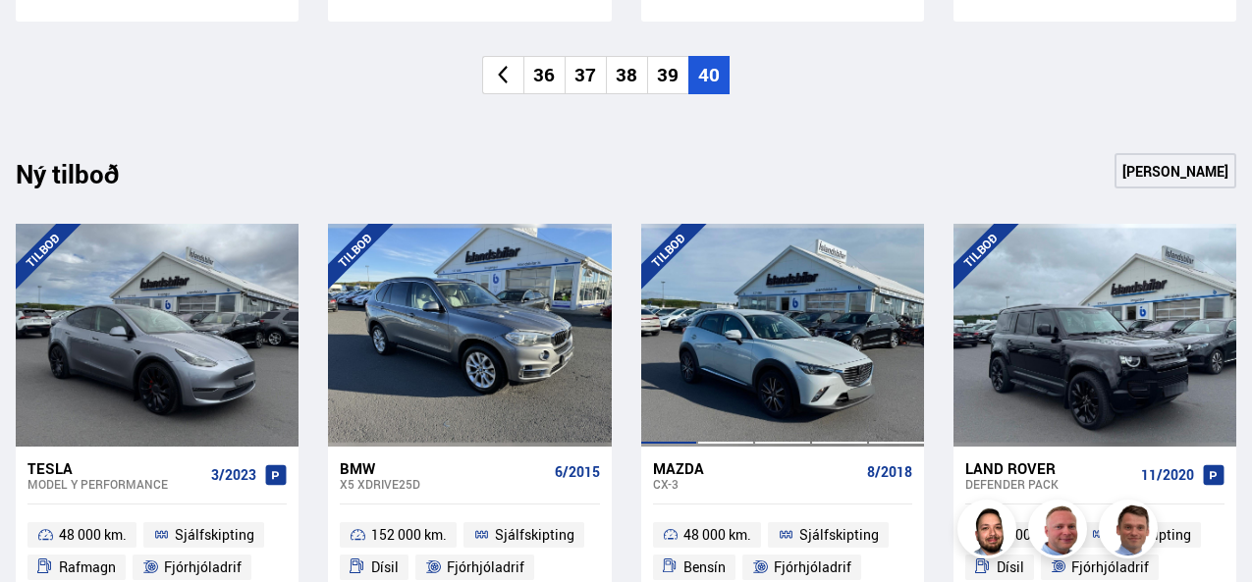
scroll to position [2029, 0]
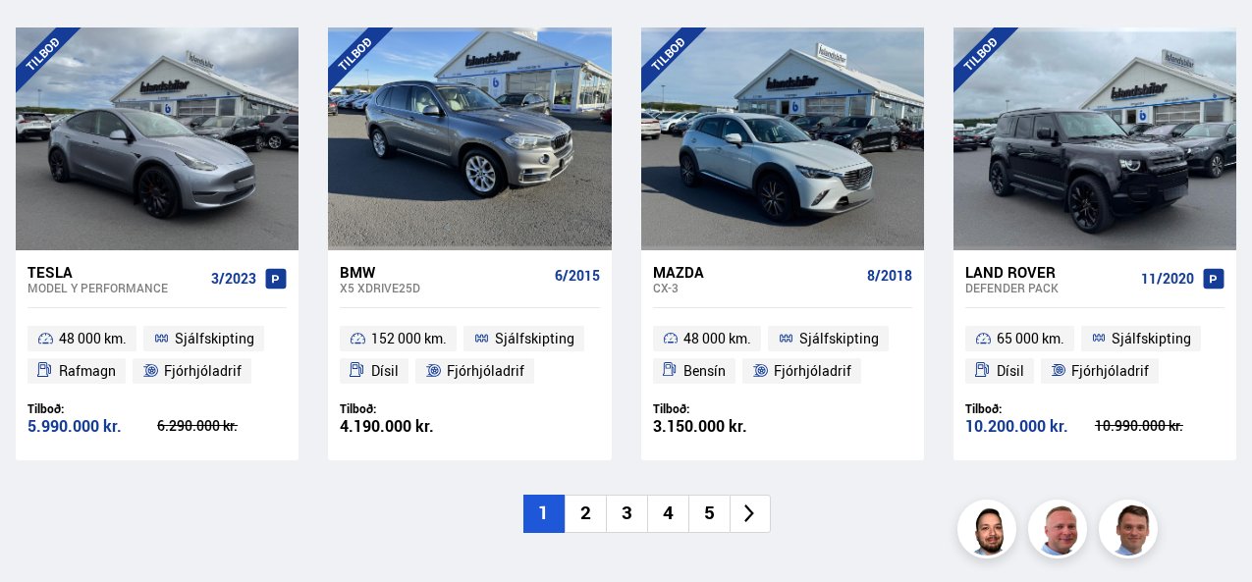
click at [574, 522] on li "2" at bounding box center [585, 514] width 41 height 38
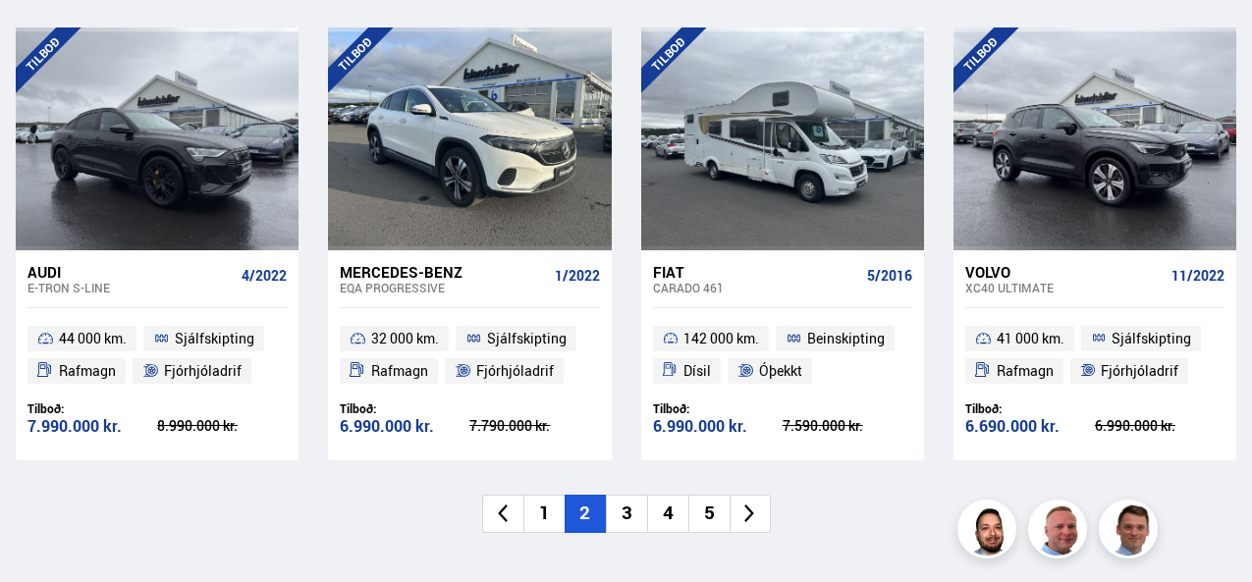
click at [635, 508] on li "3" at bounding box center [626, 514] width 41 height 38
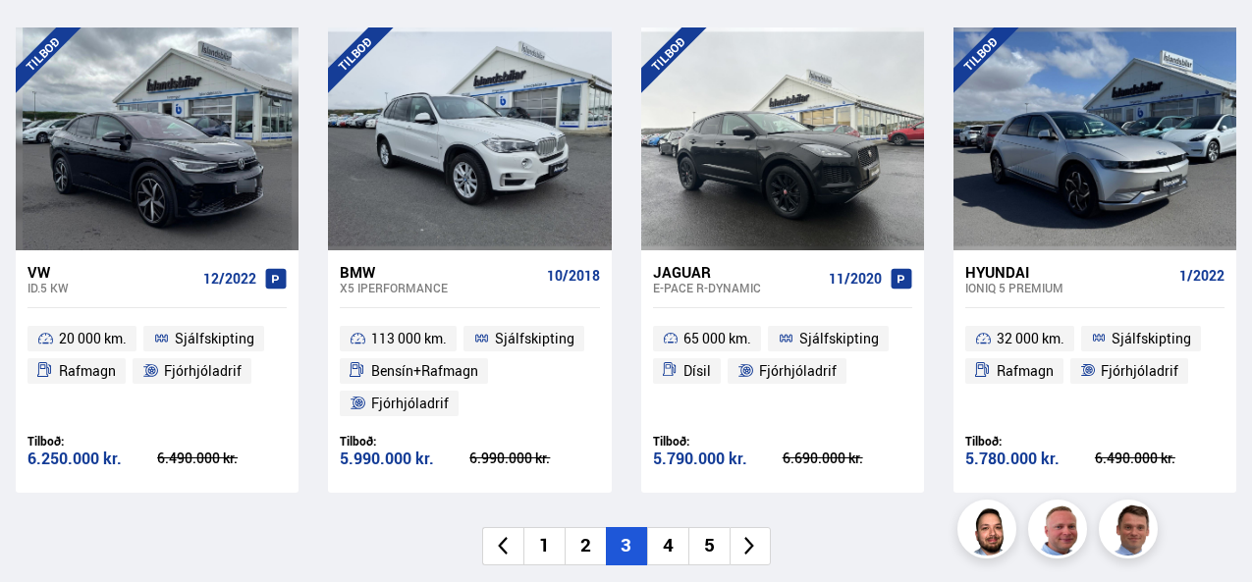
click at [573, 558] on li "2" at bounding box center [585, 546] width 41 height 38
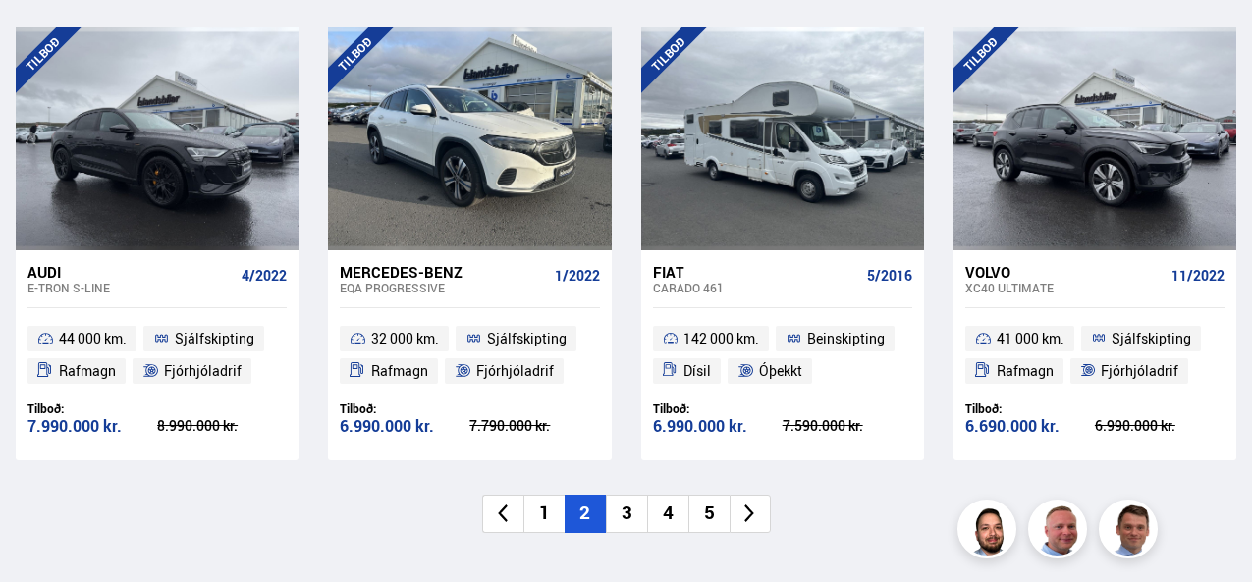
click at [634, 515] on li "3" at bounding box center [626, 514] width 41 height 38
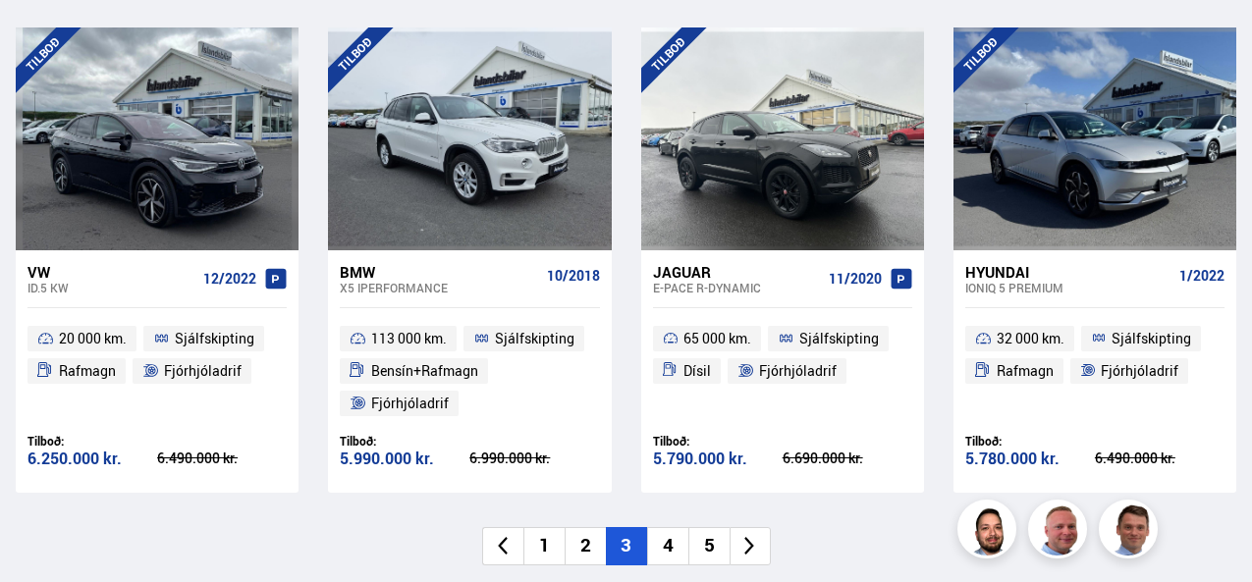
click at [641, 517] on div "Ný tilboð Sjá meira [GEOGRAPHIC_DATA] VW ID.5 KW 12/2022 20 000 km. Sjálfskipti…" at bounding box center [626, 261] width 1252 height 608
click at [663, 541] on li "4" at bounding box center [667, 546] width 41 height 38
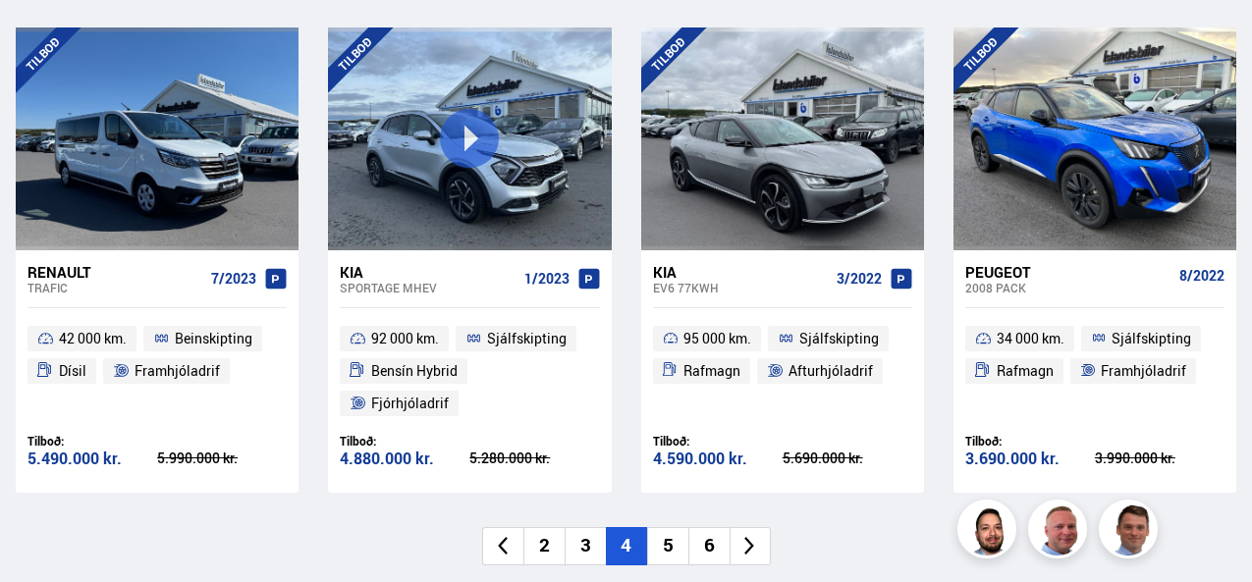
click at [674, 527] on li "5" at bounding box center [667, 546] width 41 height 38
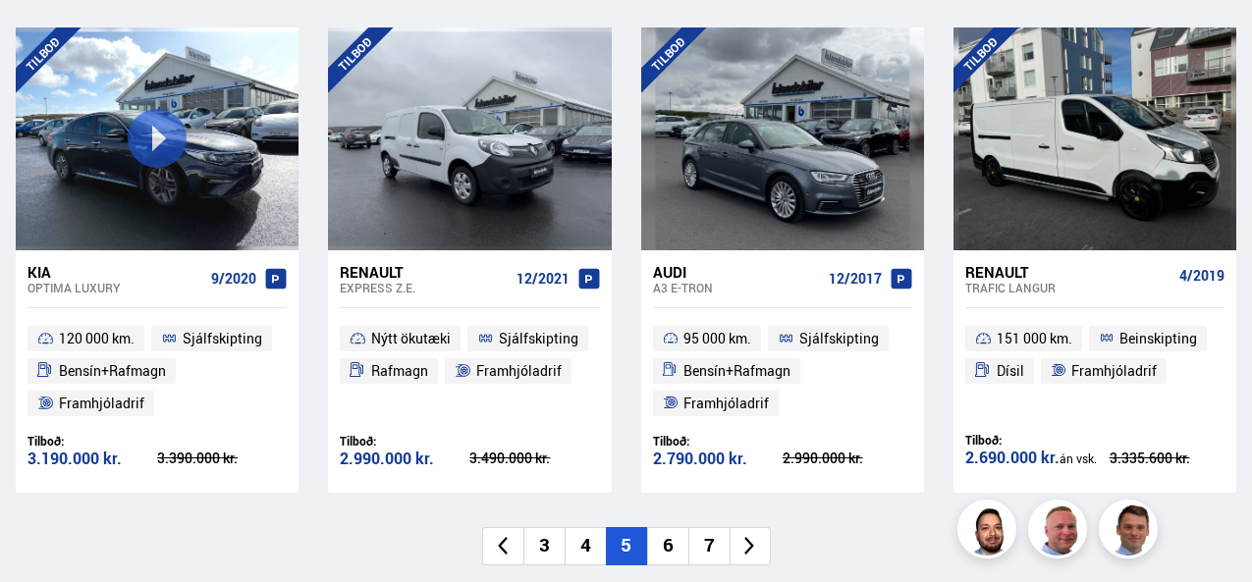
click at [678, 557] on li "6" at bounding box center [667, 546] width 41 height 38
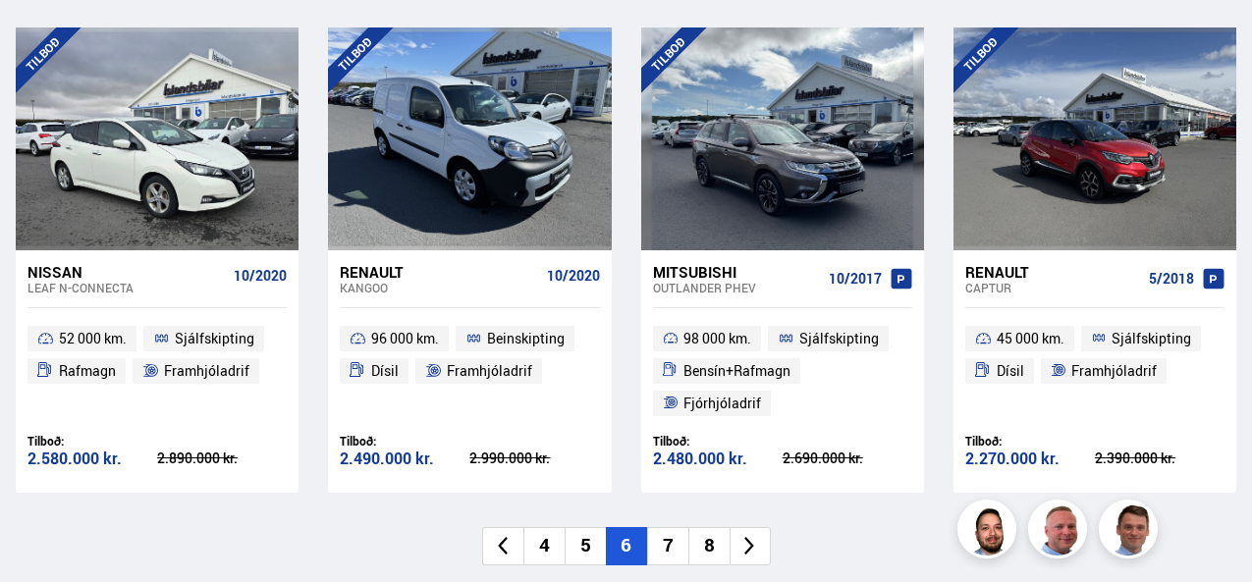
click at [678, 557] on li "7" at bounding box center [667, 546] width 41 height 38
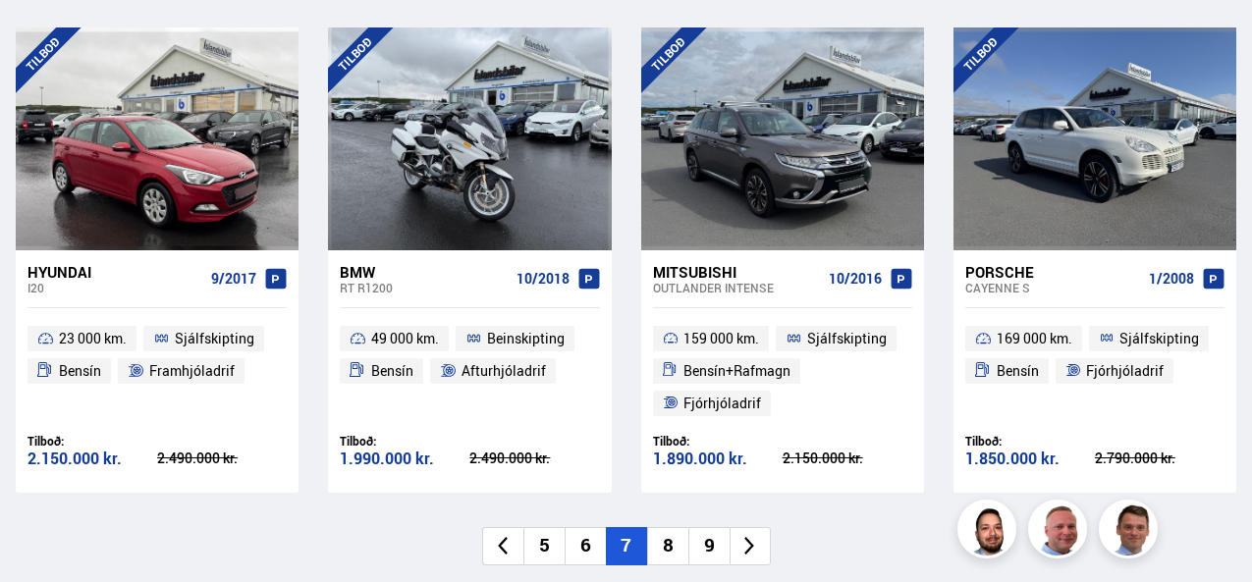
click at [678, 557] on li "8" at bounding box center [667, 546] width 41 height 38
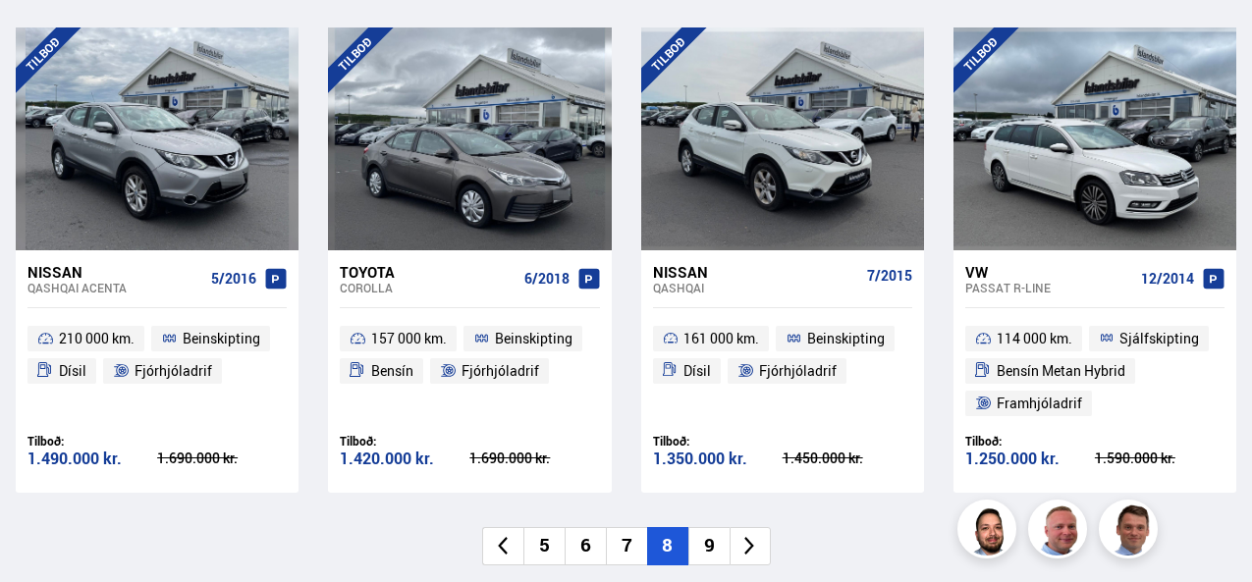
click at [722, 545] on li "9" at bounding box center [708, 546] width 41 height 38
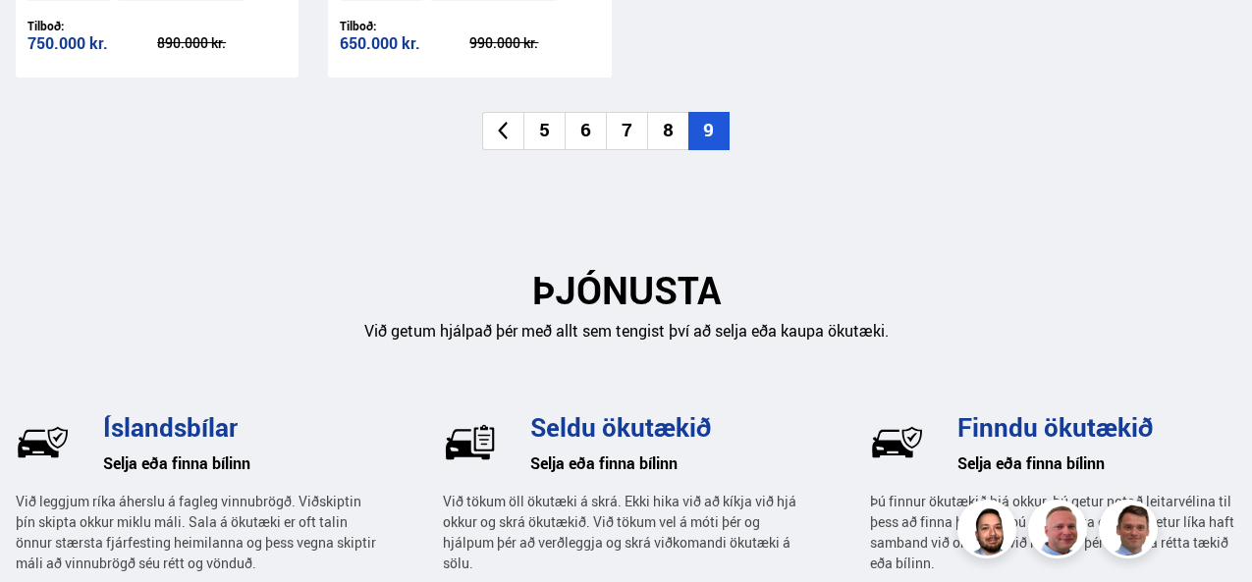
scroll to position [2422, 0]
